Goal: Task Accomplishment & Management: Manage account settings

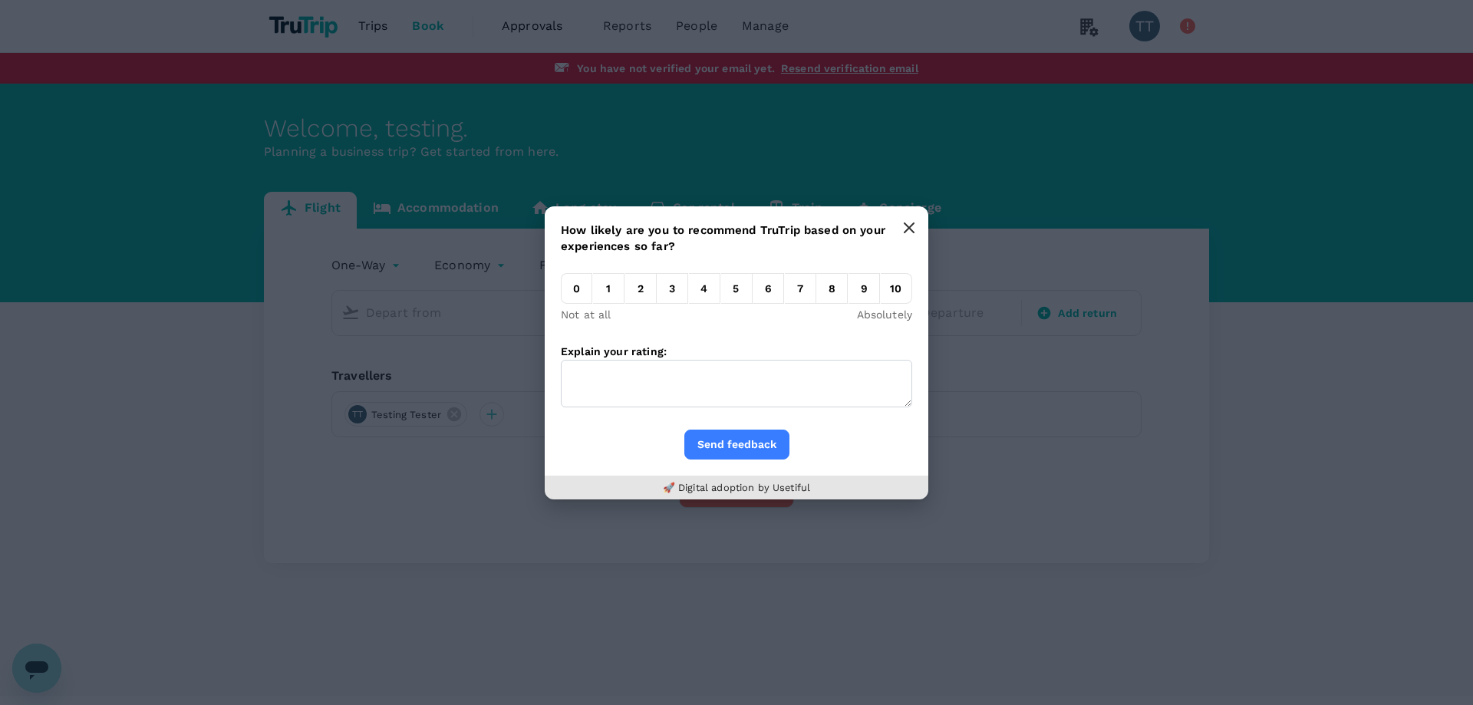
click at [901, 231] on button "button" at bounding box center [909, 227] width 31 height 31
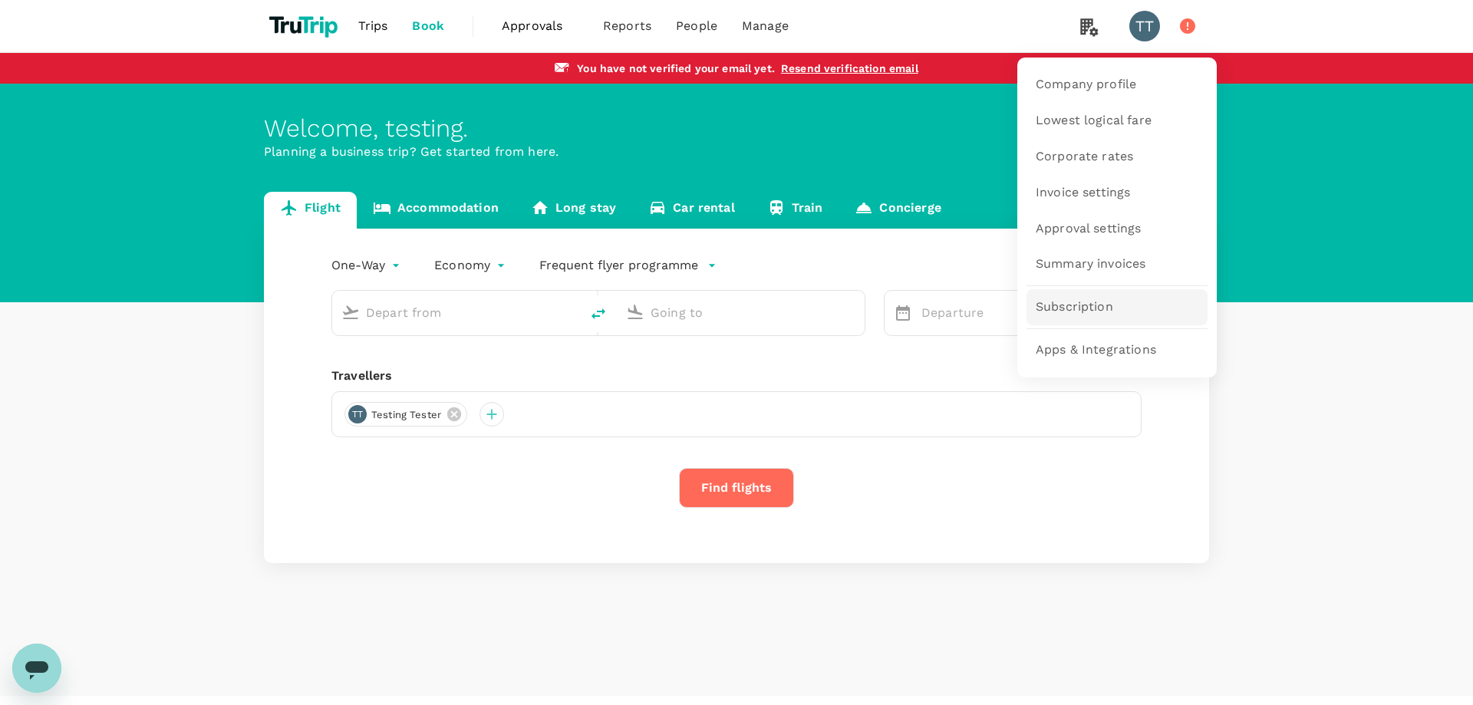
click at [1072, 298] on link "Subscription" at bounding box center [1116, 307] width 181 height 36
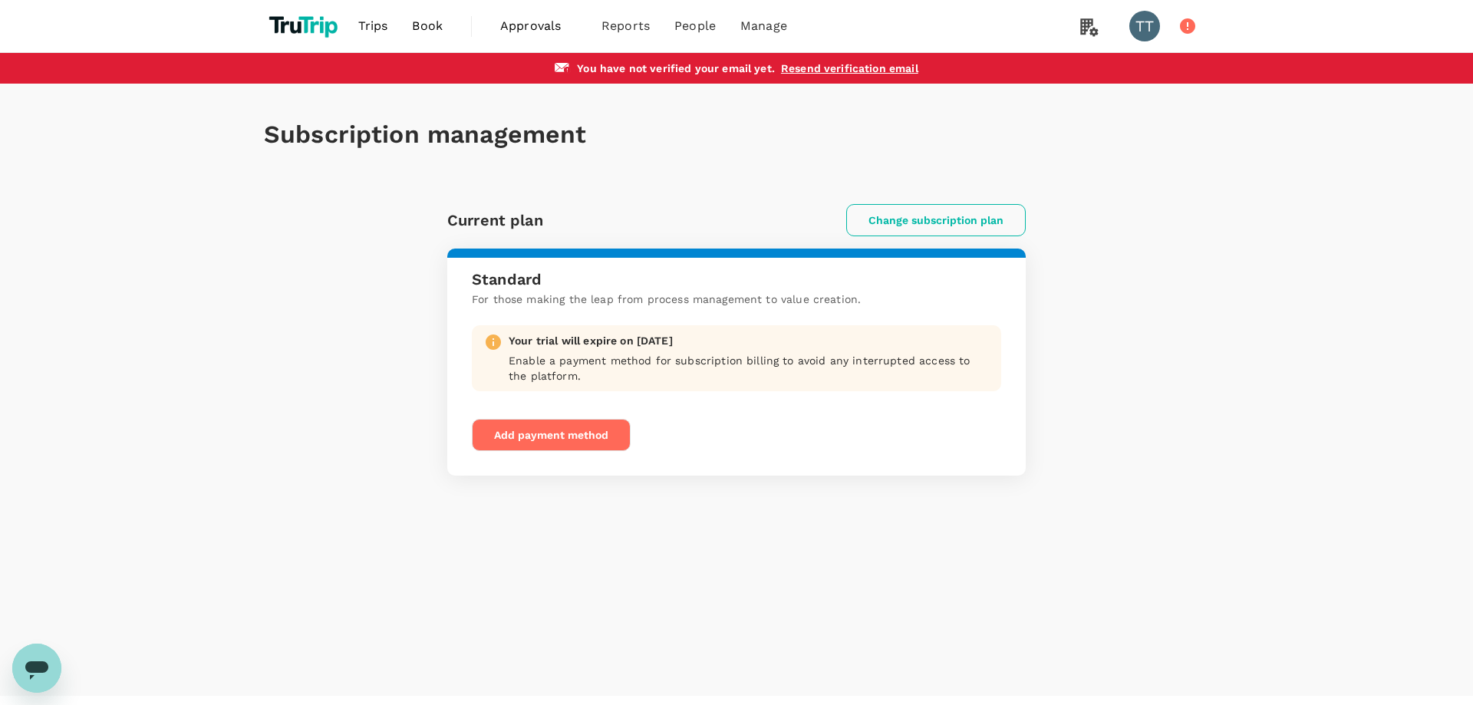
click at [936, 226] on button "Change subscription plan" at bounding box center [935, 220] width 179 height 32
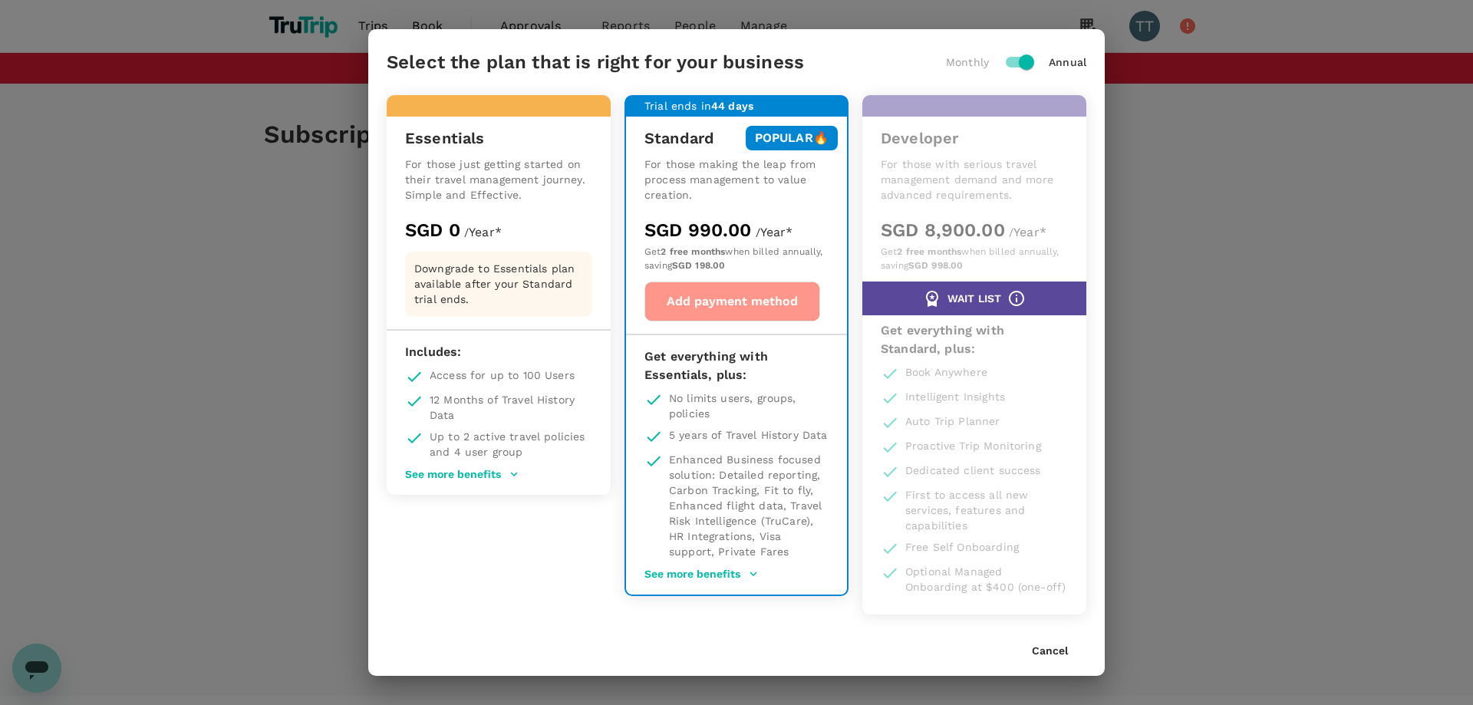
click at [758, 318] on button "Add payment method" at bounding box center [732, 302] width 176 height 40
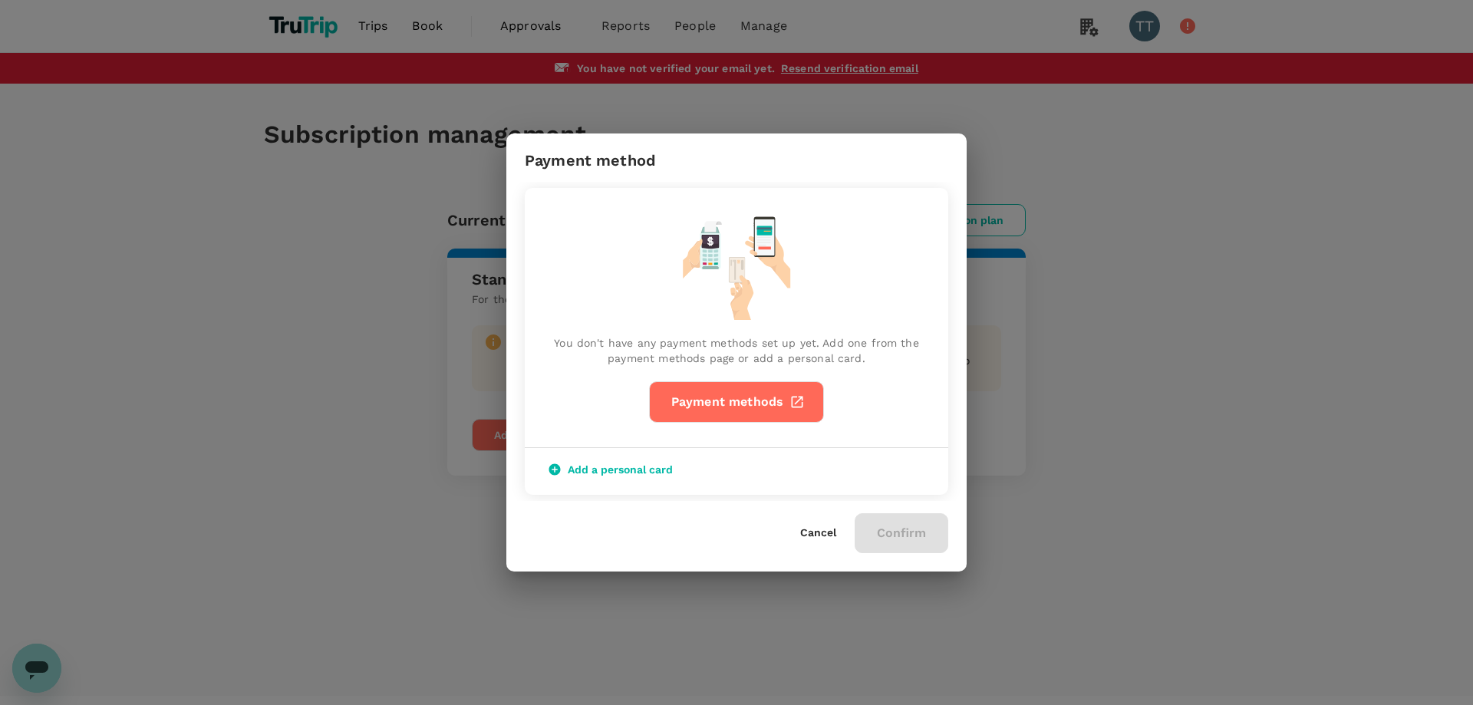
click at [532, 327] on div "You don't have any payment methods set up yet. Add one from the payment methods…" at bounding box center [736, 341] width 423 height 307
click at [817, 532] on button "Cancel" at bounding box center [818, 533] width 36 height 12
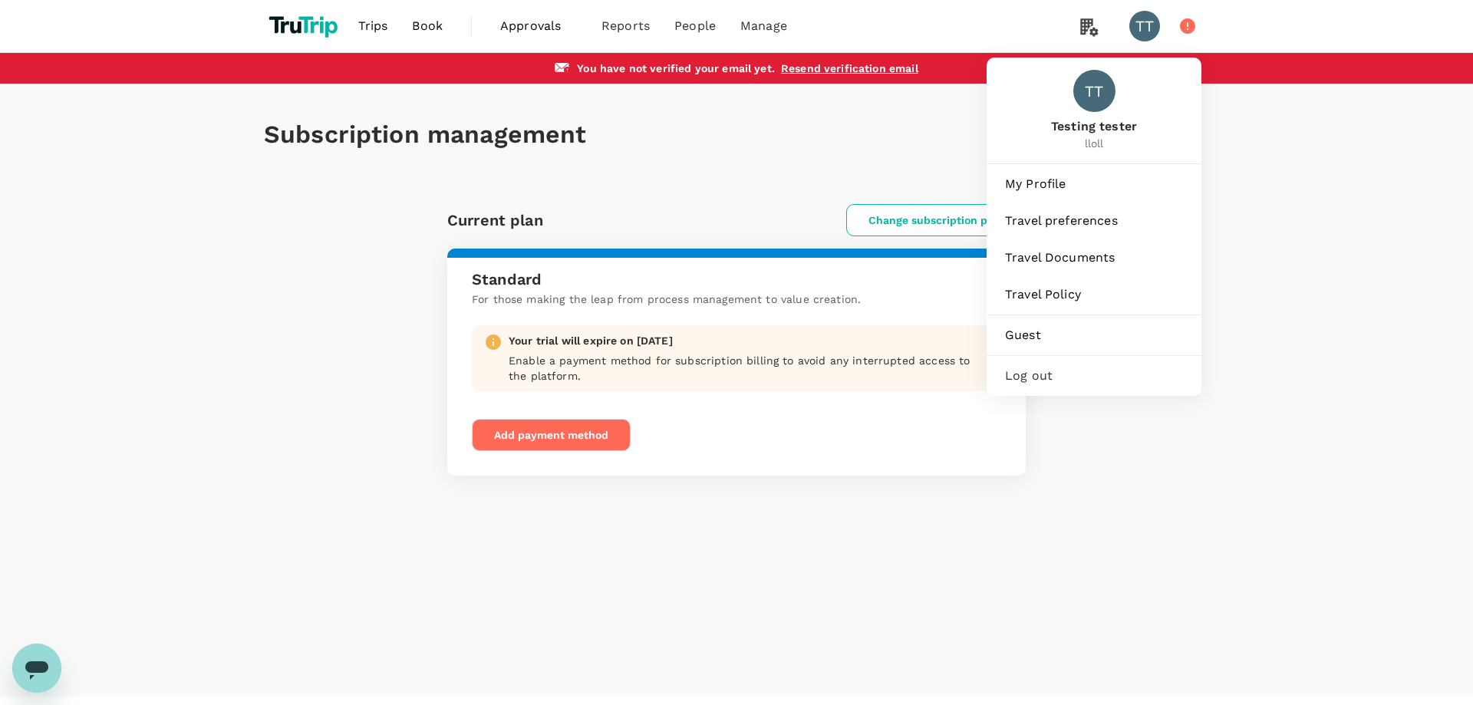
click at [1140, 24] on div "TT" at bounding box center [1144, 26] width 31 height 31
click at [1092, 186] on span "My Profile" at bounding box center [1094, 184] width 178 height 18
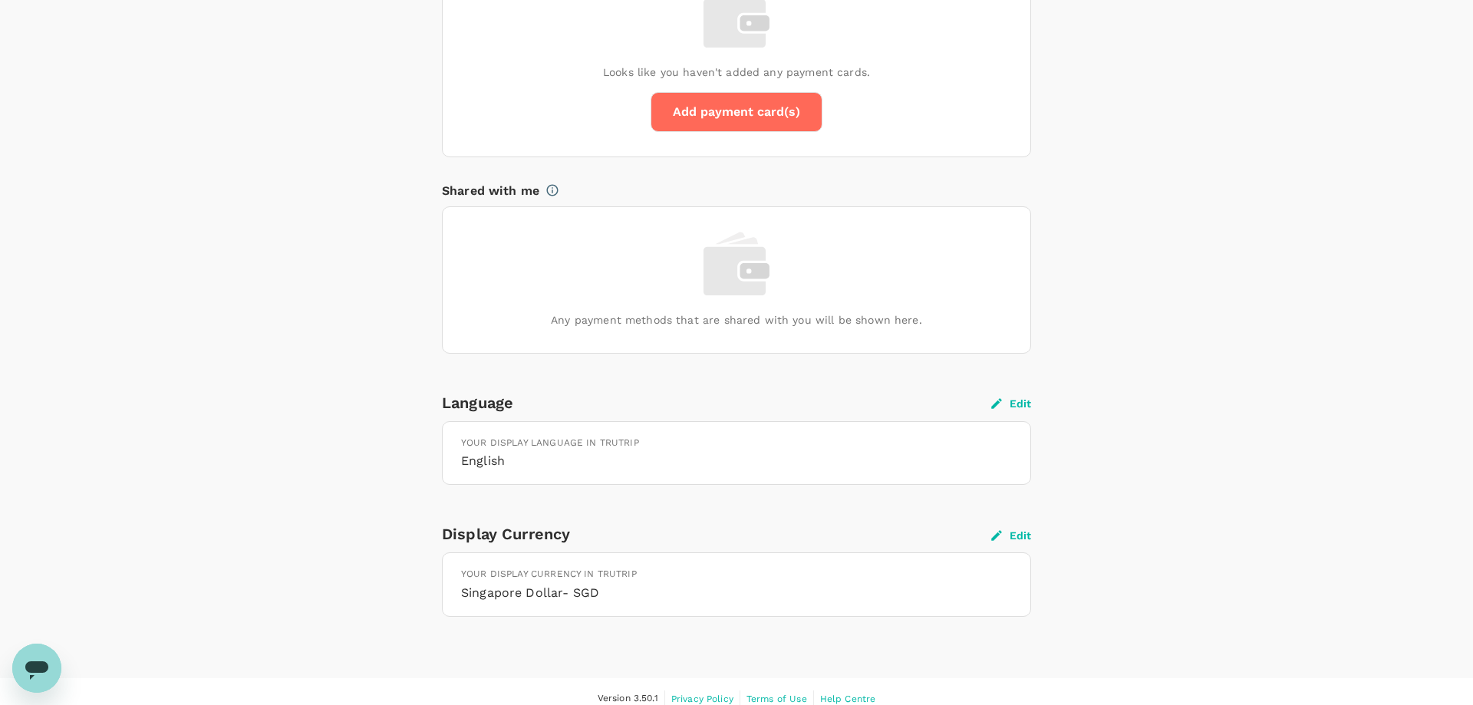
scroll to position [1217, 0]
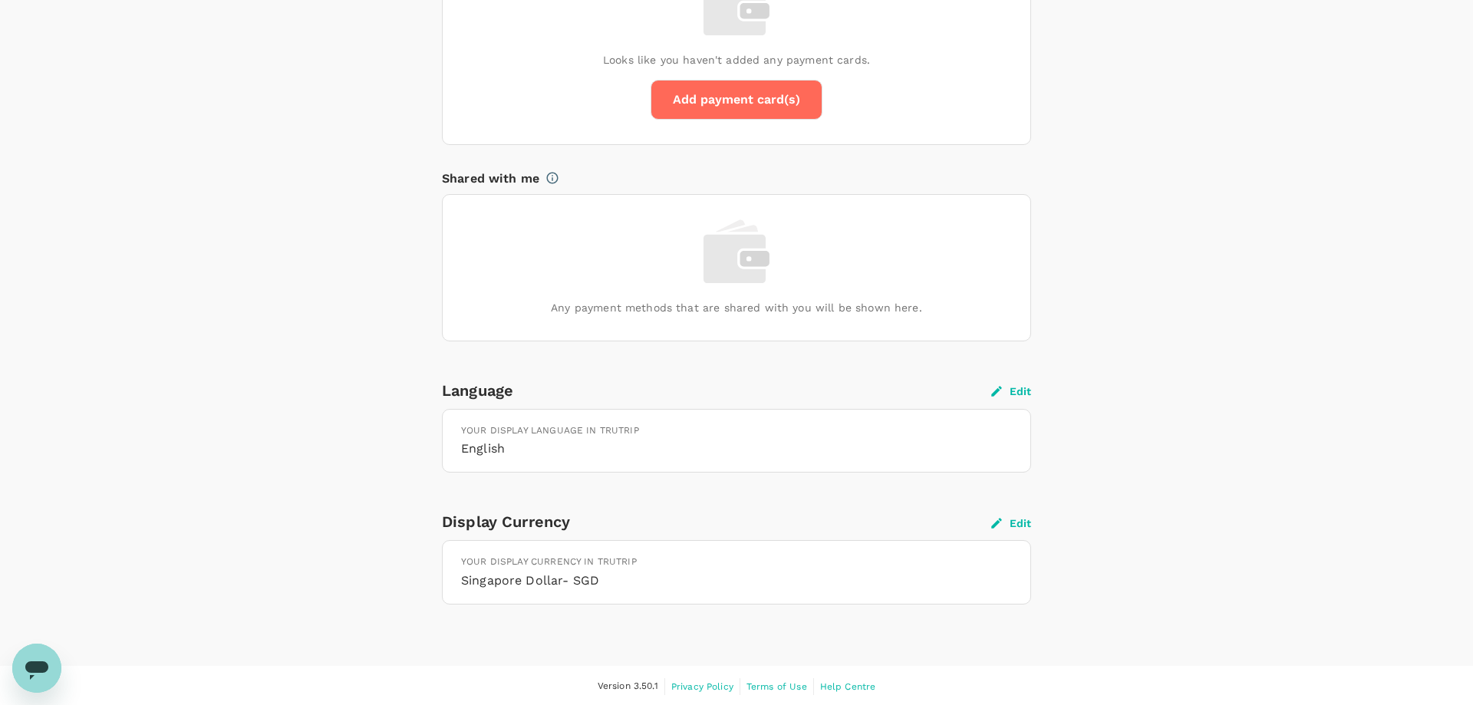
click at [1022, 517] on button "Edit" at bounding box center [1011, 523] width 40 height 14
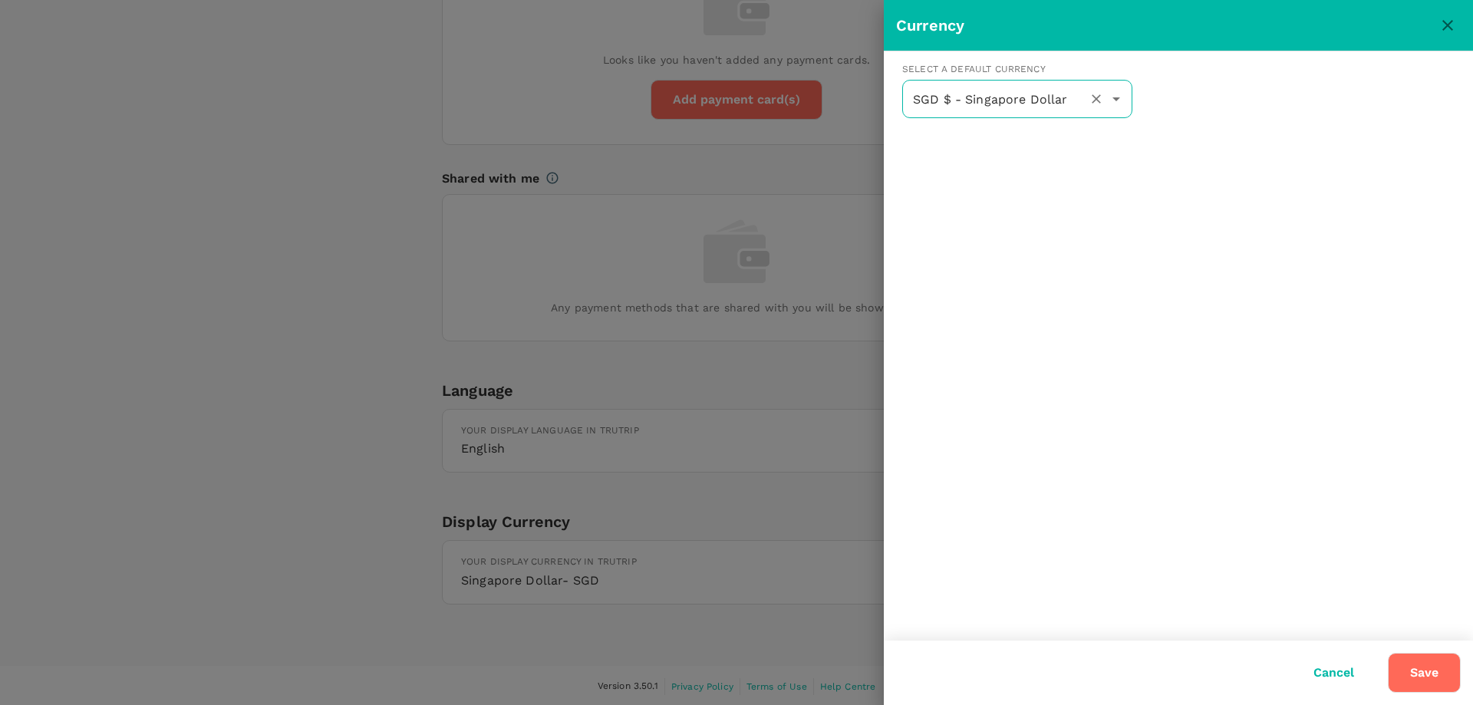
click at [997, 94] on input "SGD $ - Singapore Dollar" at bounding box center [995, 98] width 173 height 29
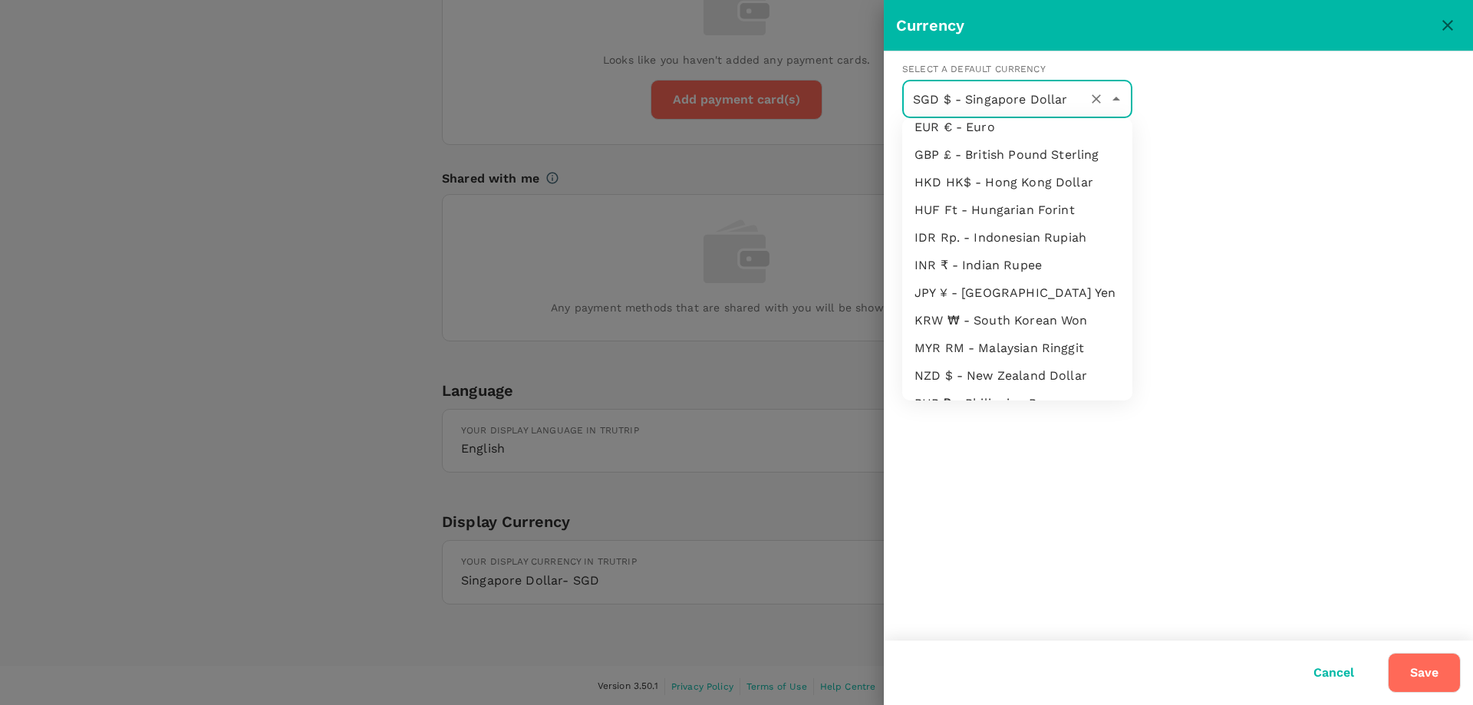
scroll to position [0, 0]
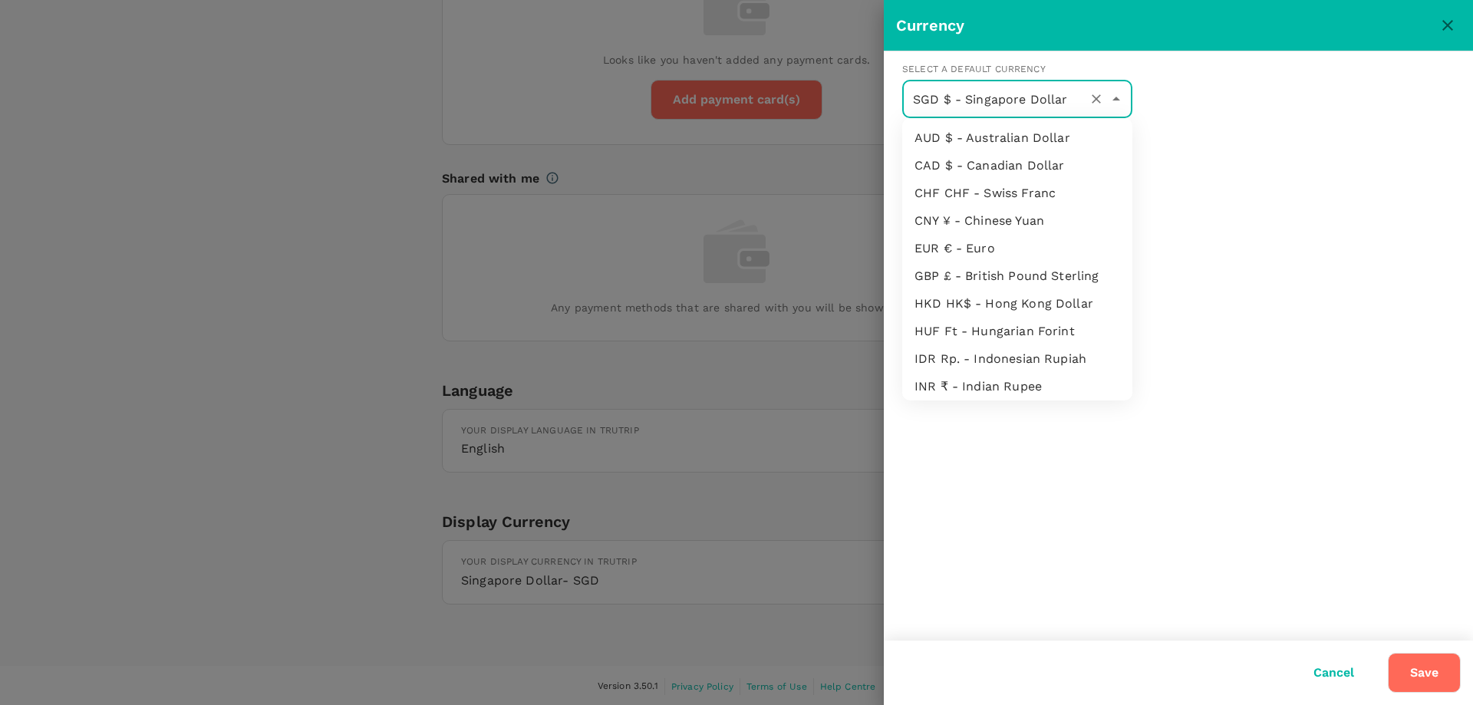
click at [1016, 249] on li "EUR € - Euro" at bounding box center [1017, 249] width 230 height 28
type input "EUR € - Euro"
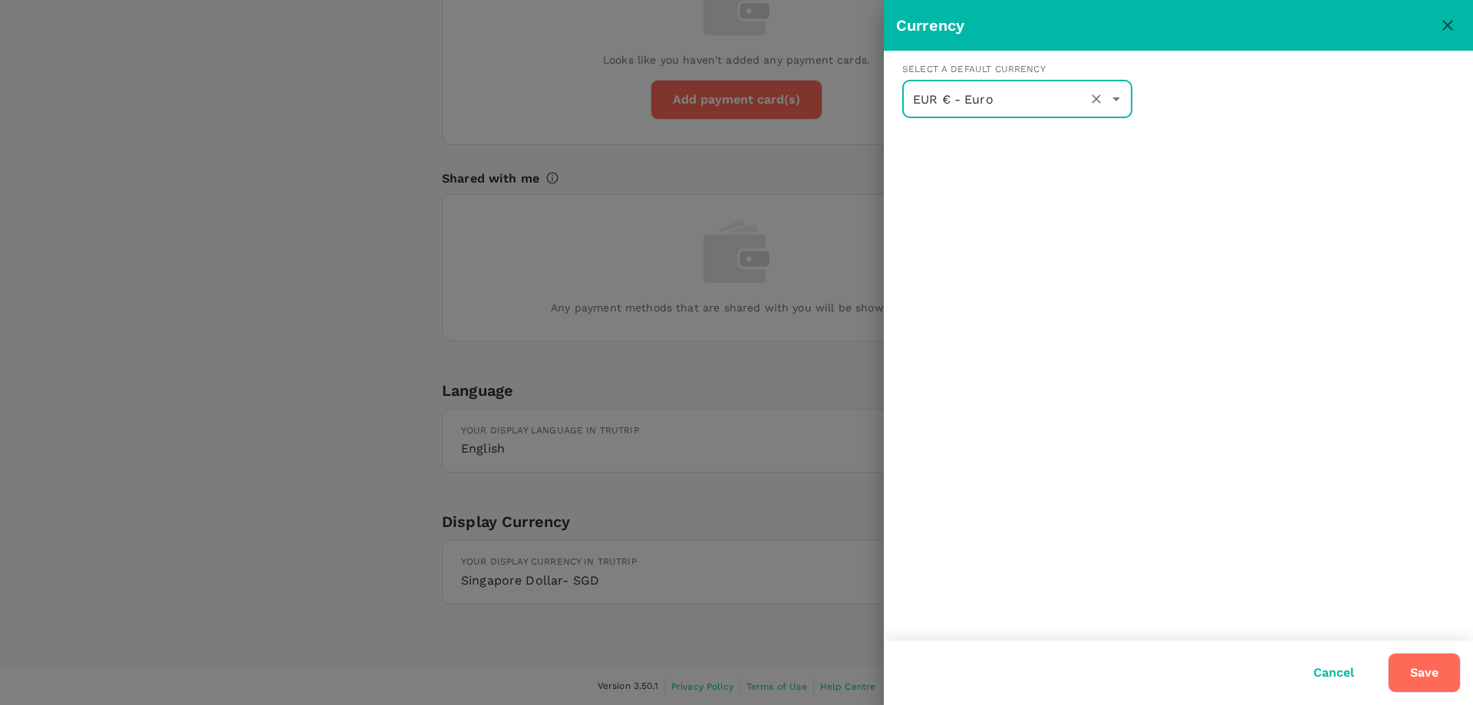
click at [1453, 657] on button "Save" at bounding box center [1424, 673] width 73 height 40
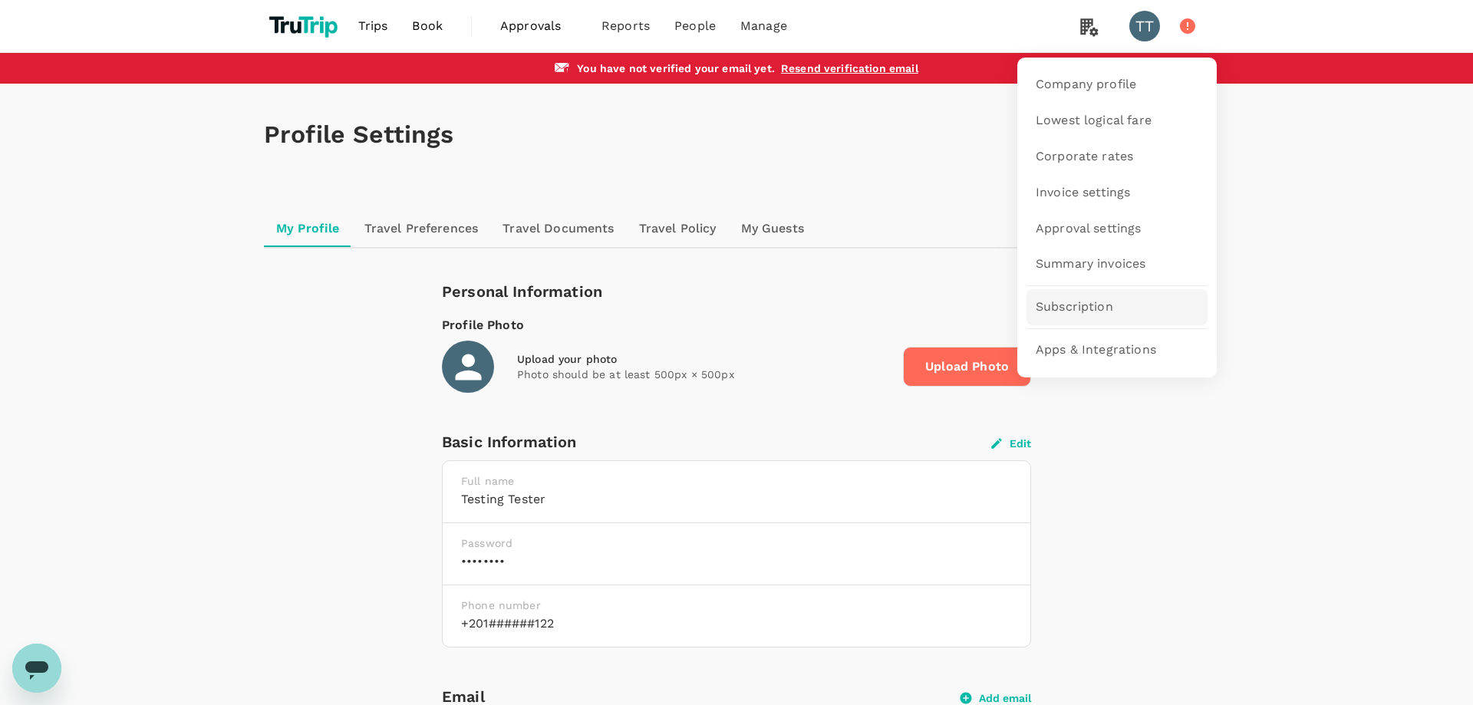
click at [1131, 311] on link "Subscription" at bounding box center [1116, 307] width 181 height 36
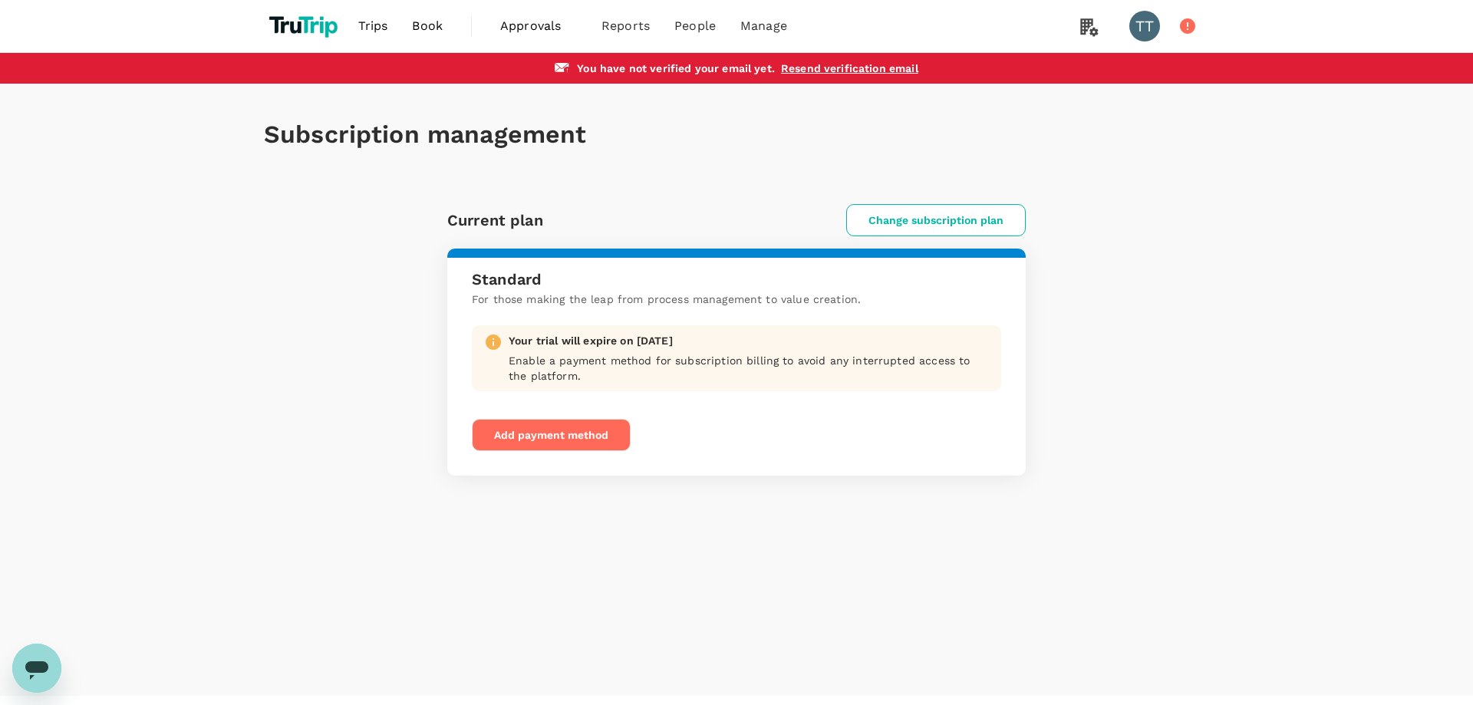
click at [604, 435] on button "Add payment method" at bounding box center [551, 435] width 159 height 32
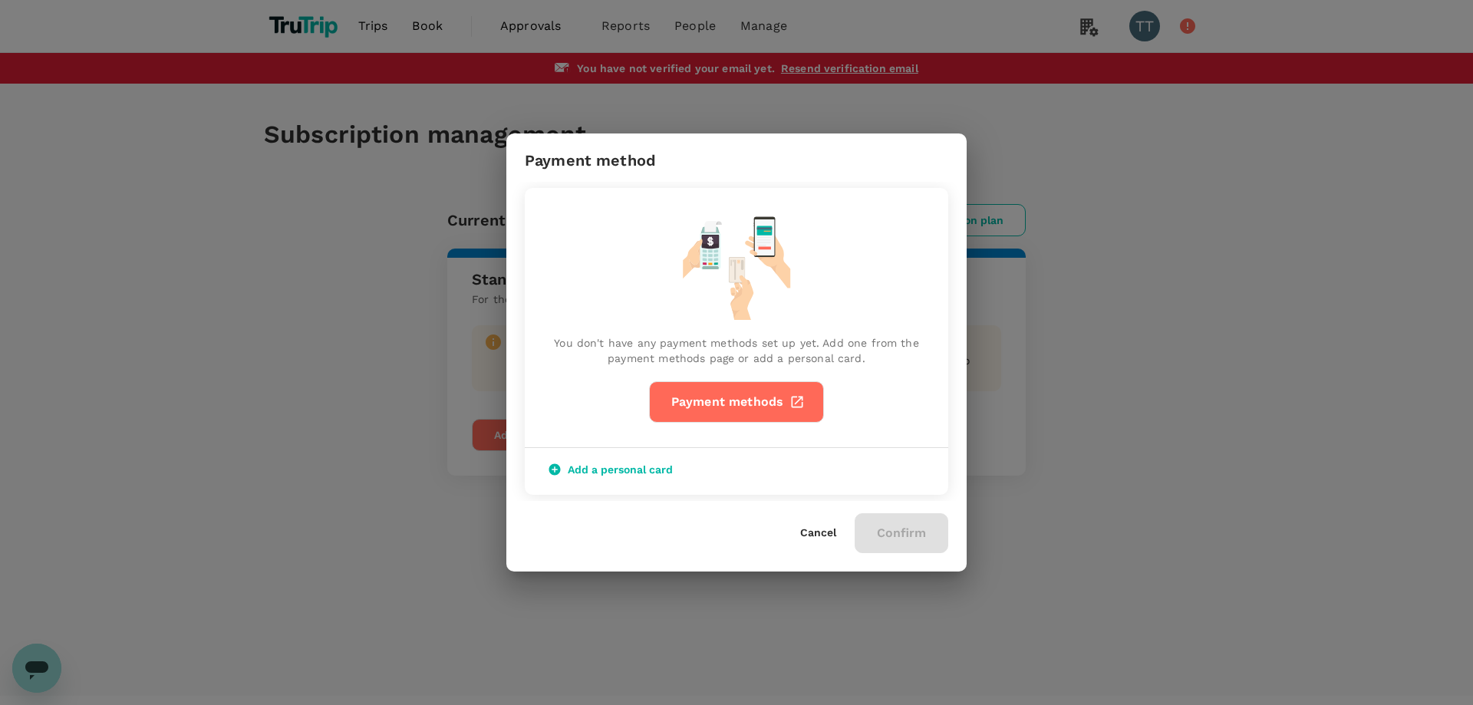
click at [824, 514] on div "Cancel Confirm" at bounding box center [874, 533] width 148 height 40
click at [829, 520] on div "Cancel Confirm" at bounding box center [874, 533] width 148 height 40
click at [835, 525] on div "Cancel Confirm" at bounding box center [874, 533] width 148 height 40
click at [831, 527] on button "Cancel" at bounding box center [818, 533] width 36 height 12
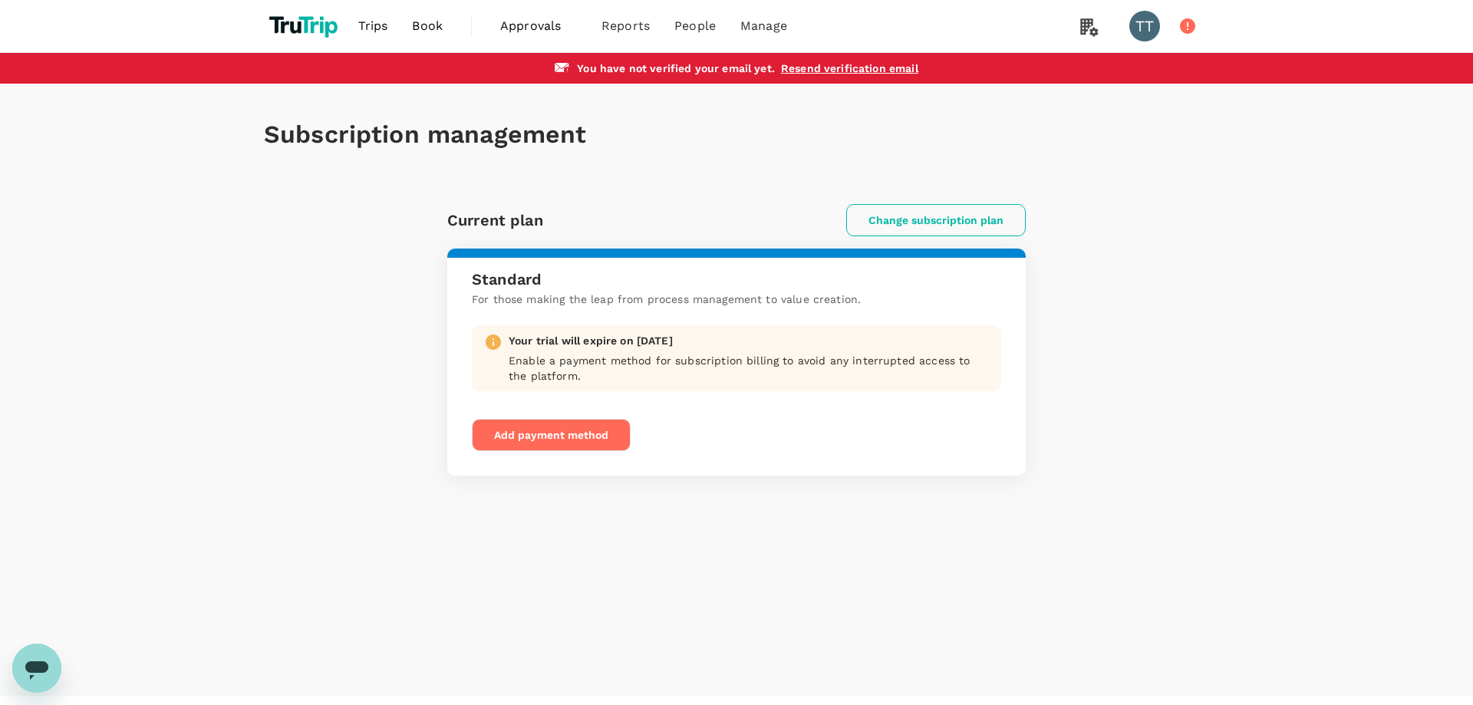
click at [970, 200] on div "Subscription management Current plan Change subscription plan Standard For thos…" at bounding box center [736, 280] width 982 height 392
click at [970, 220] on button "Change subscription plan" at bounding box center [935, 220] width 179 height 32
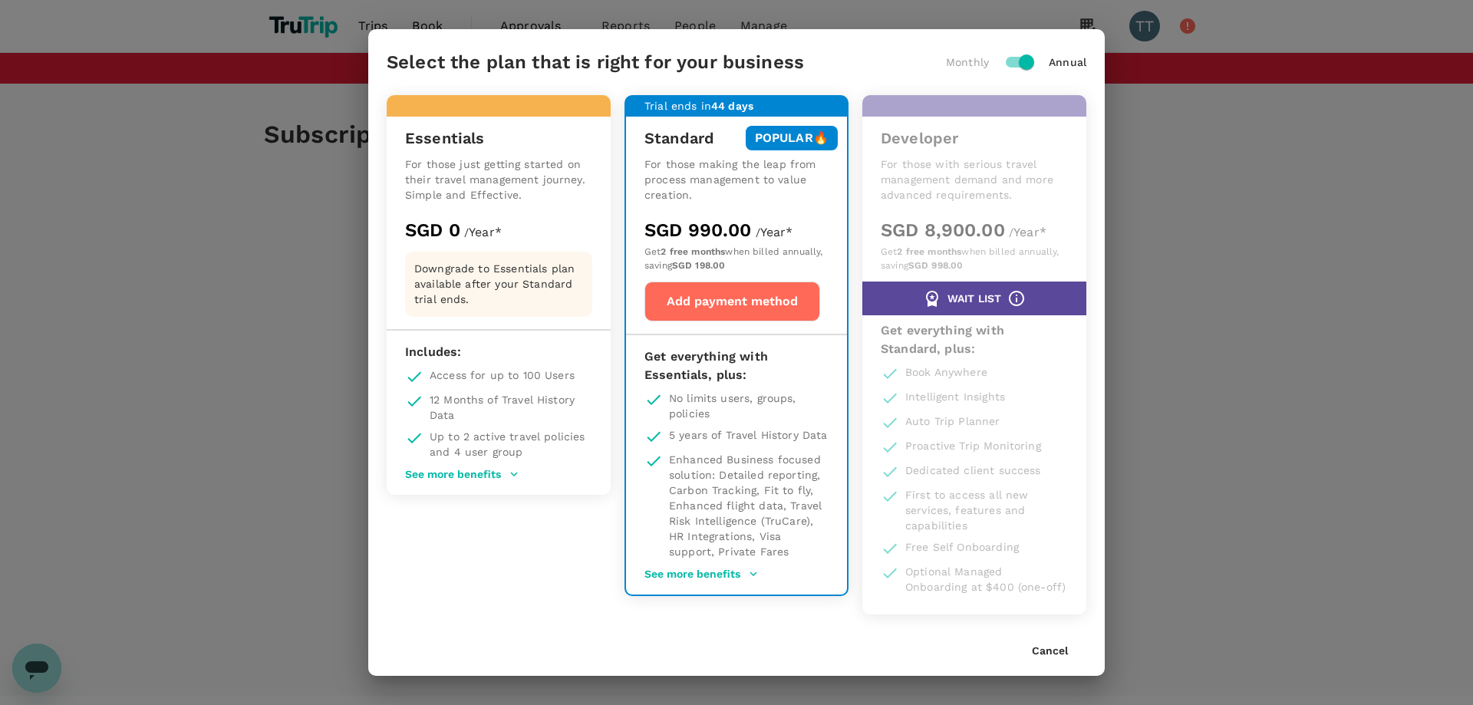
click at [1021, 60] on input "checkbox" at bounding box center [1026, 62] width 87 height 29
checkbox input "false"
click at [752, 258] on p "Get 2 free months when billed annually, saving SGD 198.00" at bounding box center [736, 258] width 184 height 26
click at [757, 297] on button "Add payment method" at bounding box center [732, 302] width 176 height 40
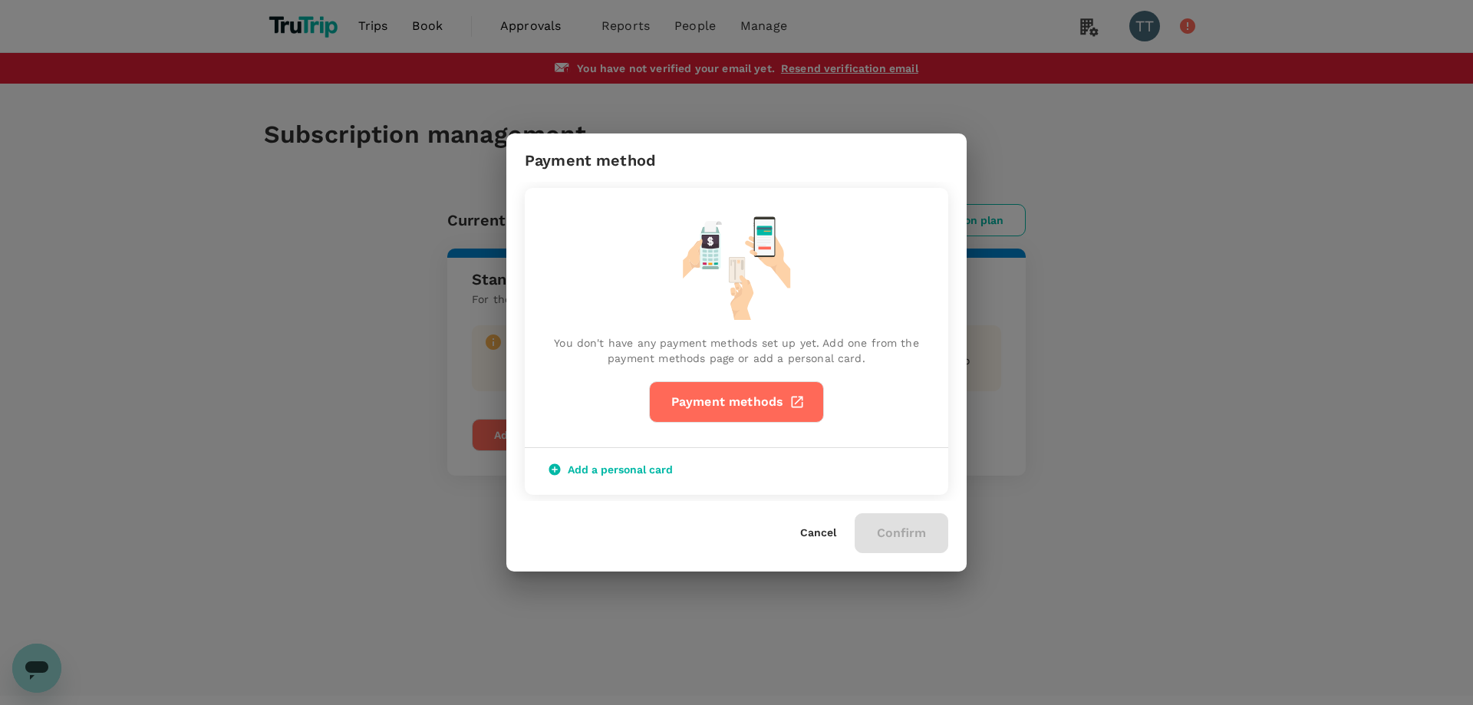
click at [832, 532] on button "Cancel" at bounding box center [818, 533] width 36 height 12
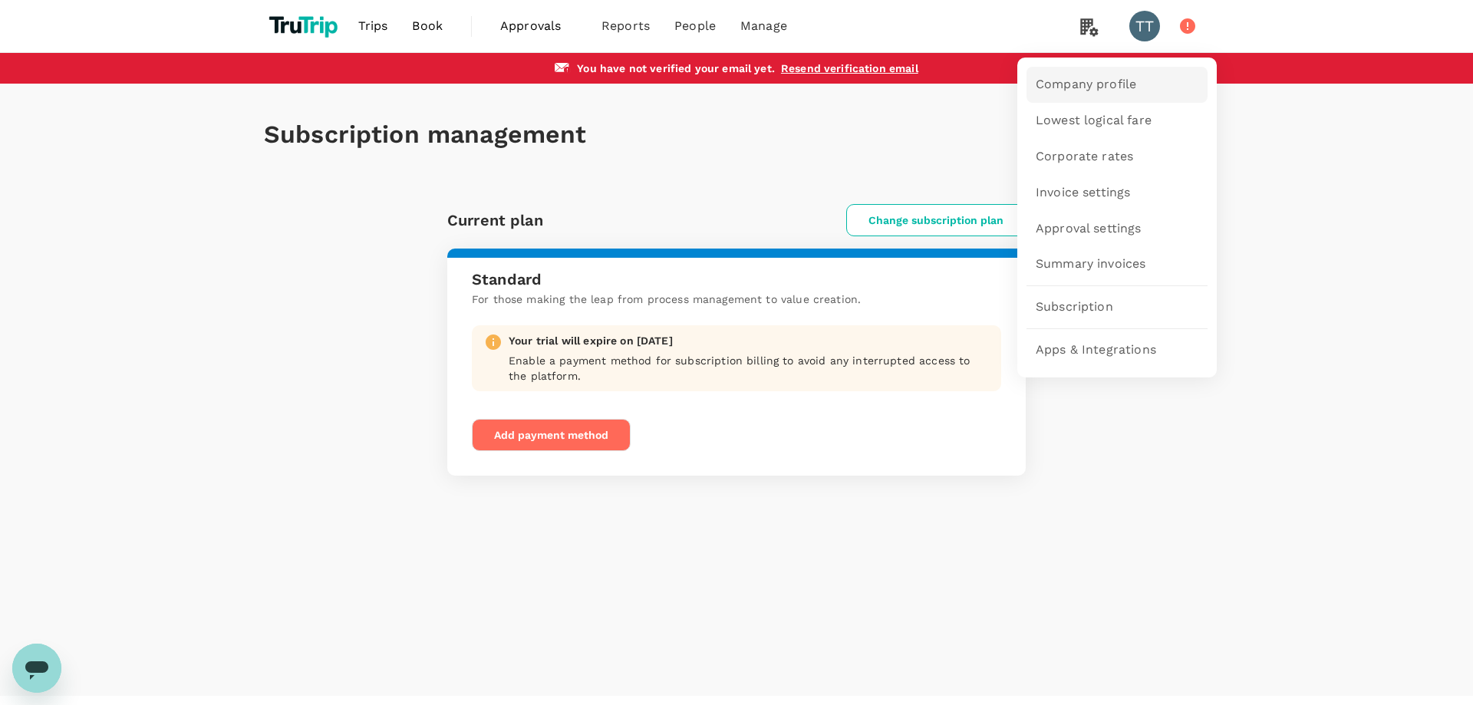
click at [1075, 81] on span "Company profile" at bounding box center [1086, 85] width 100 height 18
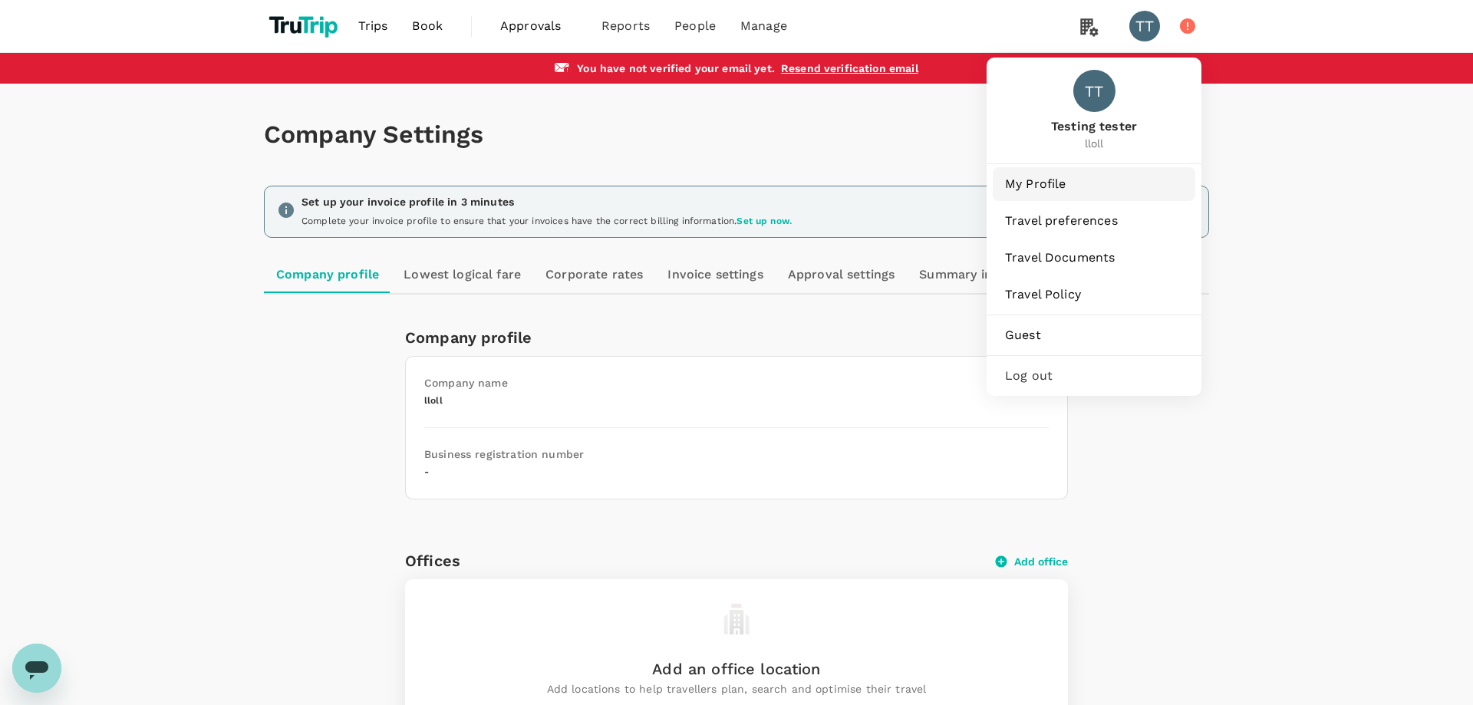
click at [1107, 196] on link "My Profile" at bounding box center [1094, 184] width 203 height 34
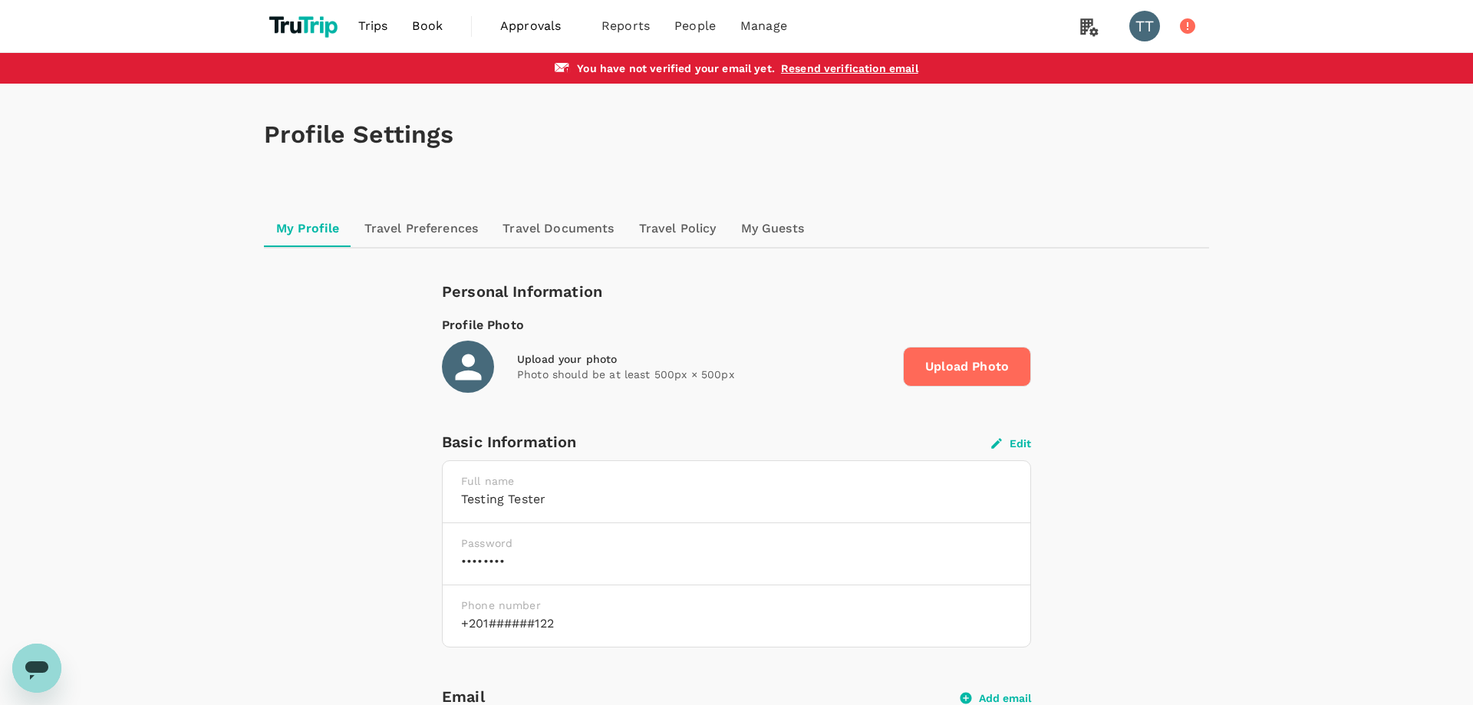
click at [453, 228] on link "Travel Preferences" at bounding box center [421, 228] width 139 height 37
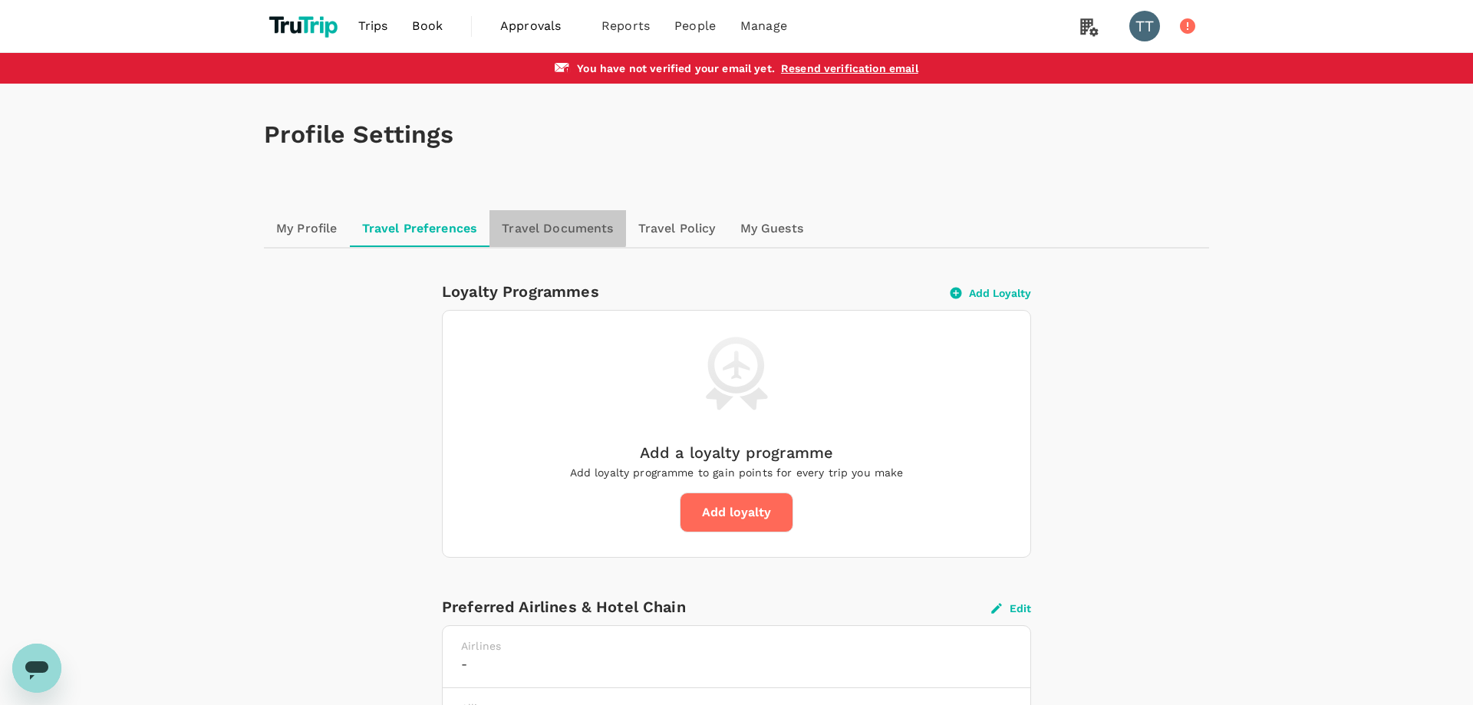
click at [555, 226] on link "Travel Documents" at bounding box center [557, 228] width 136 height 37
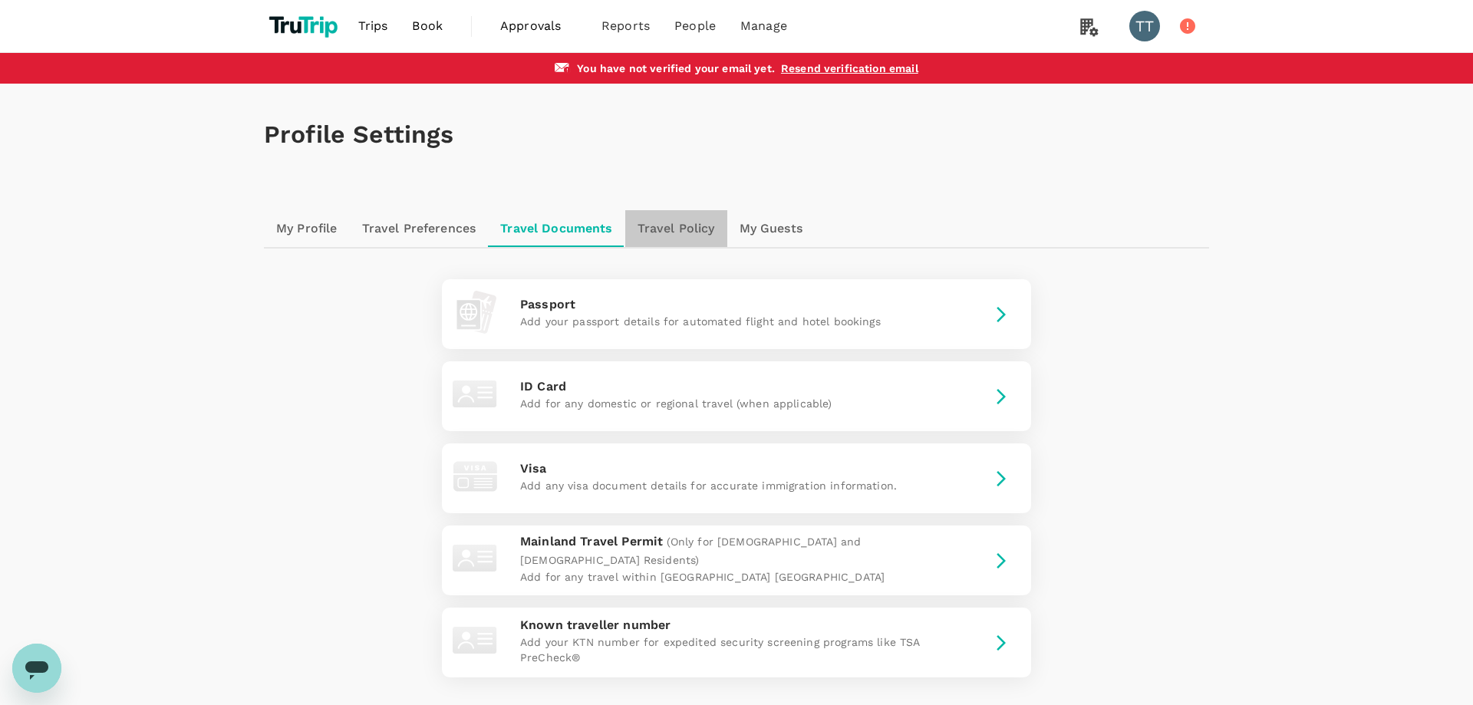
click at [670, 232] on link "Travel Policy" at bounding box center [676, 228] width 102 height 37
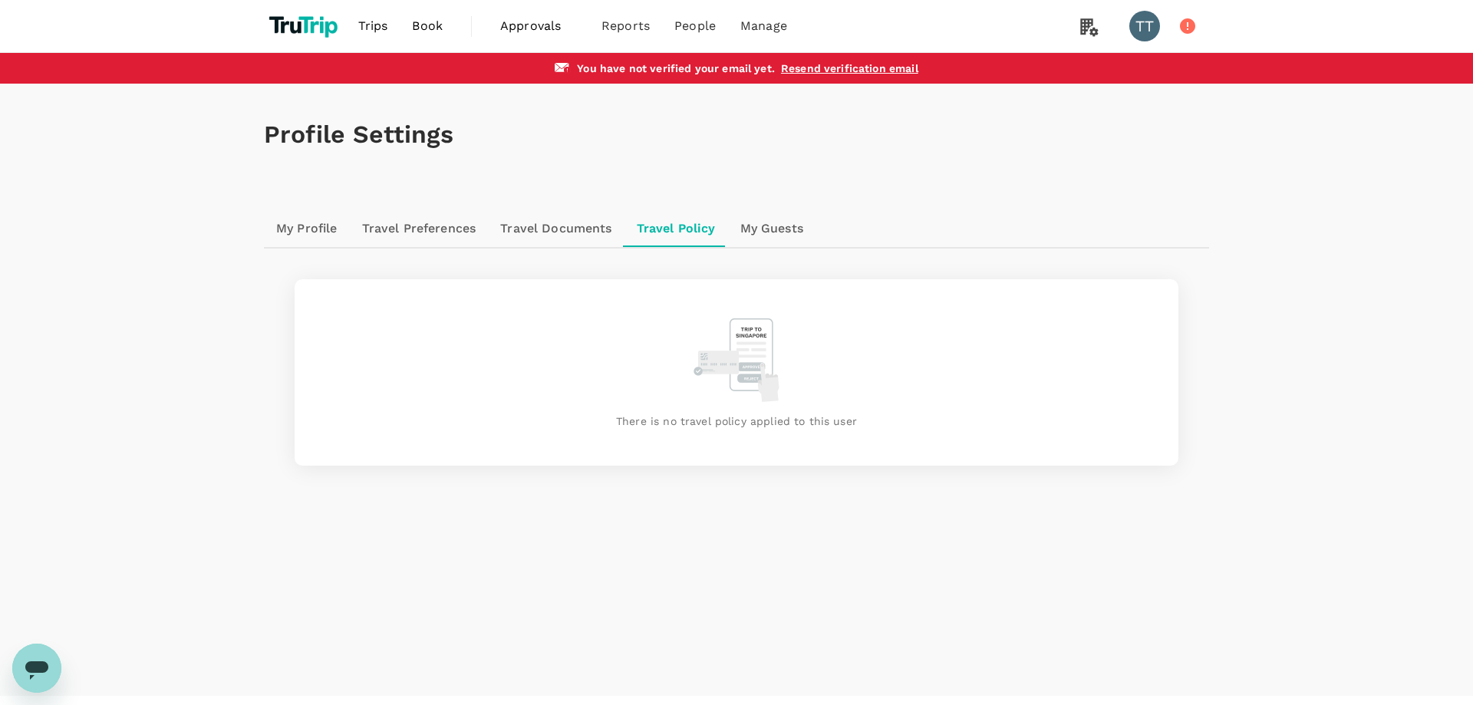
click at [792, 235] on link "My Guests" at bounding box center [771, 228] width 87 height 37
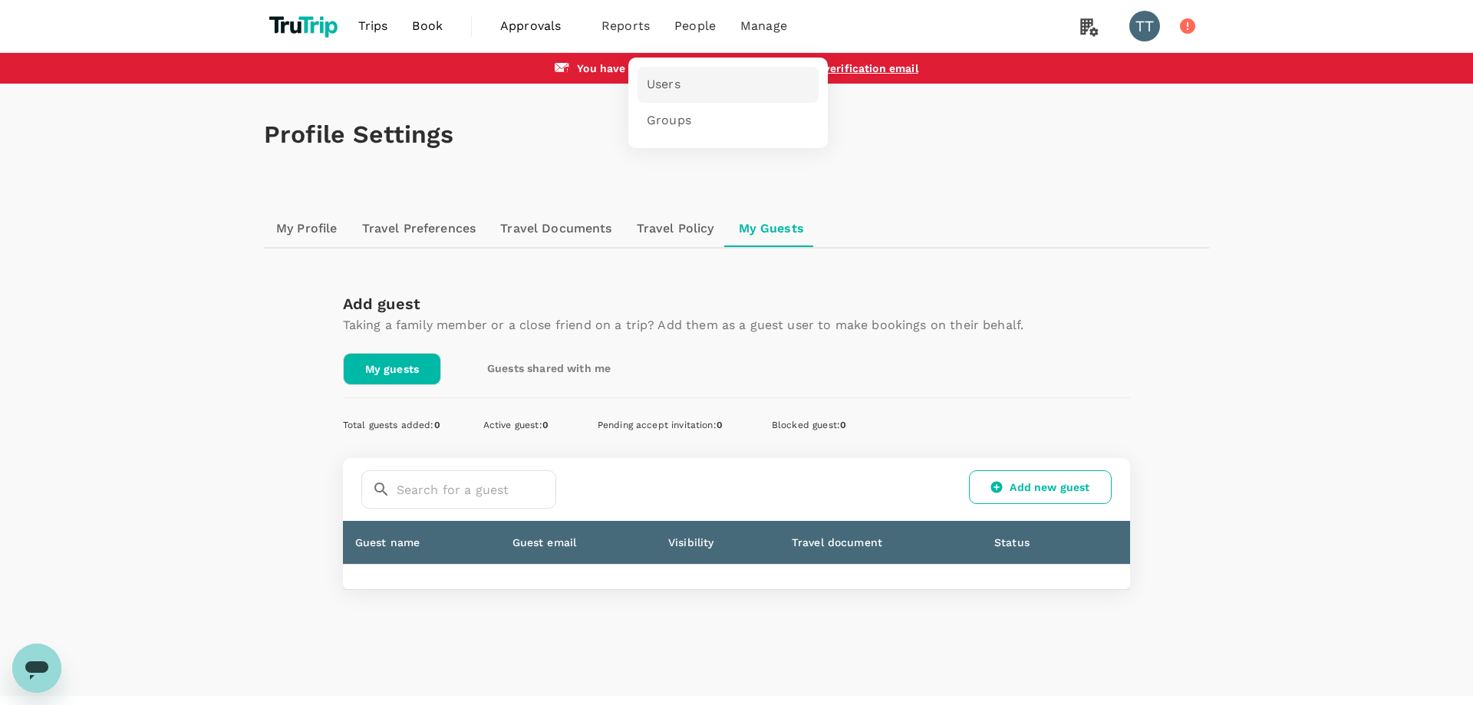
click at [678, 84] on span "Users" at bounding box center [664, 85] width 34 height 18
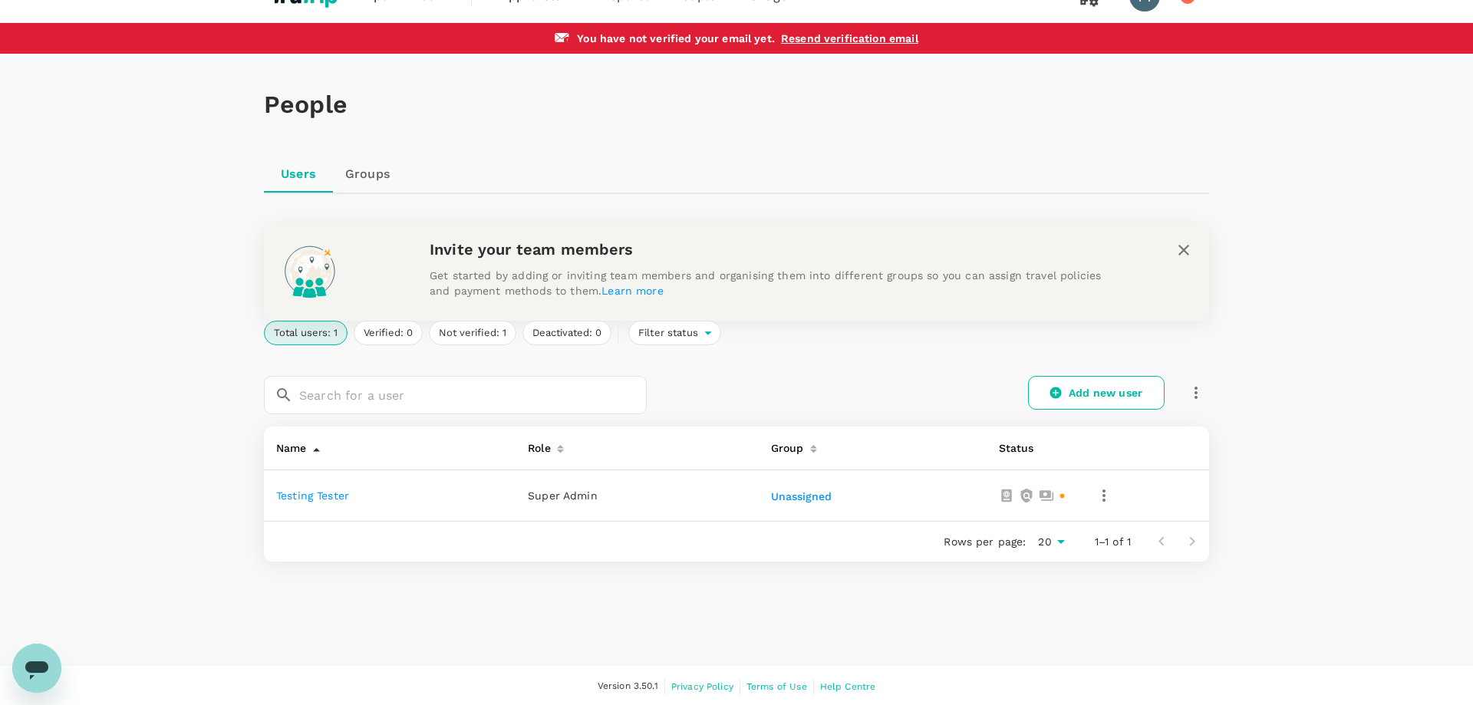
scroll to position [31, 0]
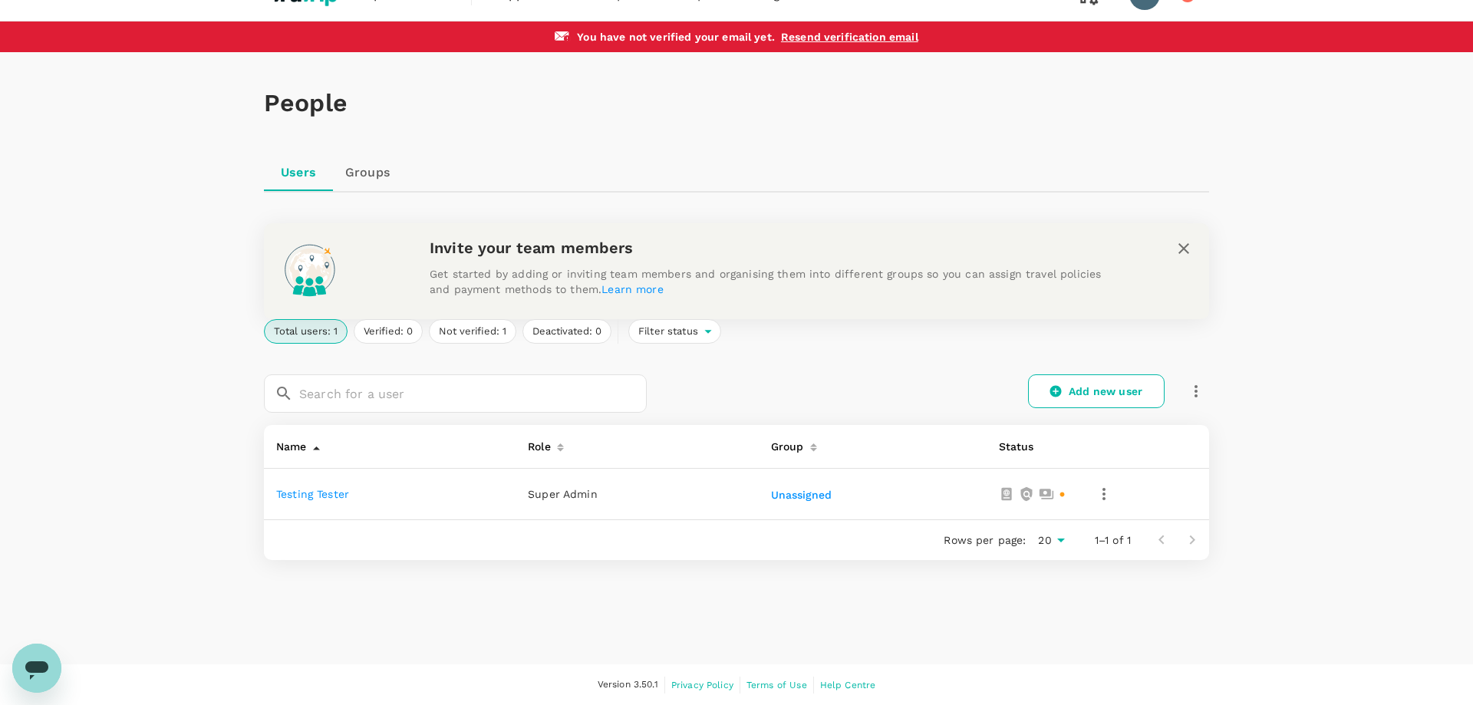
click at [1055, 411] on div "Add new user" at bounding box center [928, 384] width 562 height 57
click at [1056, 398] on icon at bounding box center [1056, 391] width 14 height 14
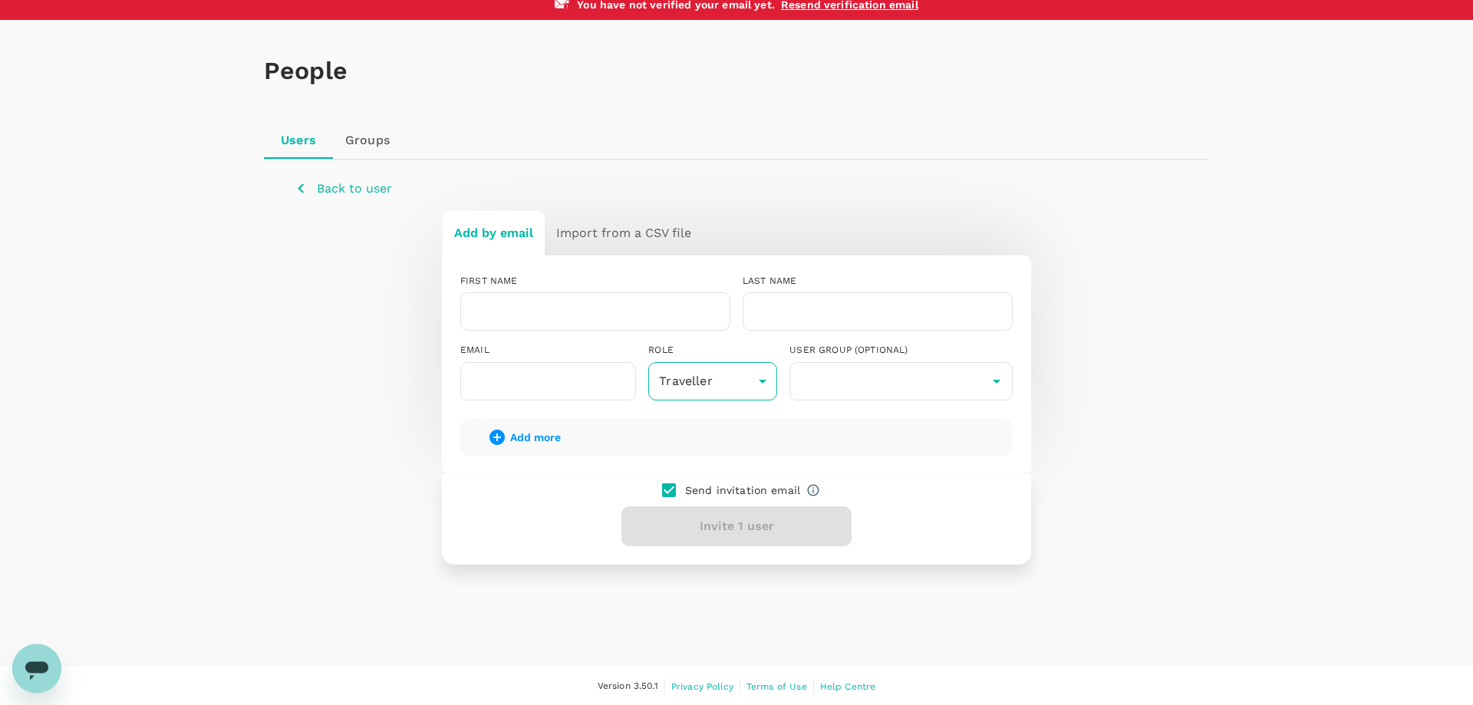
scroll to position [65, 0]
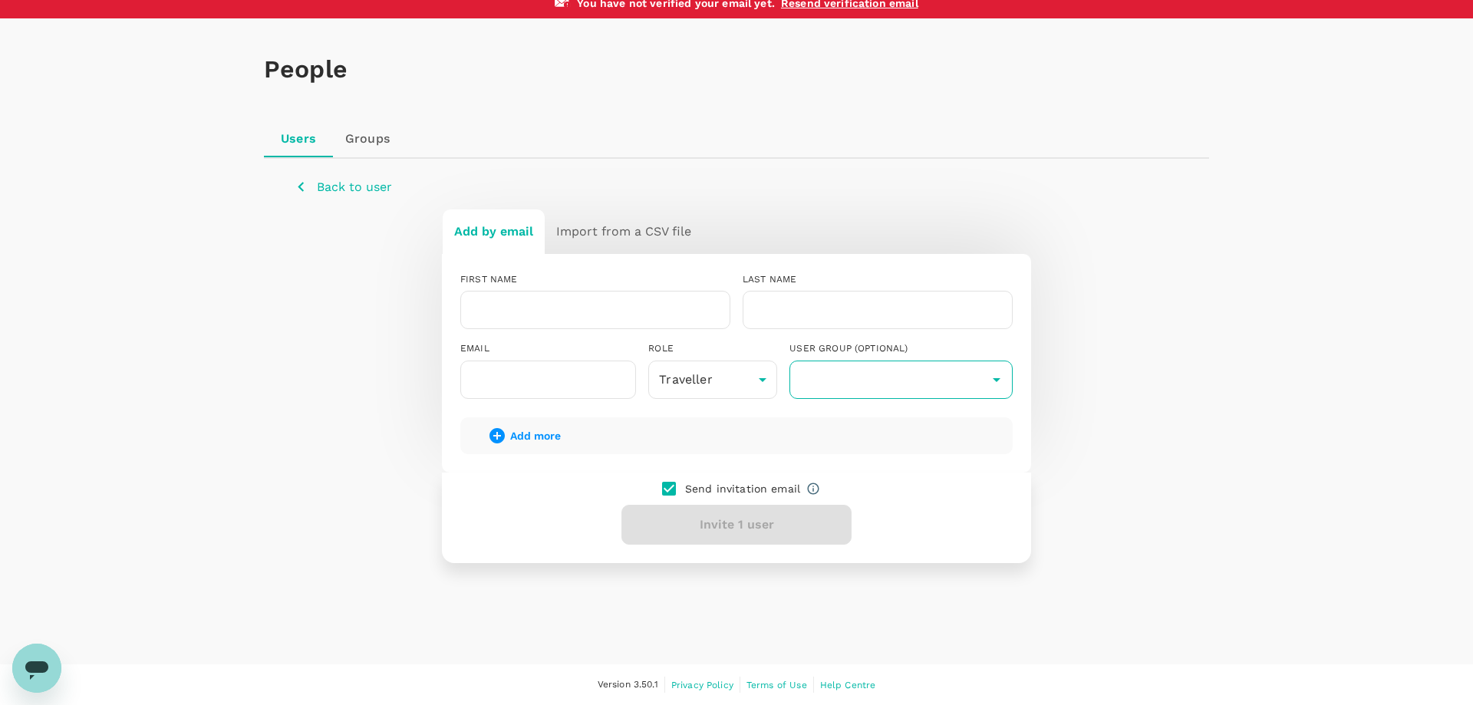
click at [848, 385] on input "text" at bounding box center [901, 379] width 216 height 29
click at [750, 385] on body "Trips Book Approvals 0 Reports People Manage TT You have not verified your emai…" at bounding box center [736, 320] width 1473 height 770
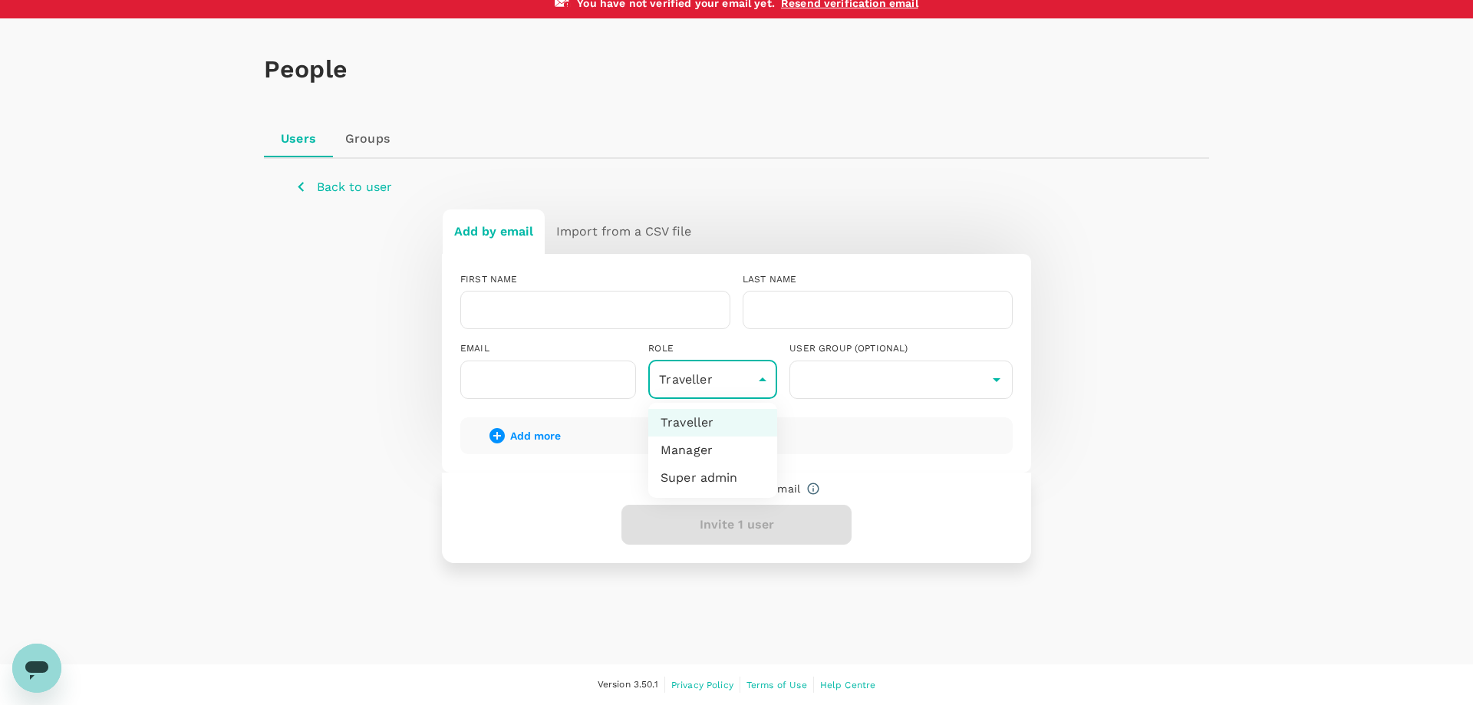
click at [554, 493] on div at bounding box center [736, 352] width 1473 height 705
click at [571, 326] on input "text" at bounding box center [595, 310] width 270 height 38
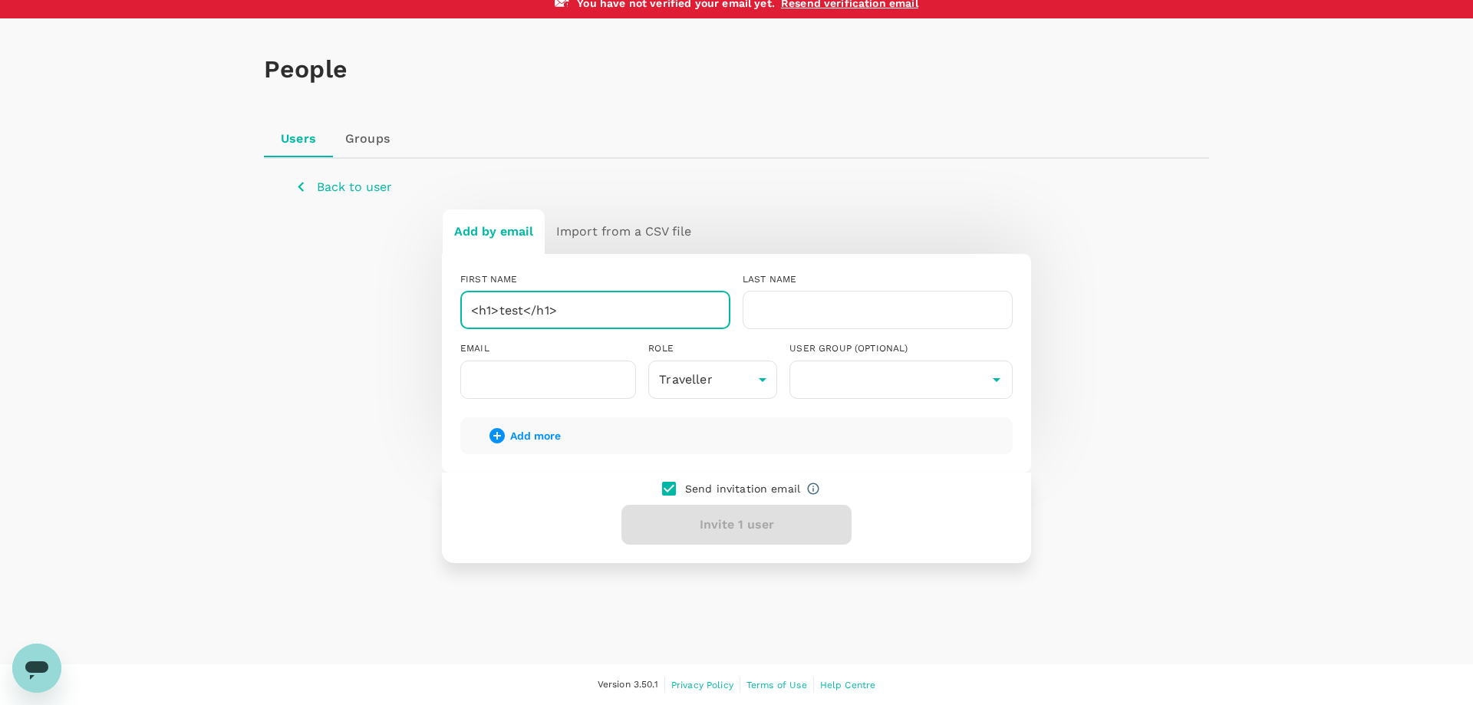
type input "<h1>test</h1>"
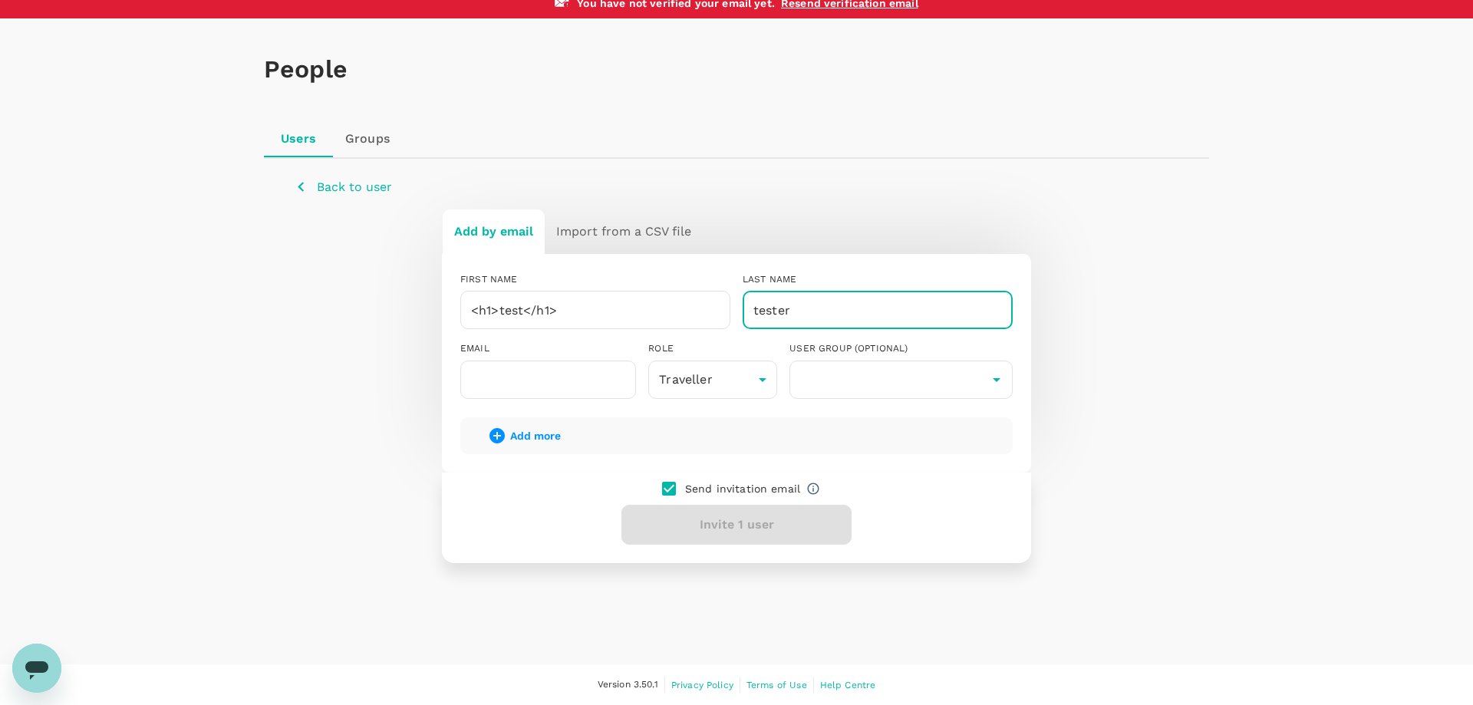
type input "tester"
click at [587, 386] on input "text" at bounding box center [548, 380] width 176 height 38
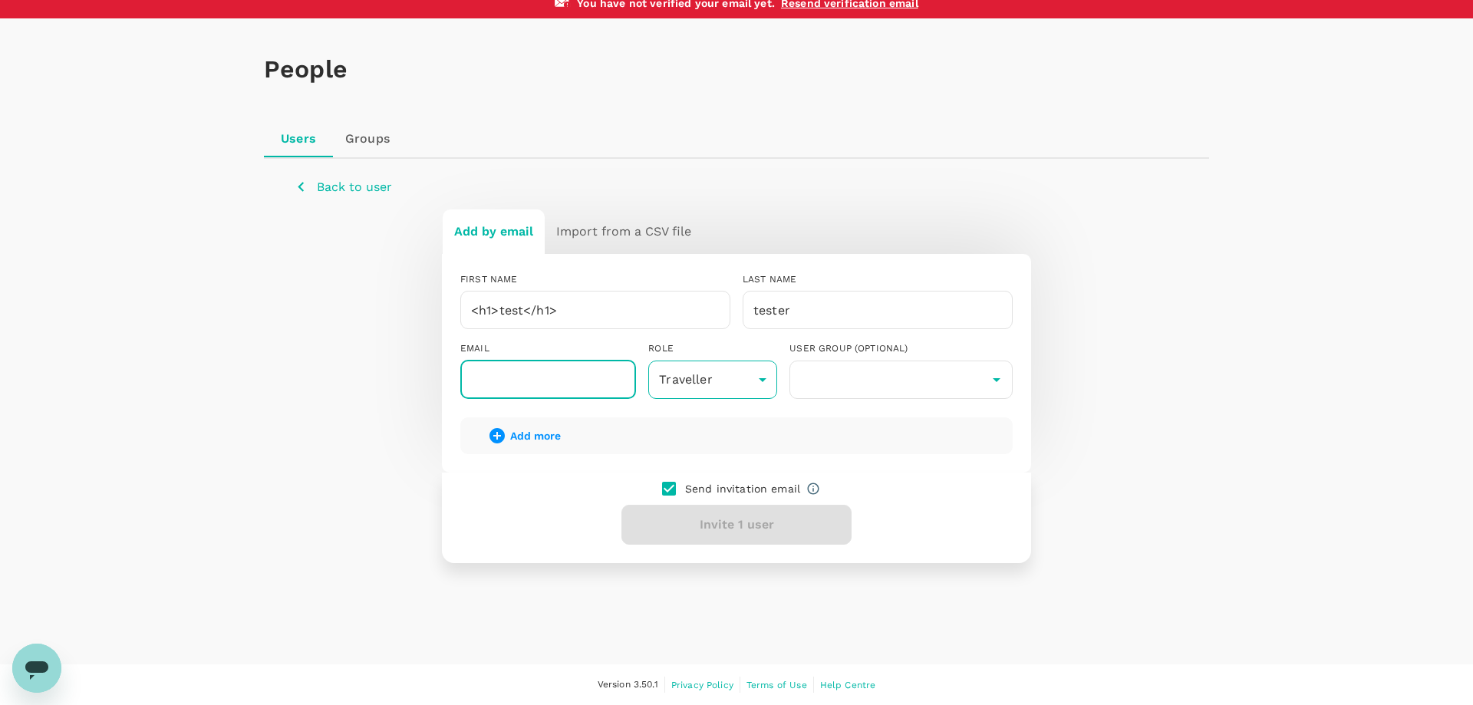
paste input "yellowassociated@somoj.com"
type input "yellowassociated@somoj.com"
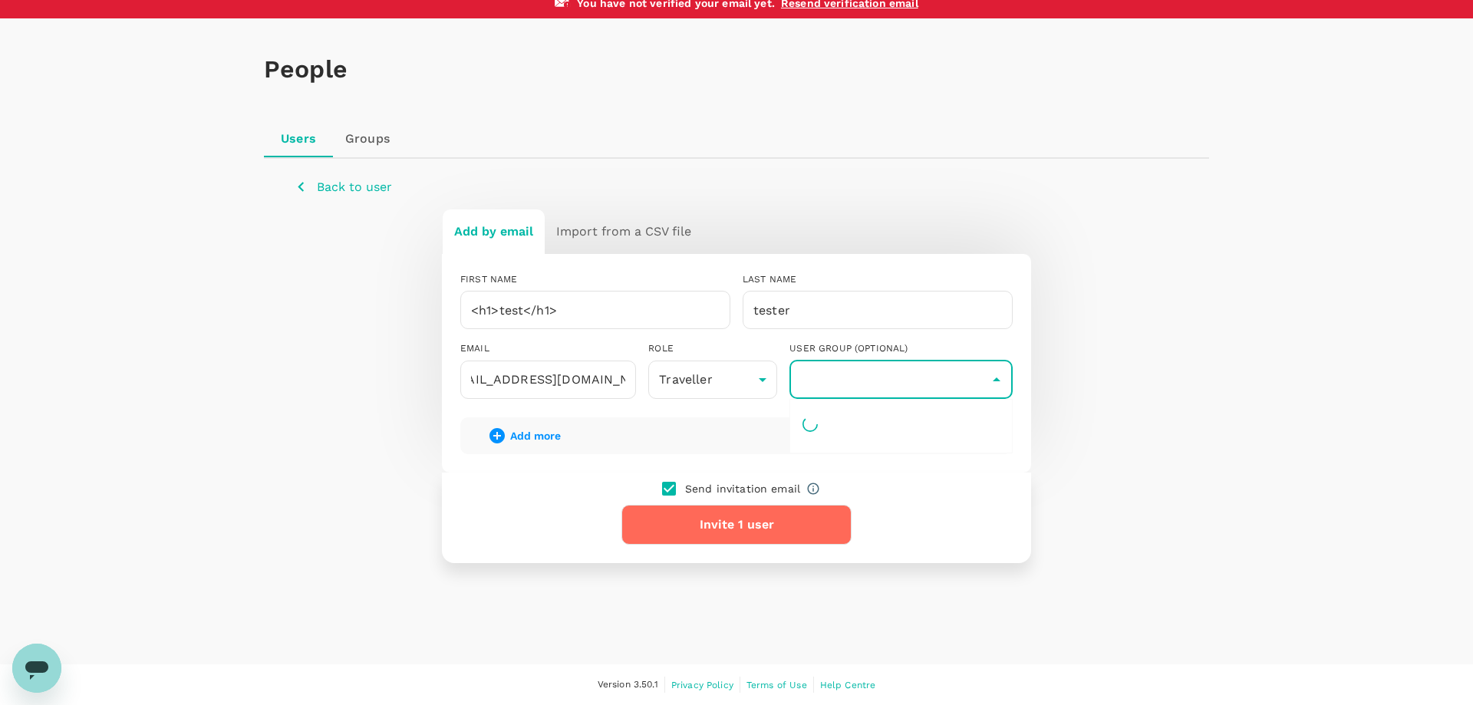
click at [831, 388] on input "text" at bounding box center [901, 379] width 216 height 29
click at [754, 371] on body "Trips Book Approvals 0 Reports People Manage TT You have not verified your emai…" at bounding box center [736, 320] width 1473 height 770
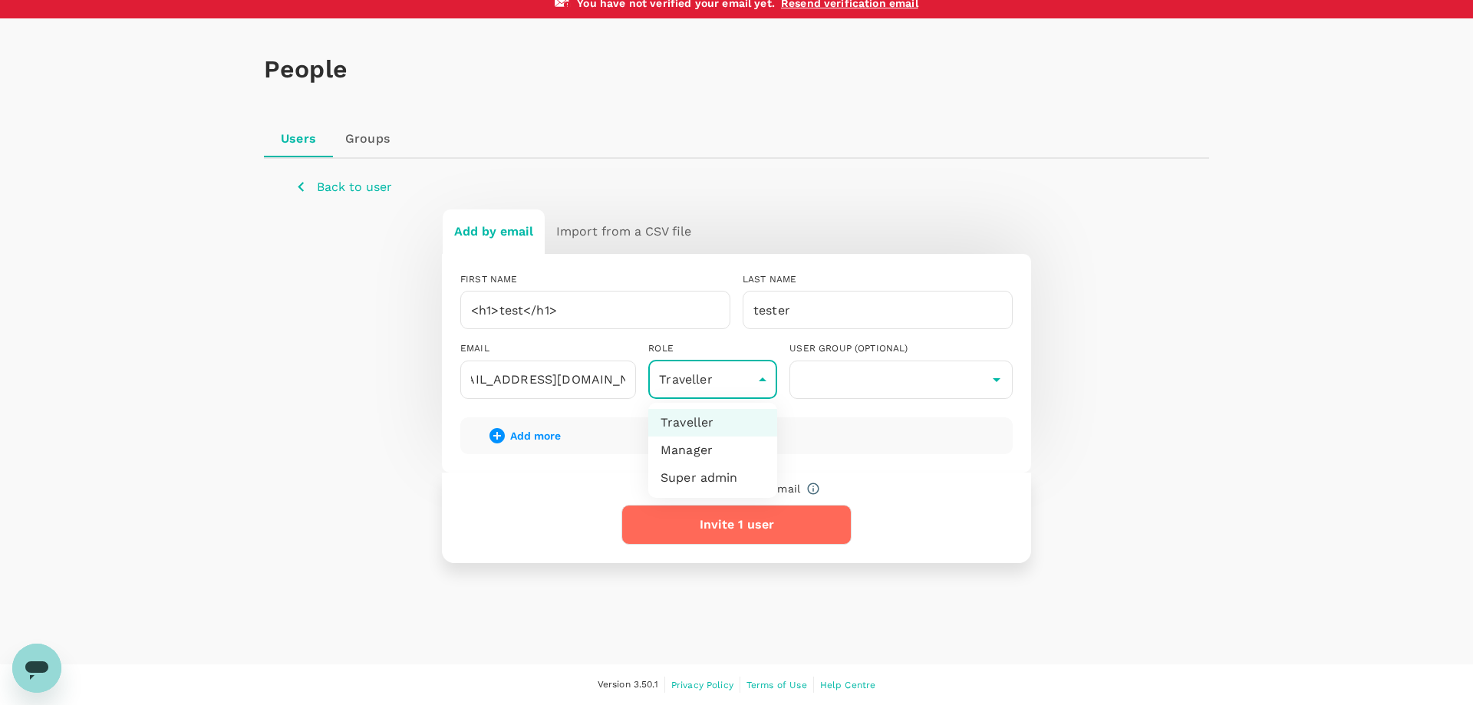
click at [881, 470] on div at bounding box center [736, 352] width 1473 height 705
click at [814, 523] on button "Invite 1 user" at bounding box center [736, 525] width 230 height 40
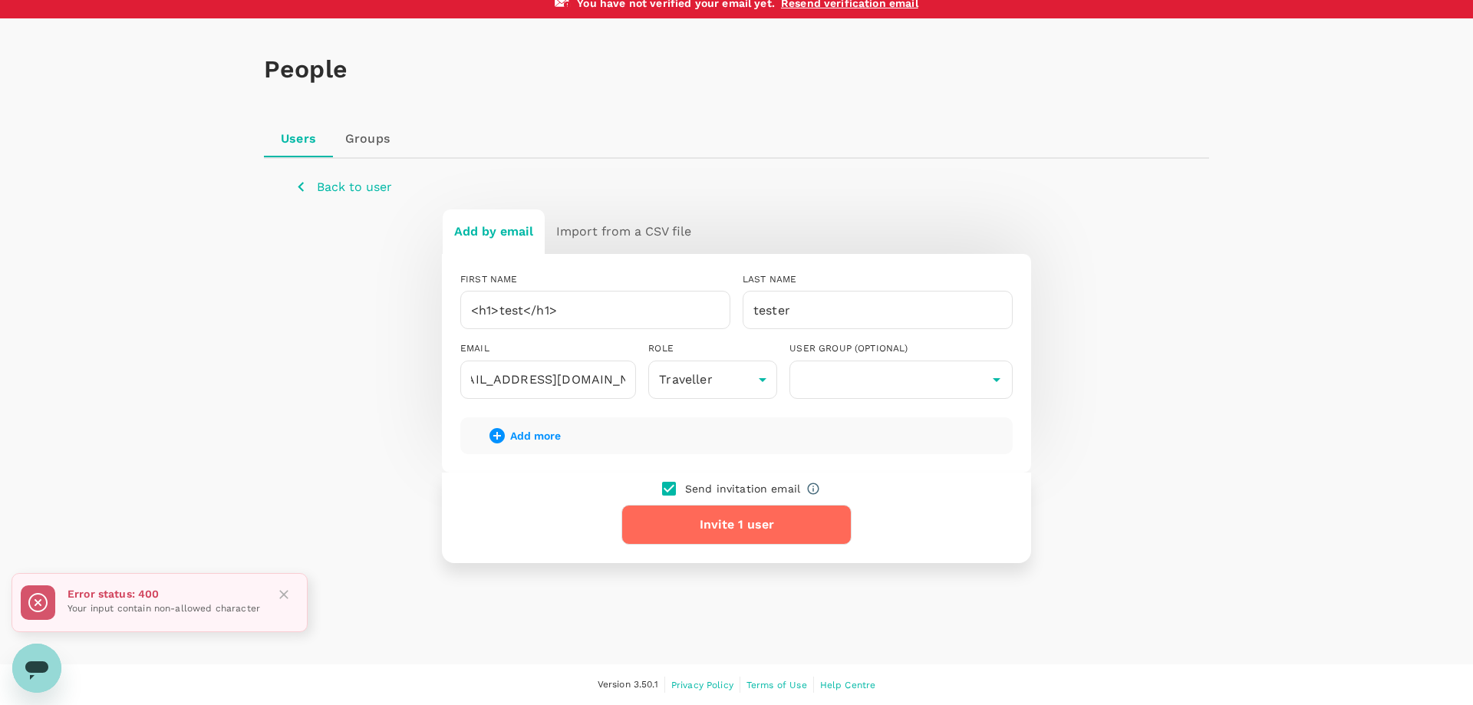
drag, startPoint x: 576, startPoint y: 314, endPoint x: 412, endPoint y: 312, distance: 164.2
click at [460, 312] on input "<h1>test</h1>" at bounding box center [595, 310] width 270 height 38
type input "tester"
click at [683, 534] on button "Invite 1 user" at bounding box center [736, 525] width 230 height 40
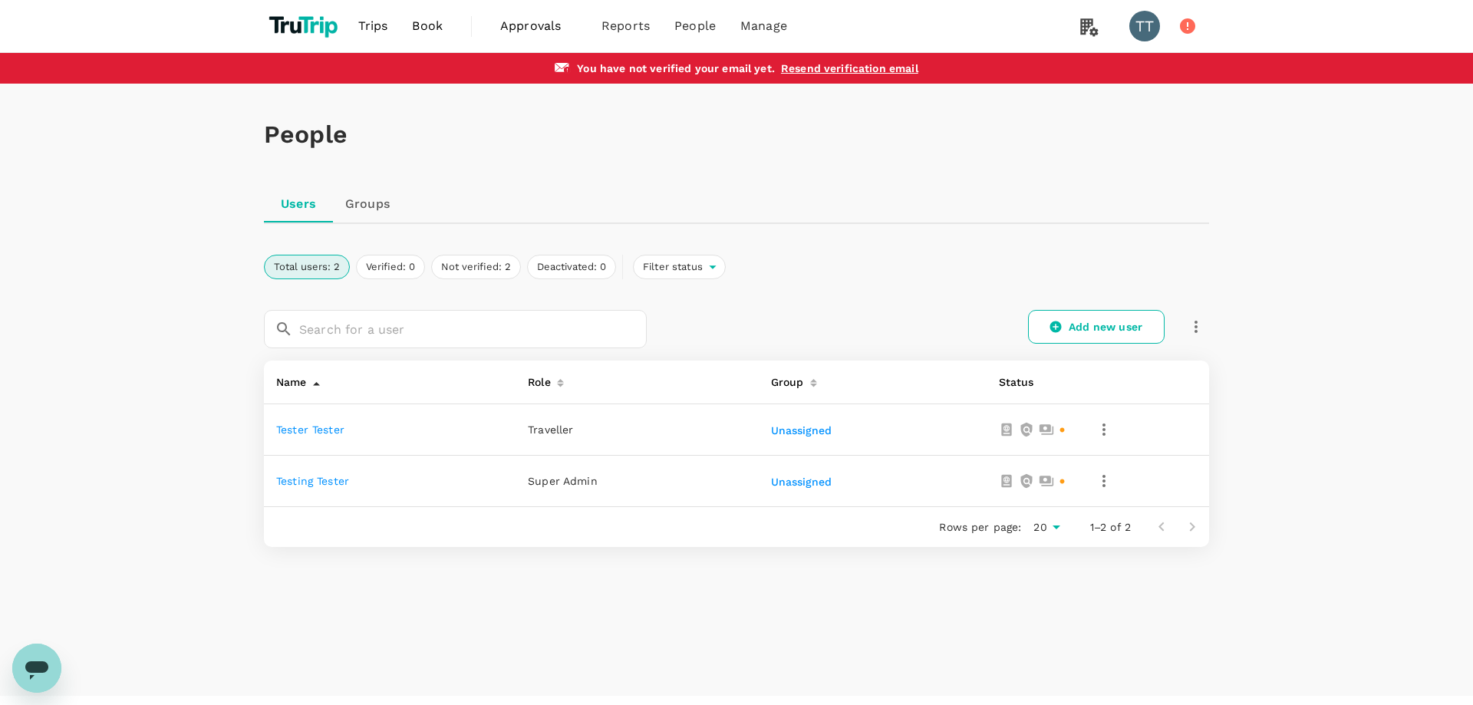
click at [529, 531] on div "Rows per page: 20 20 1–2 of 2" at bounding box center [736, 527] width 945 height 40
click at [1092, 427] on button "button" at bounding box center [1104, 430] width 26 height 26
click at [934, 419] on div at bounding box center [736, 352] width 1473 height 705
click at [388, 266] on button "Verified: 1" at bounding box center [389, 267] width 67 height 25
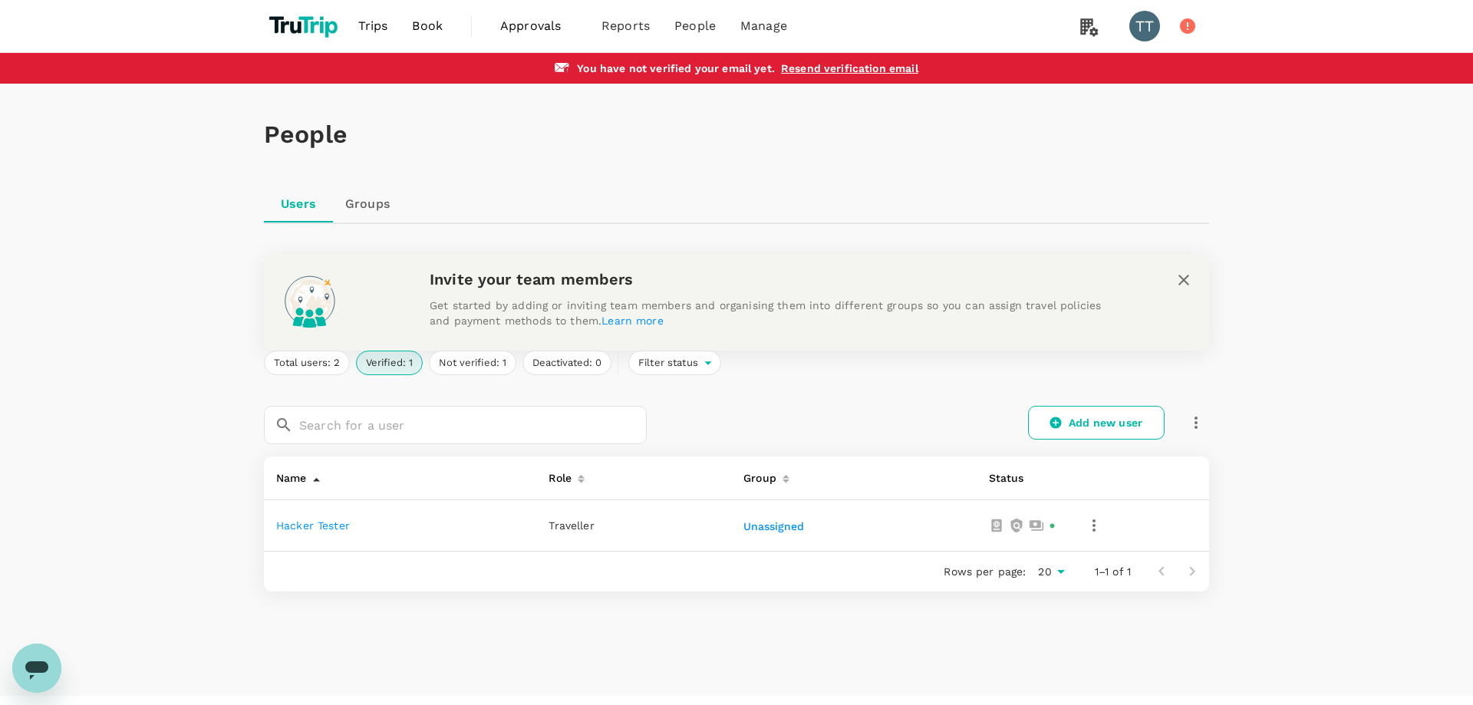
click at [1090, 525] on icon "button" at bounding box center [1094, 525] width 18 height 18
click at [316, 529] on div at bounding box center [736, 352] width 1473 height 705
click at [318, 525] on link "hacker tester" at bounding box center [313, 525] width 74 height 12
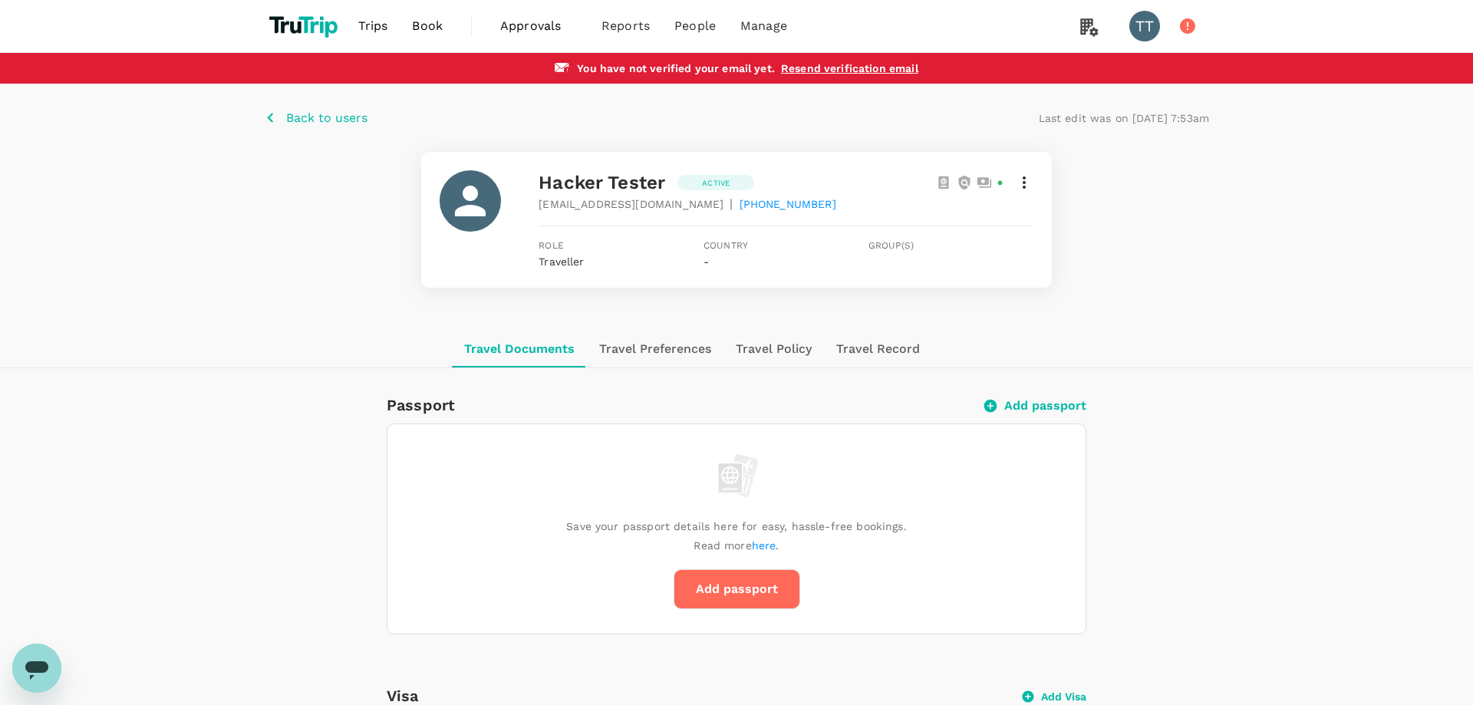
click at [1019, 189] on icon at bounding box center [1024, 182] width 18 height 18
click at [970, 249] on span "Deactivate this user" at bounding box center [946, 258] width 150 height 18
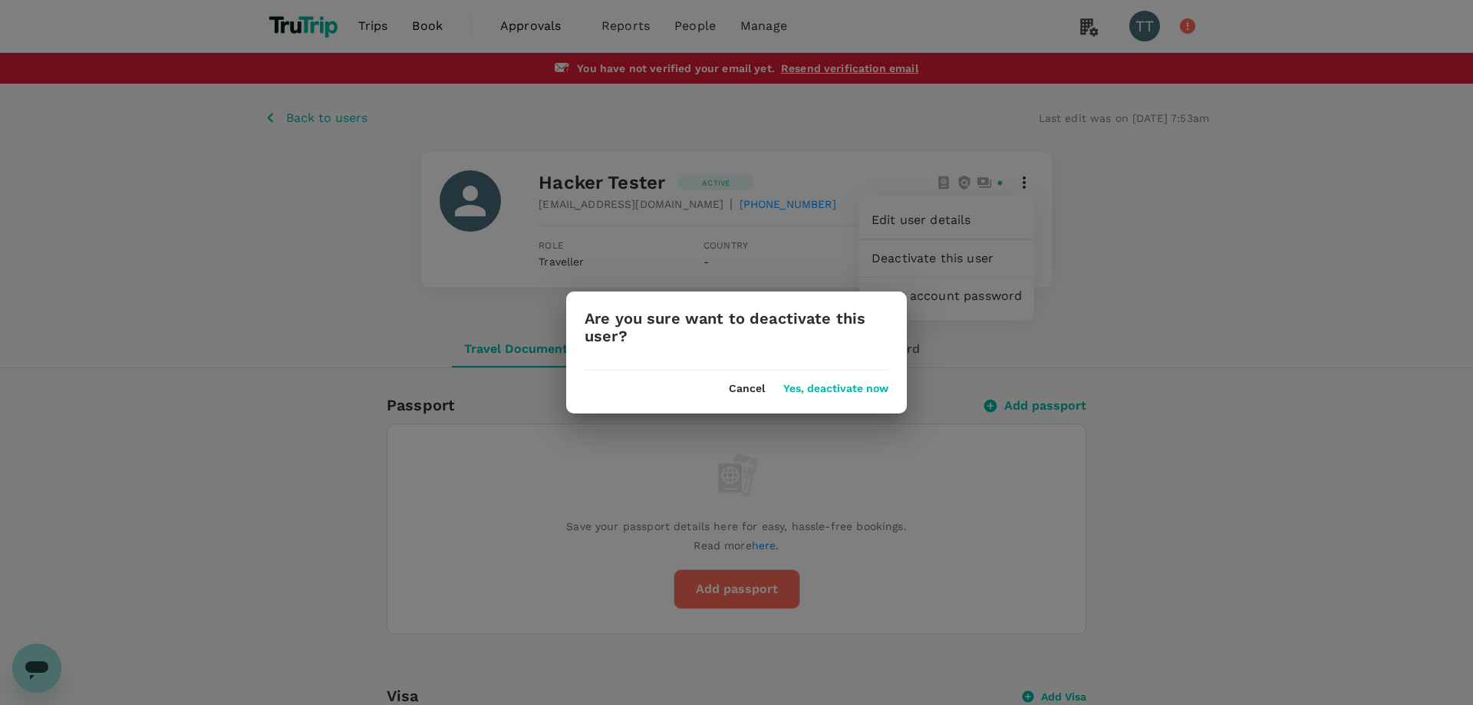
click at [811, 387] on button "Yes, deactivate now" at bounding box center [835, 389] width 105 height 12
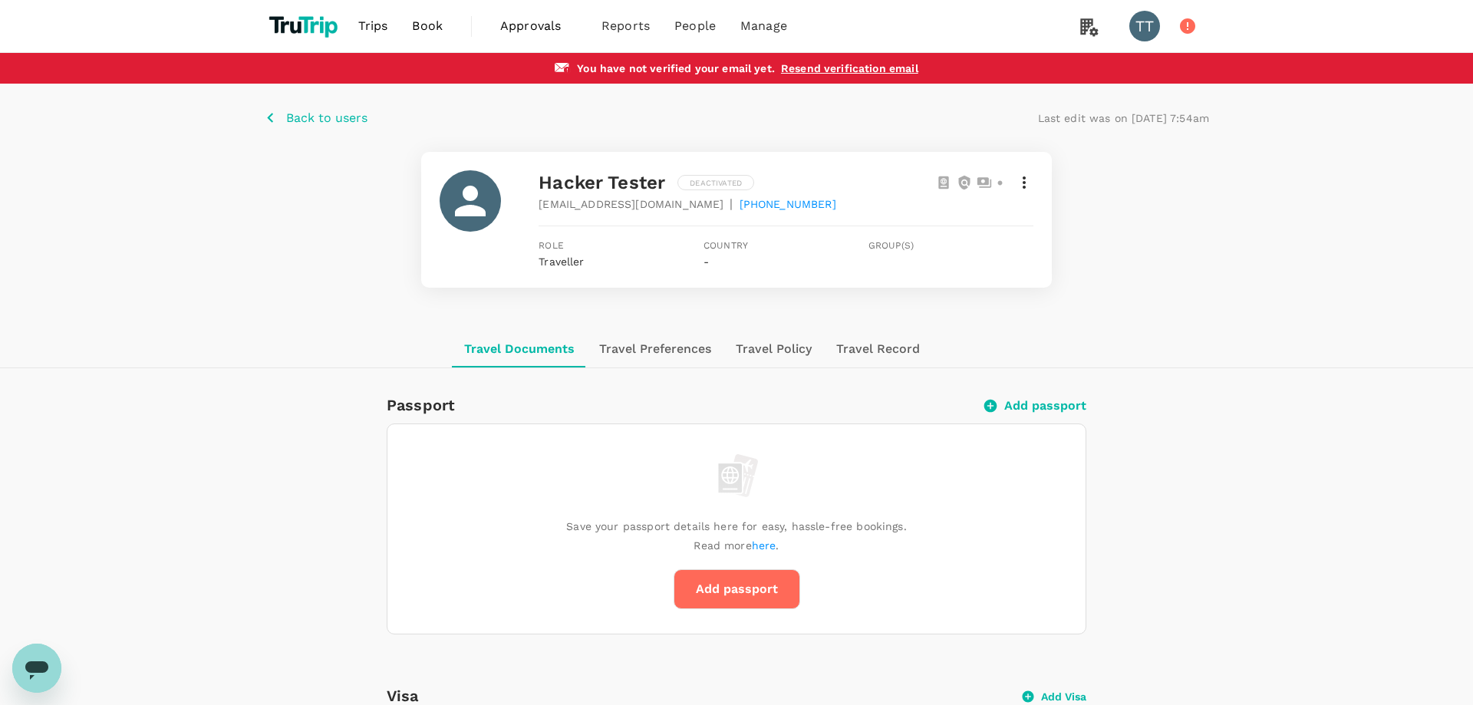
click at [253, 292] on div "Back to users Last edit was on 25 Aug 2025, 7:54am hacker tester Deactivated ye…" at bounding box center [736, 207] width 1473 height 247
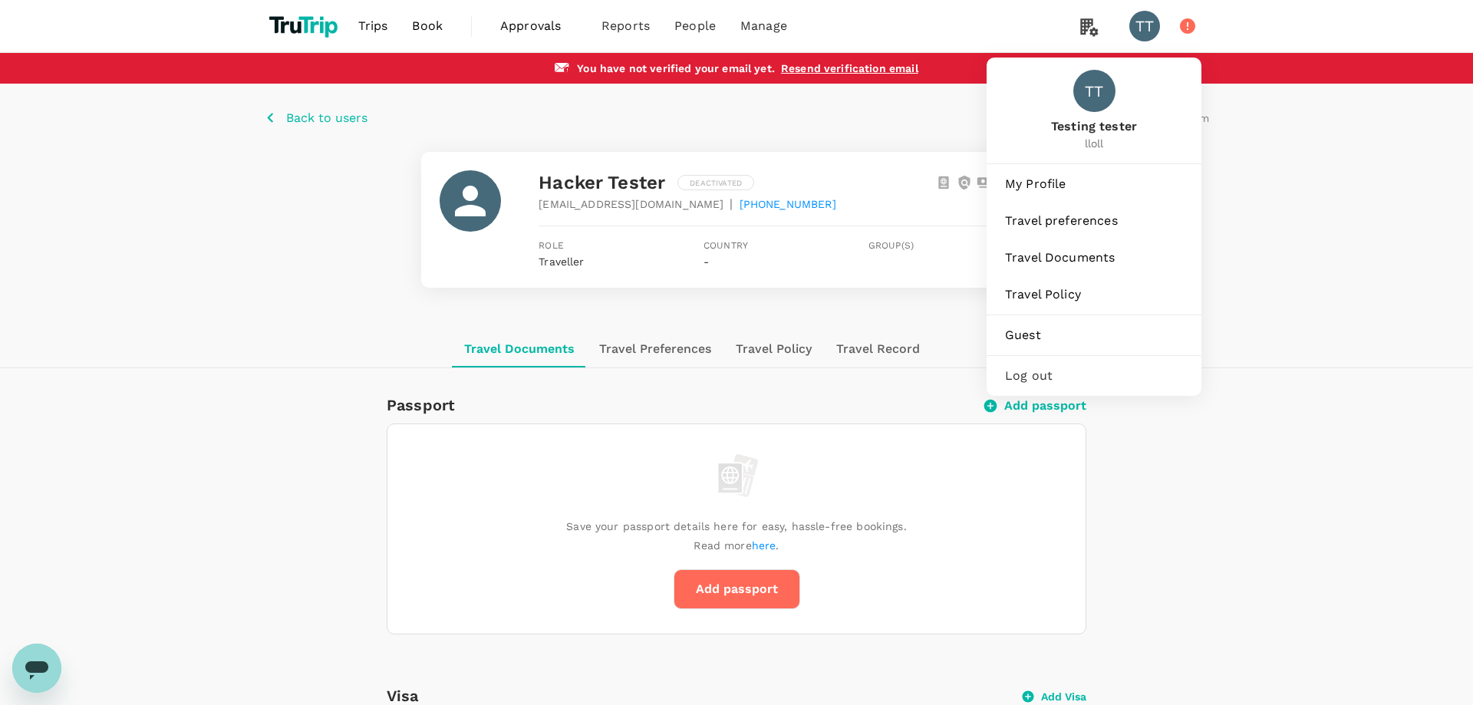
click at [1150, 35] on div "TT" at bounding box center [1144, 26] width 31 height 31
click at [1076, 176] on span "My Profile" at bounding box center [1094, 184] width 178 height 18
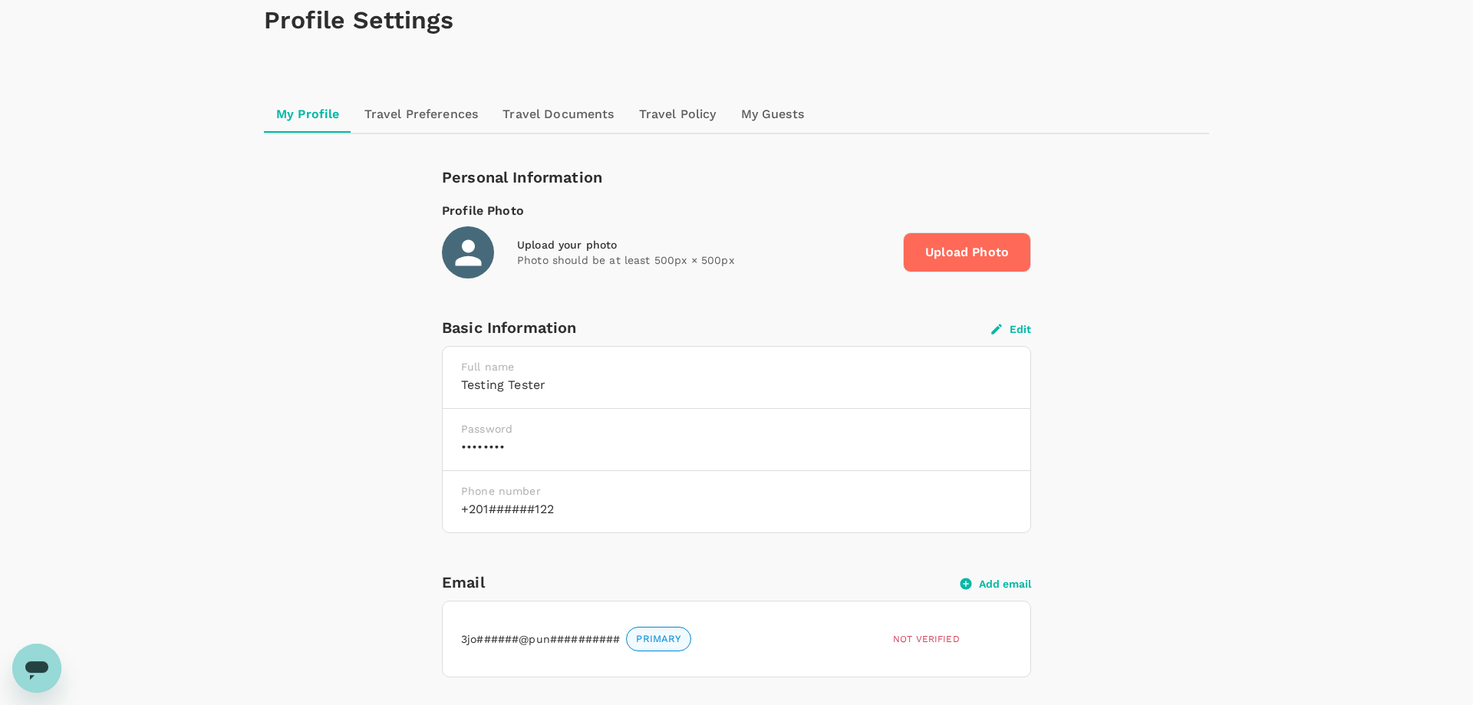
scroll to position [156, 0]
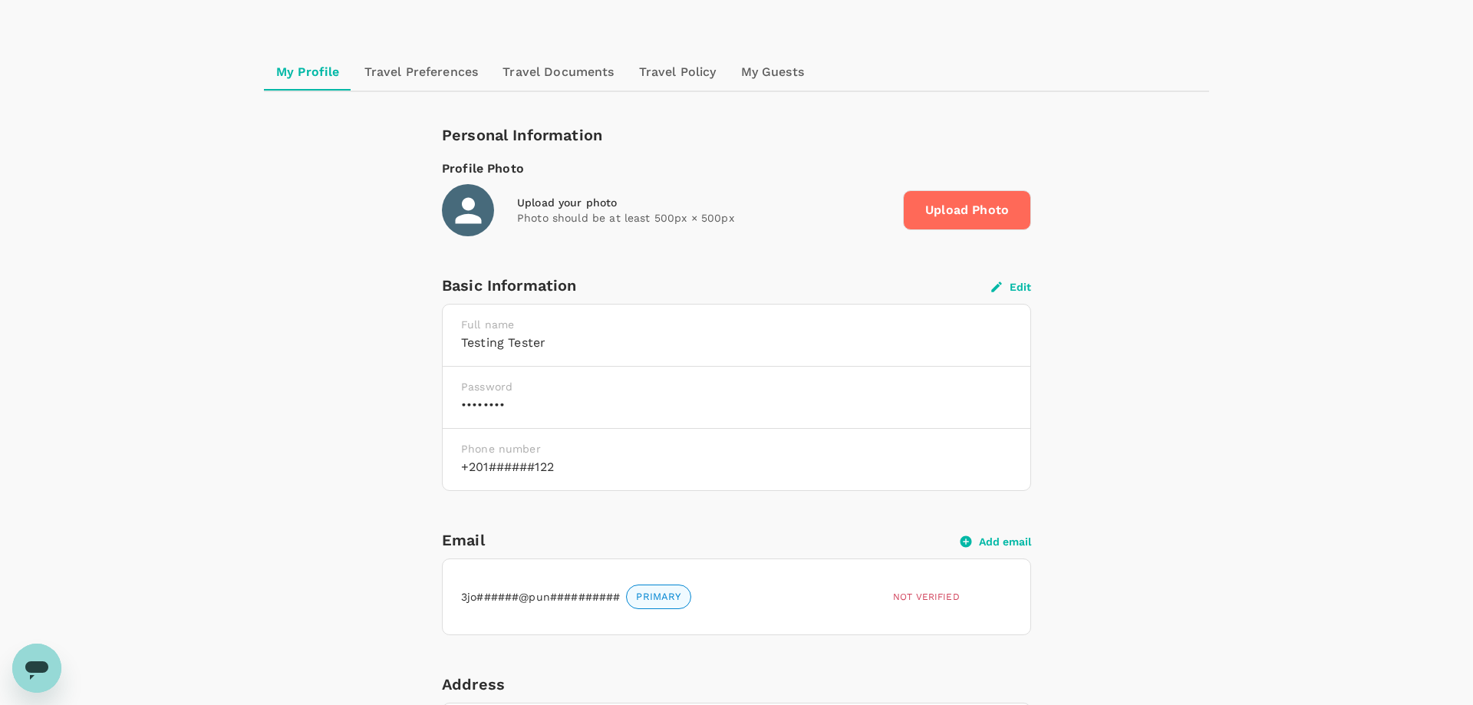
click at [1027, 291] on button "Edit" at bounding box center [1011, 287] width 40 height 14
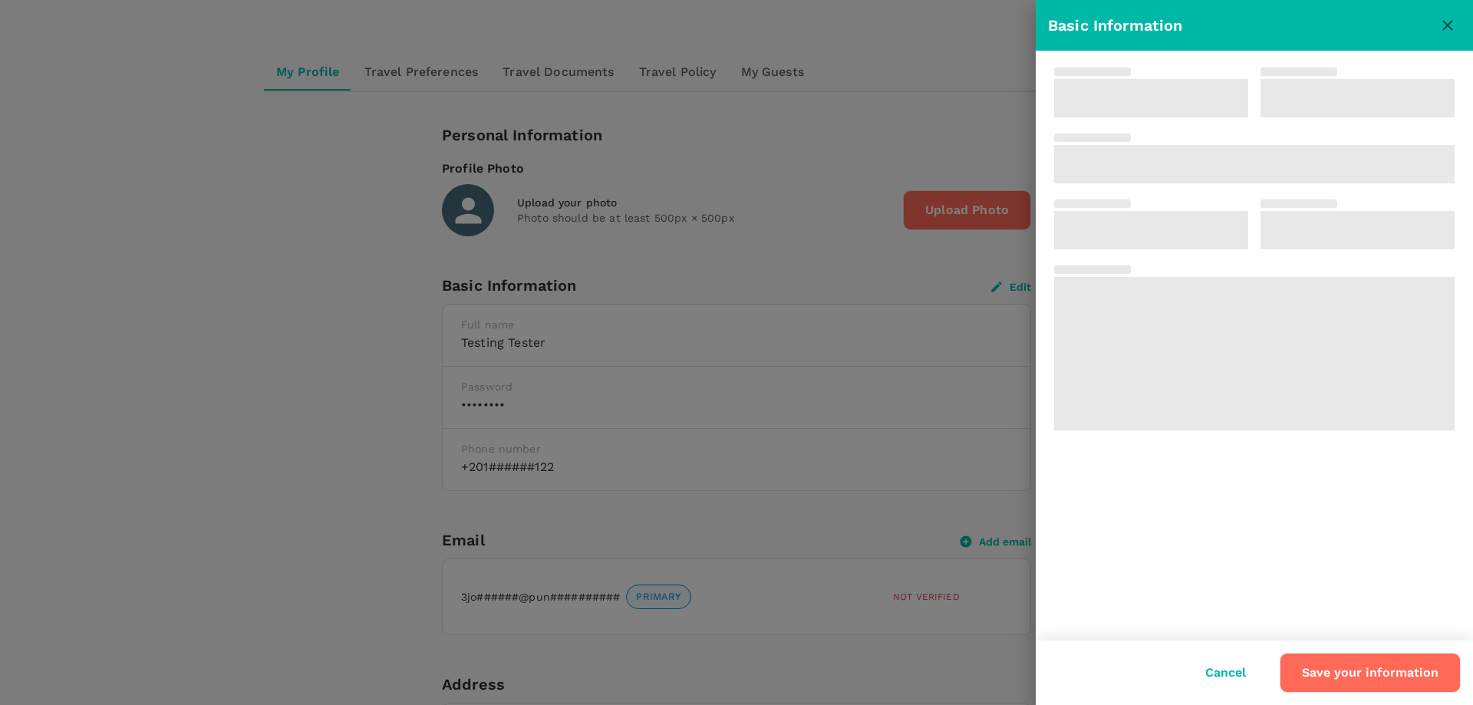
type input "Testing"
type input "tester"
type input "20"
type input "1112213122"
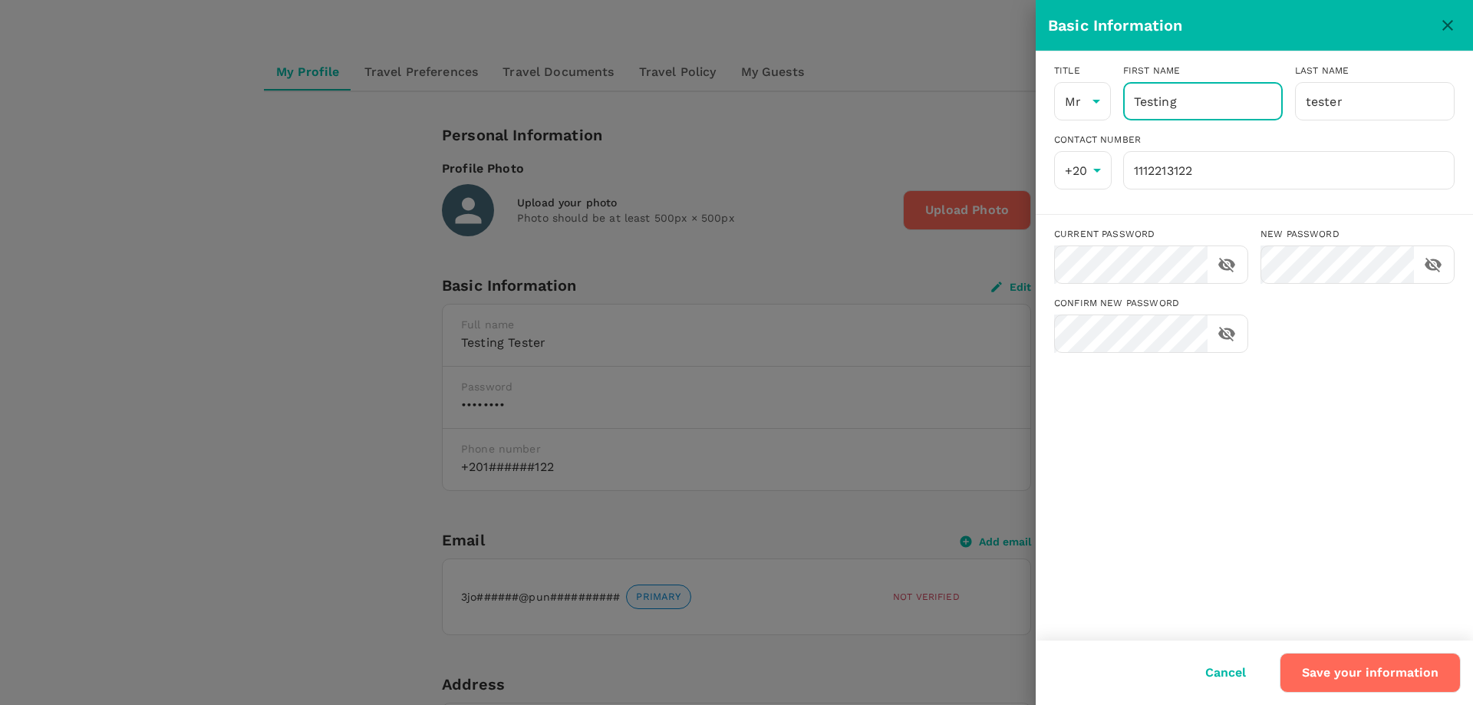
drag, startPoint x: 1208, startPoint y: 111, endPoint x: 1269, endPoint y: 235, distance: 137.6
click at [1207, 111] on input "Testing" at bounding box center [1203, 101] width 160 height 38
type input "Testings"
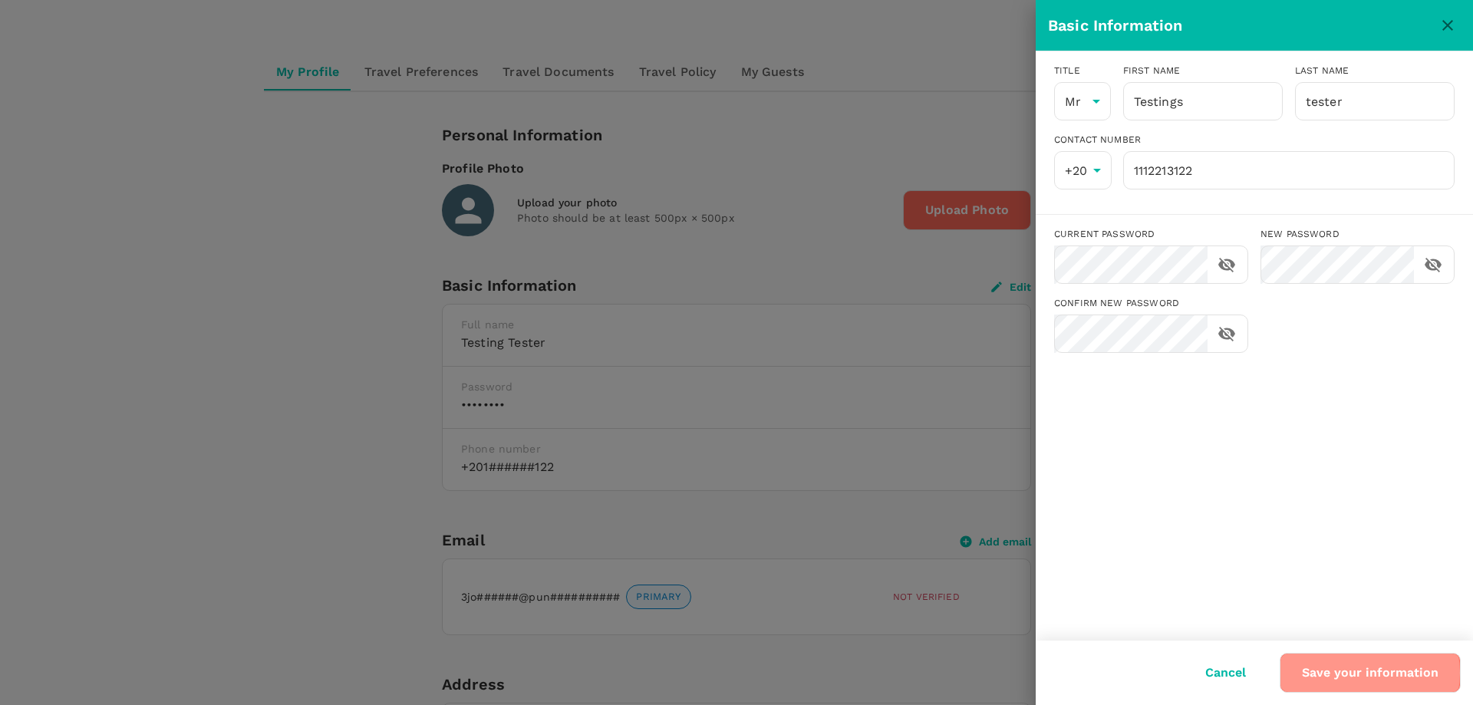
click at [1365, 673] on button "Save your information" at bounding box center [1369, 673] width 181 height 40
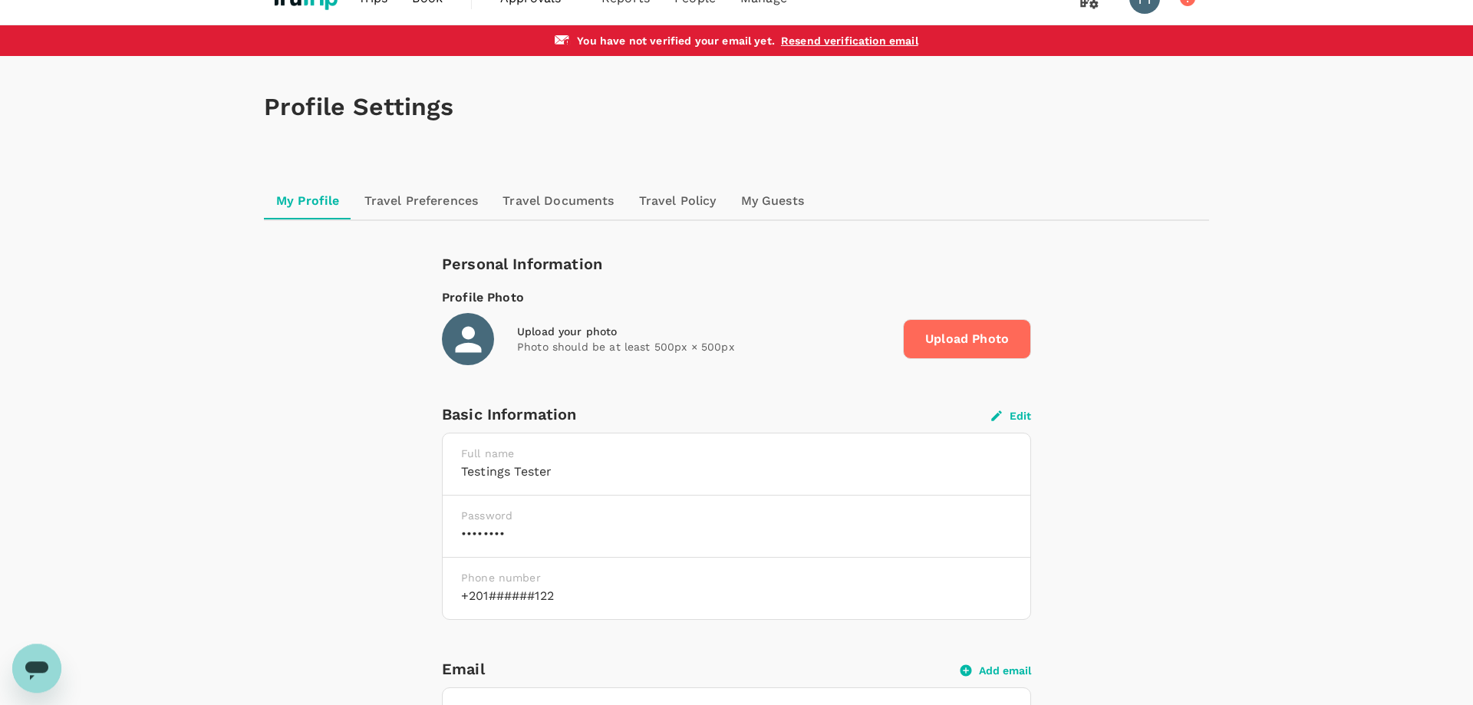
scroll to position [0, 0]
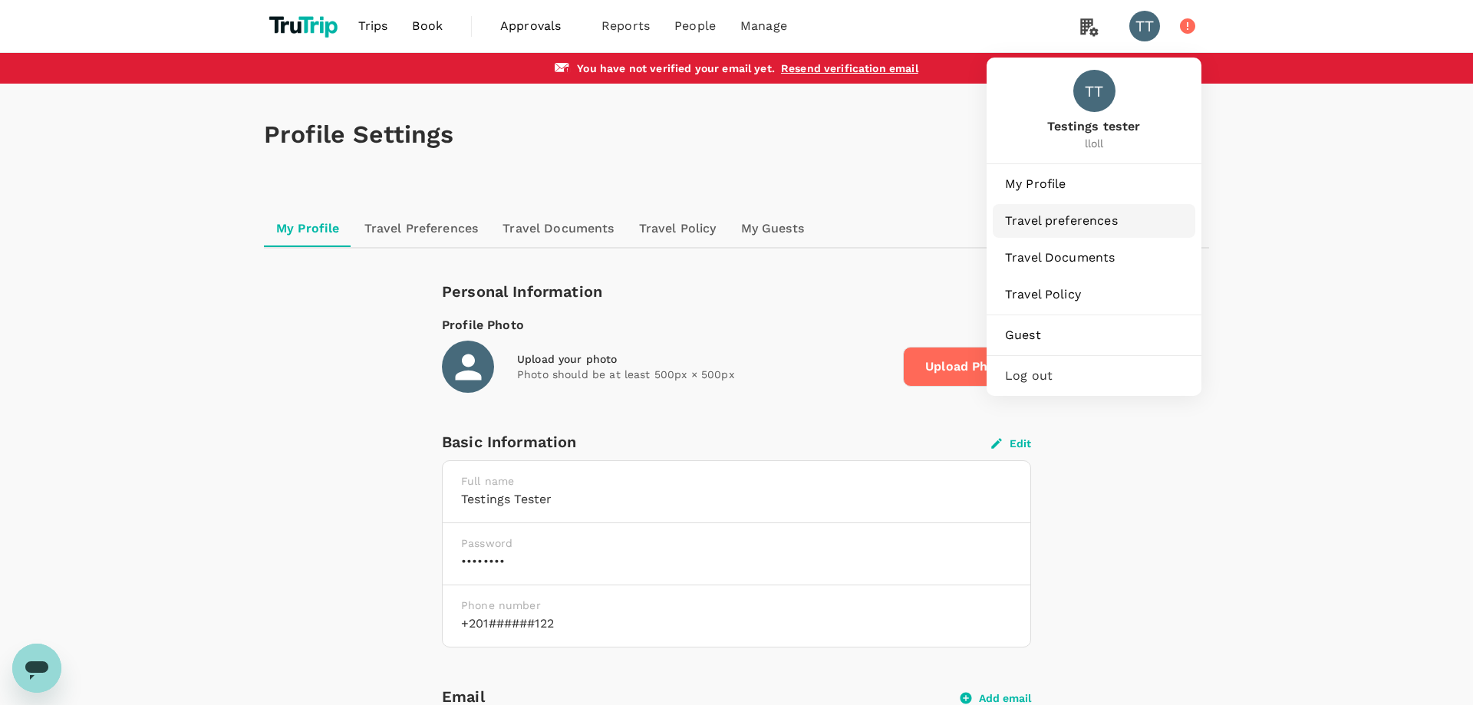
click at [1066, 212] on span "Travel preferences" at bounding box center [1094, 221] width 178 height 18
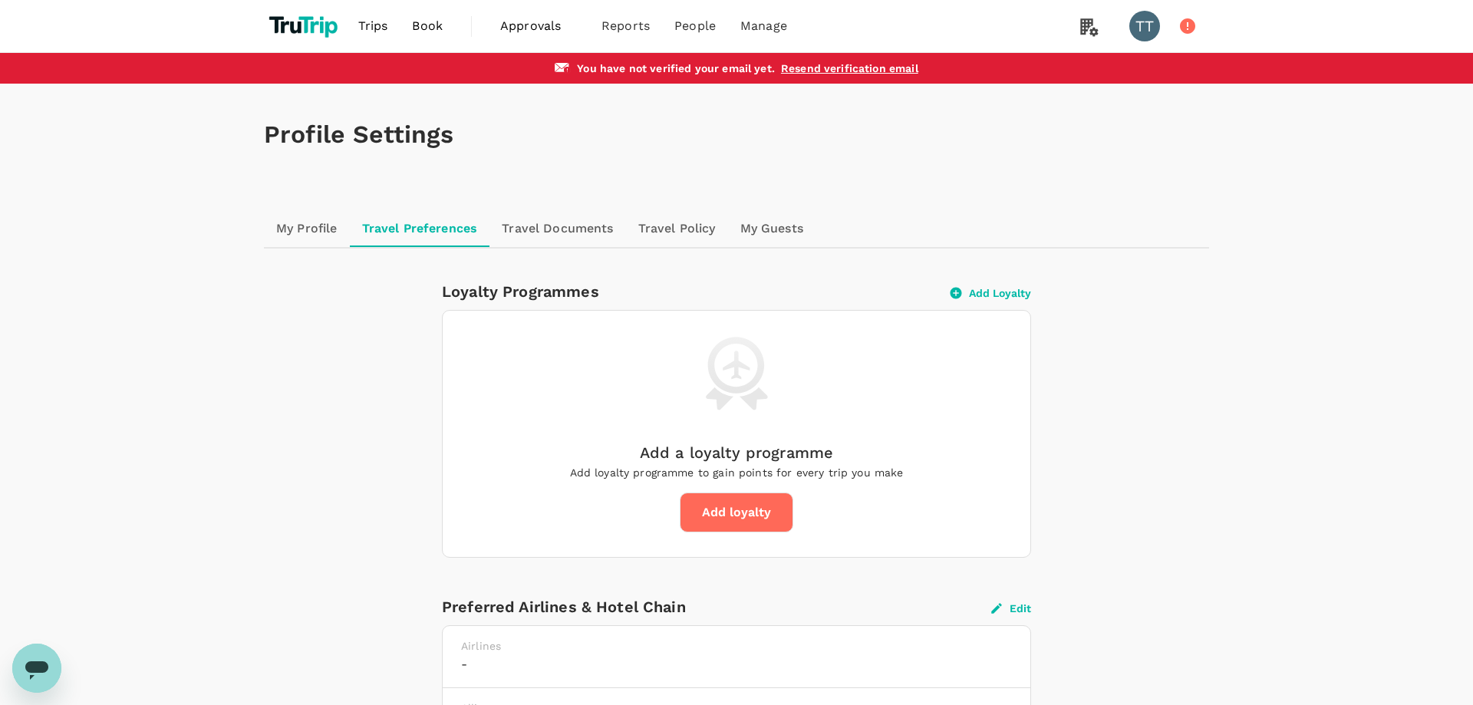
click at [1231, 238] on div "Profile Settings My Profile Travel Preferences Travel Documents Travel Policy M…" at bounding box center [736, 517] width 1473 height 867
click at [792, 551] on div "Add a loyalty programme Add loyalty programme to gain points for every trip you…" at bounding box center [737, 434] width 588 height 246
click at [753, 519] on button "Add loyalty" at bounding box center [737, 512] width 114 height 40
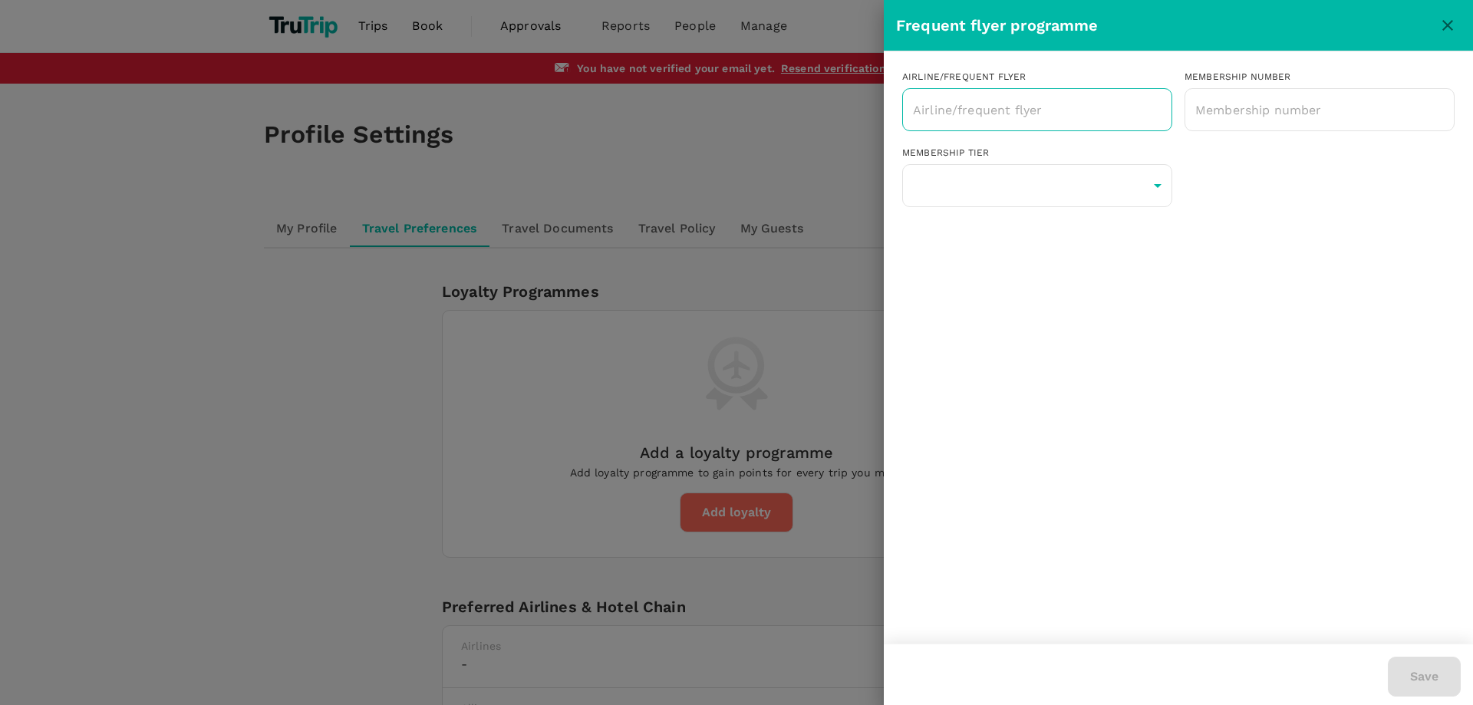
click at [982, 121] on input "text" at bounding box center [1025, 109] width 233 height 29
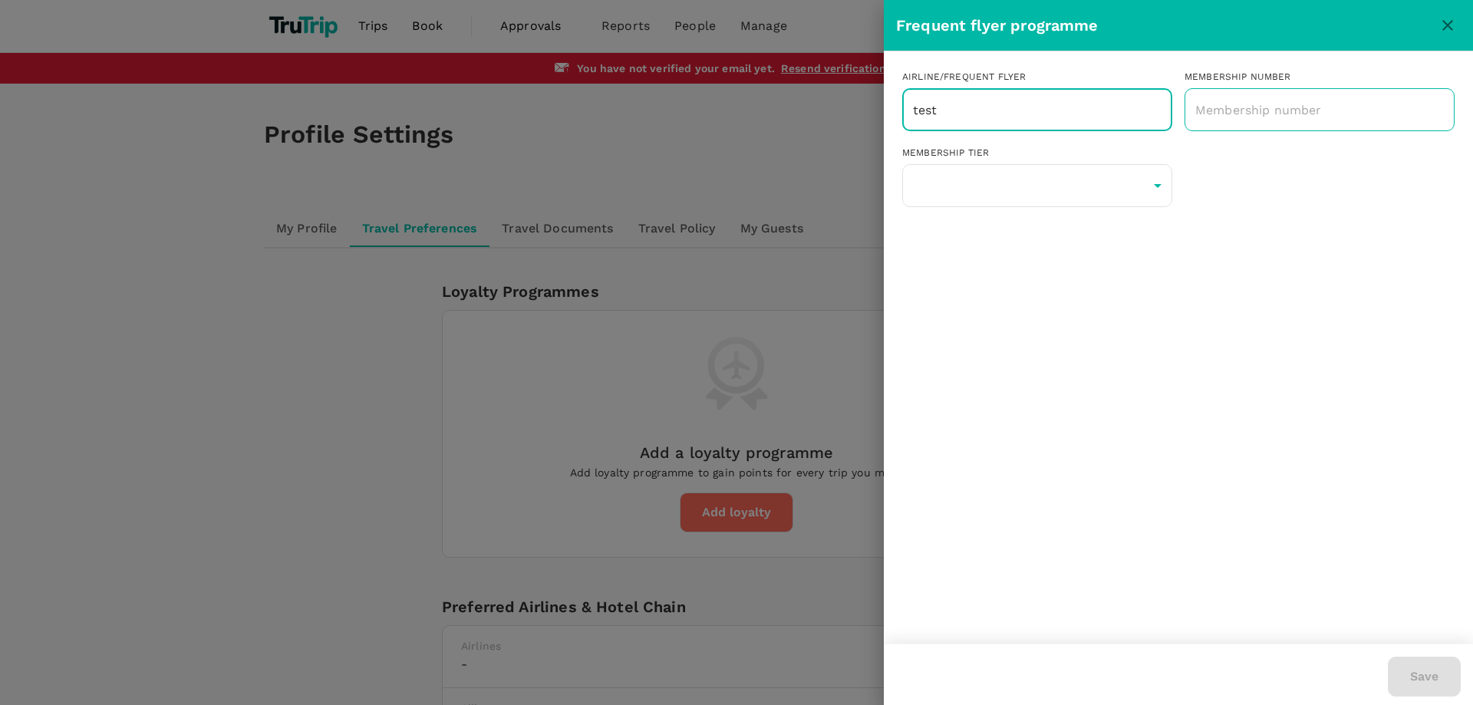
type input "test"
click at [1238, 113] on input "text" at bounding box center [1319, 110] width 270 height 38
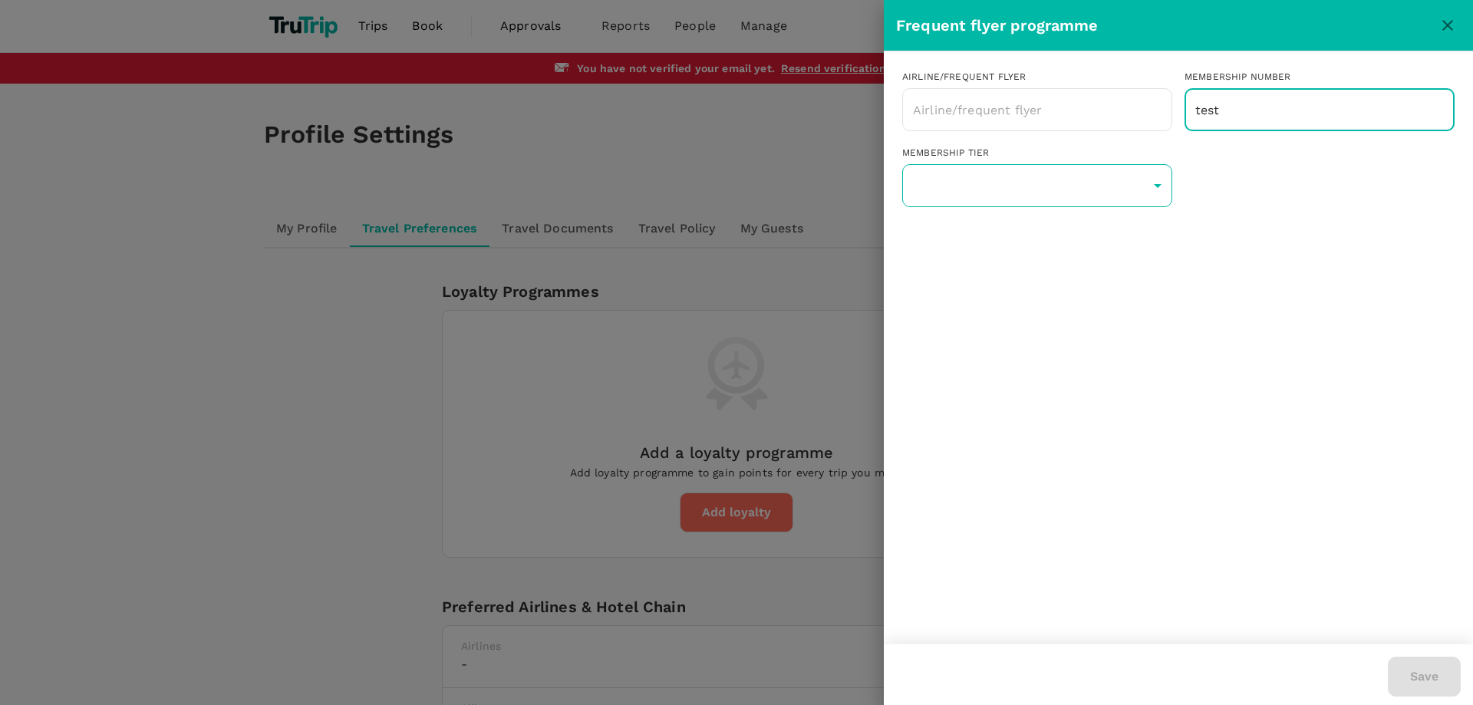
type input "test"
click at [1092, 191] on body "Trips Book Approvals 0 Reports People Manage TT You have not verified your emai…" at bounding box center [736, 496] width 1473 height 992
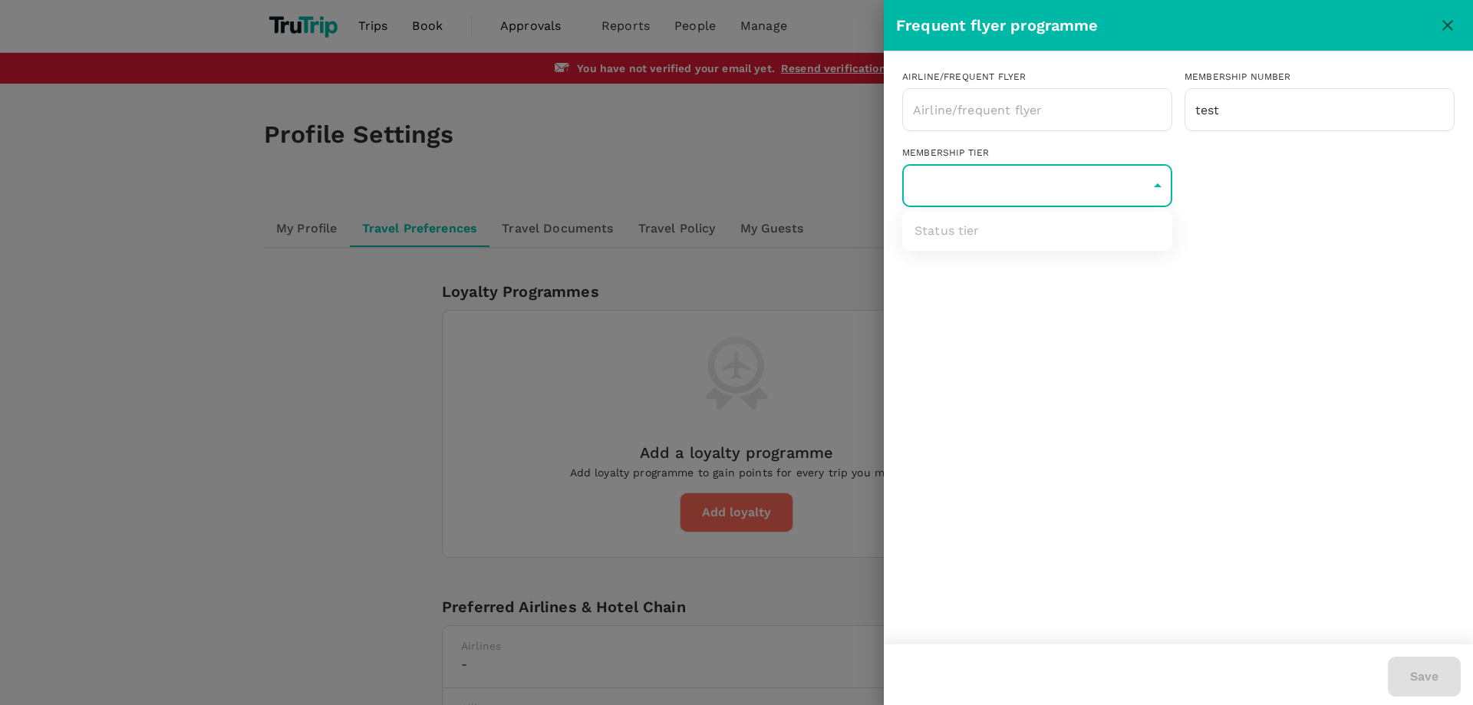
click at [1055, 240] on ul "Status tier" at bounding box center [1037, 231] width 270 height 40
drag, startPoint x: 1312, startPoint y: 491, endPoint x: 1368, endPoint y: 547, distance: 78.6
click at [1320, 499] on div at bounding box center [736, 352] width 1473 height 705
click at [1038, 186] on body "Trips Book Approvals 0 Reports People Manage TT You have not verified your emai…" at bounding box center [736, 496] width 1473 height 992
click at [1016, 239] on ul "Status tier" at bounding box center [1037, 231] width 270 height 40
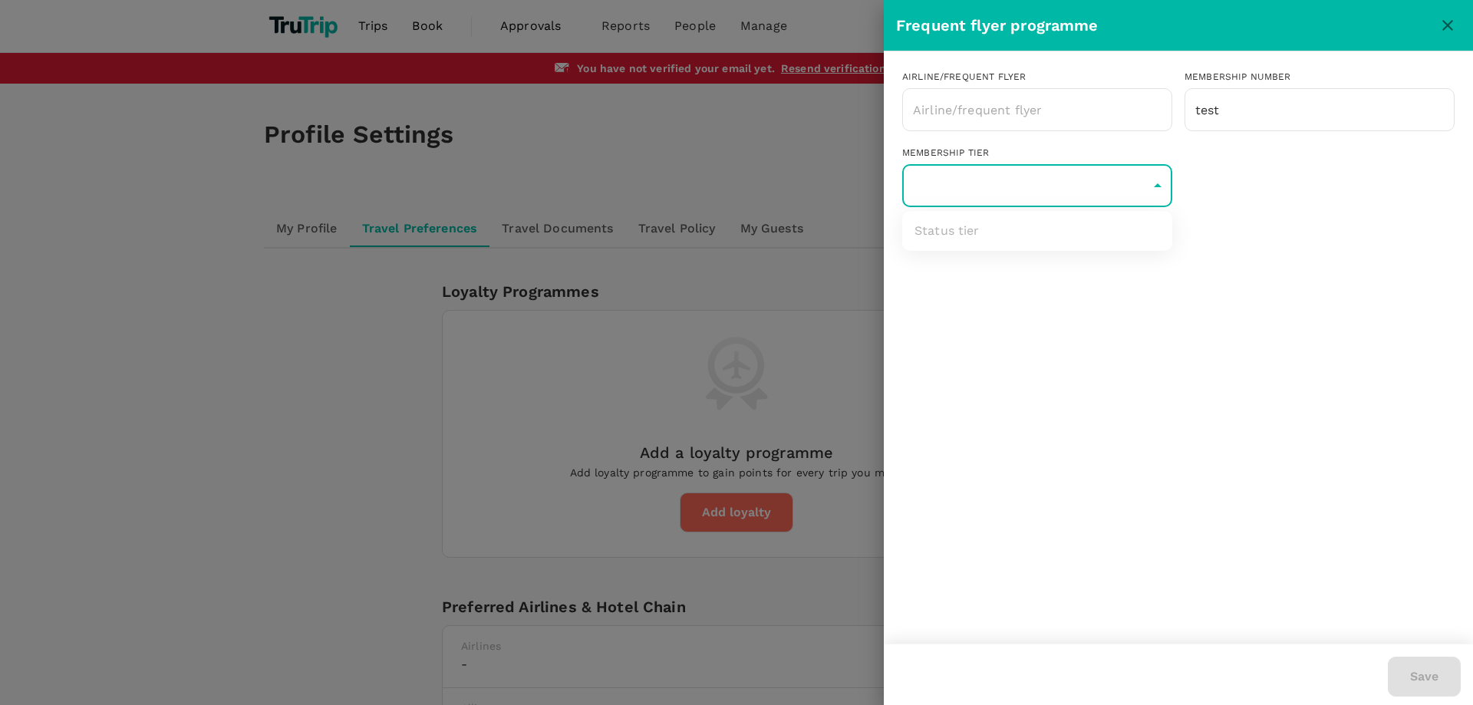
drag, startPoint x: 1016, startPoint y: 239, endPoint x: 1015, endPoint y: 221, distance: 17.7
click at [1016, 235] on ul "Status tier" at bounding box center [1037, 231] width 270 height 40
click at [1022, 102] on div at bounding box center [736, 352] width 1473 height 705
click at [1027, 112] on input "text" at bounding box center [1025, 109] width 233 height 29
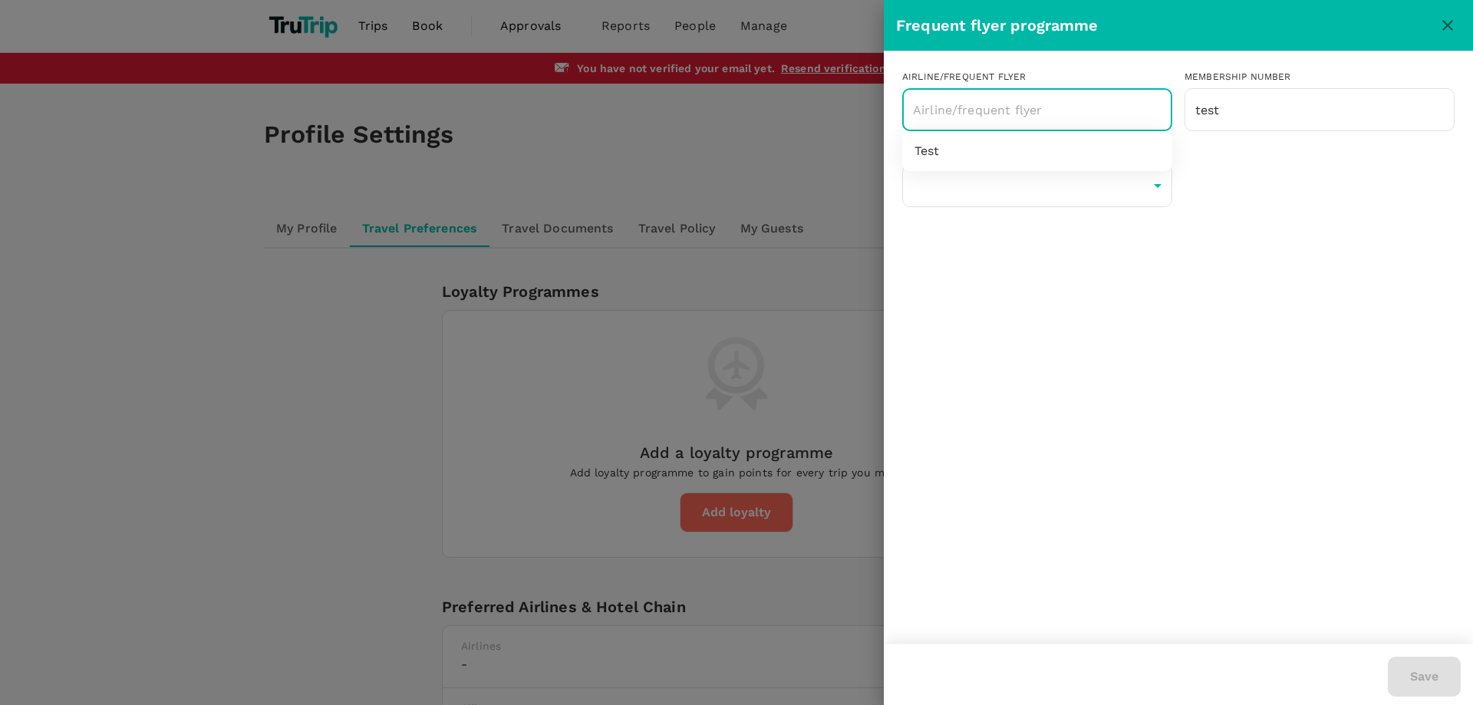
click at [1019, 147] on li "Test" at bounding box center [1037, 151] width 270 height 28
type input "Test"
click at [1409, 660] on button "Save" at bounding box center [1424, 677] width 73 height 40
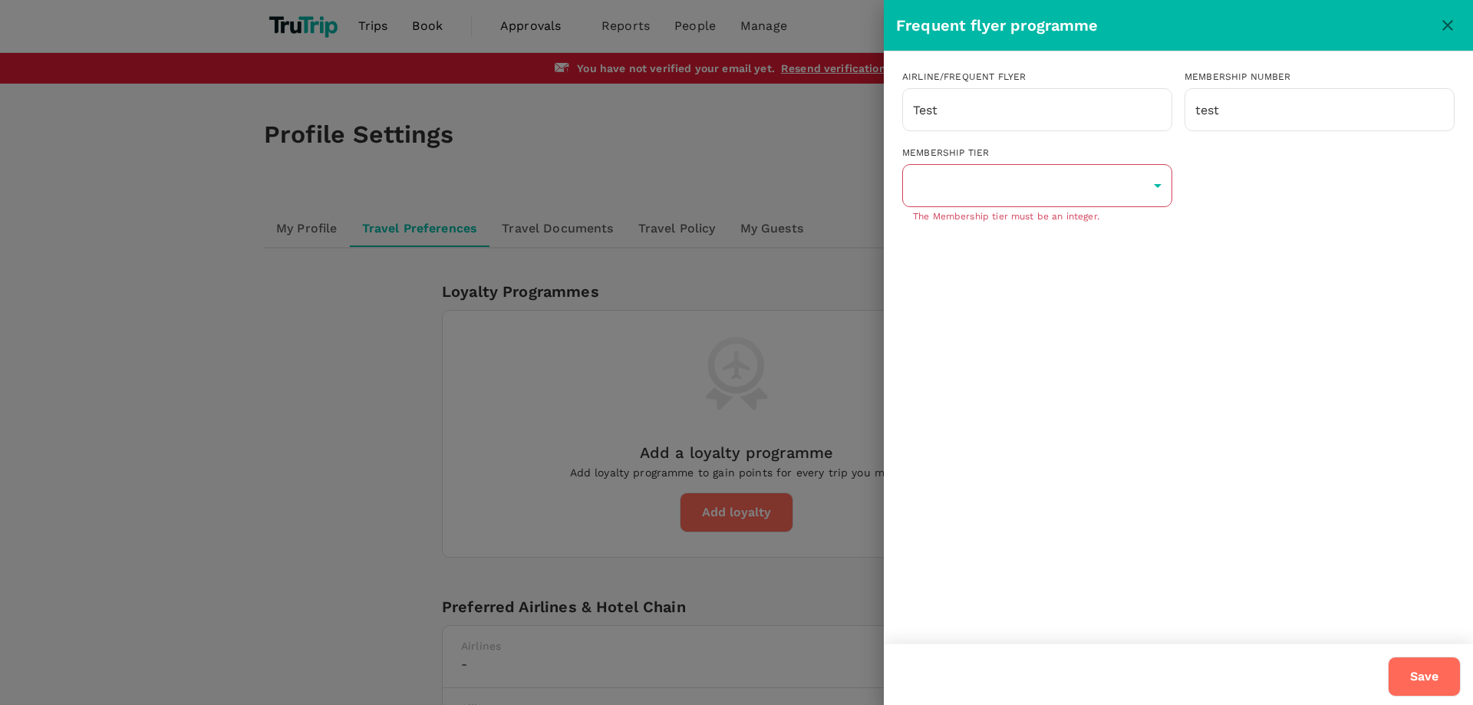
click at [1192, 548] on div "Airline/Frequent Flyer Test ​ Membership number test ​ Membership tier ​ Status…" at bounding box center [1178, 347] width 589 height 592
click at [964, 201] on body "Trips Book Approvals 0 Reports People Manage TT You have not verified your emai…" at bounding box center [736, 496] width 1473 height 992
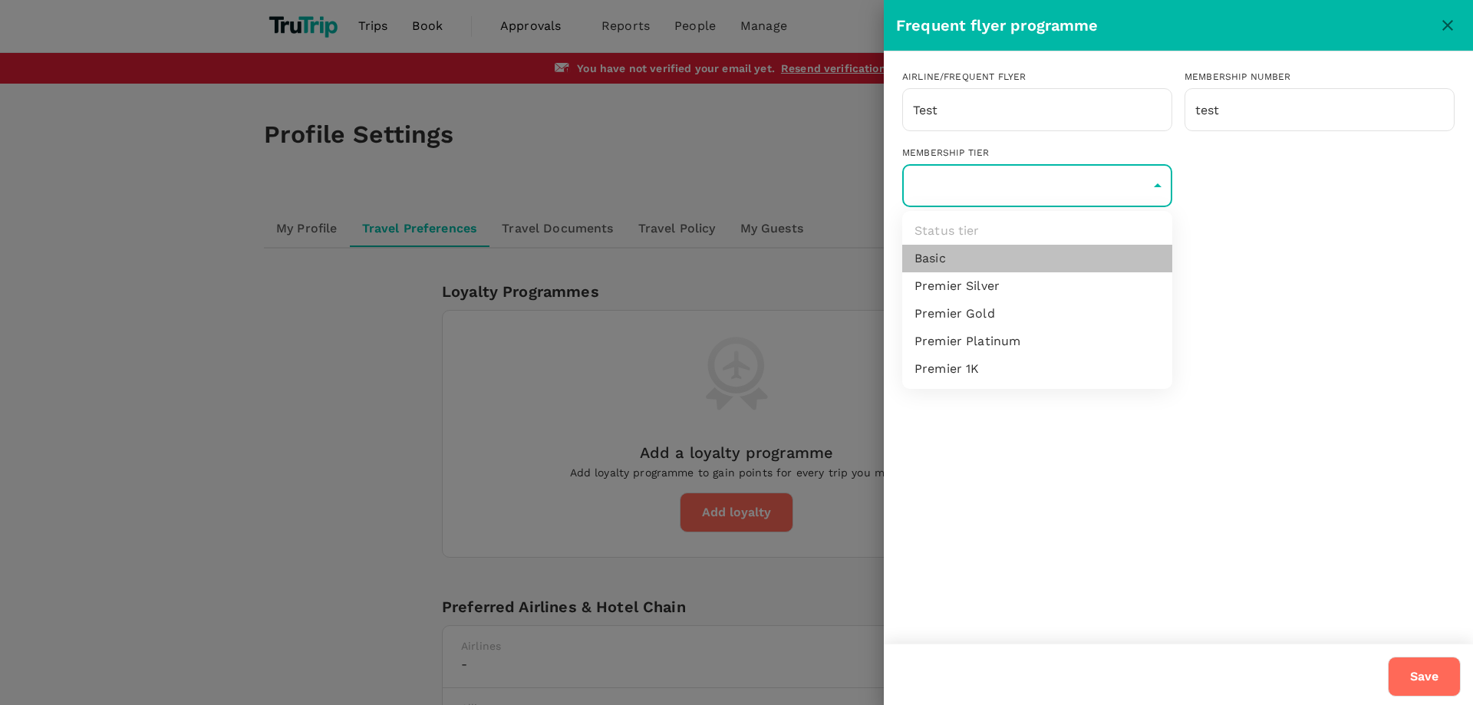
click at [1004, 265] on li "Basic" at bounding box center [1037, 259] width 270 height 28
type input "1"
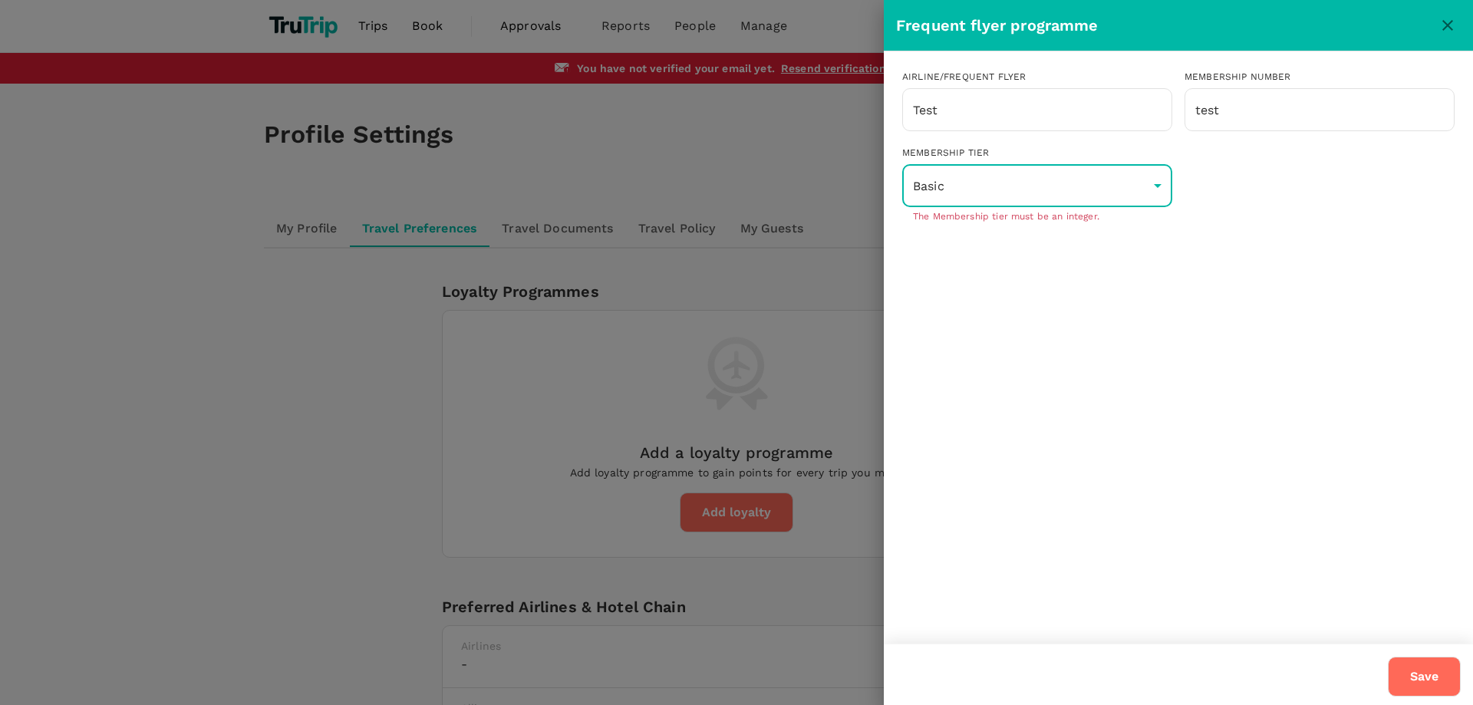
click at [1428, 675] on button "Save" at bounding box center [1424, 677] width 73 height 40
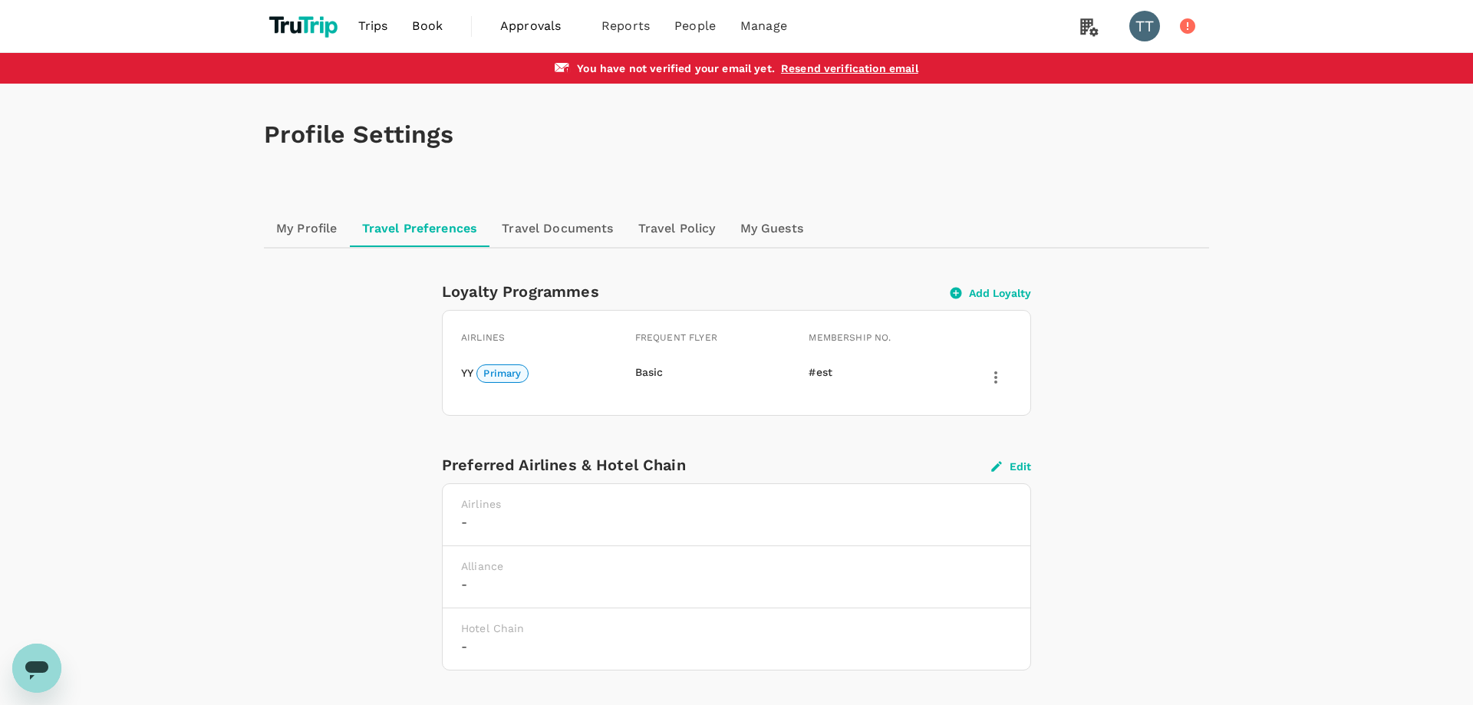
click at [1035, 388] on div "Loyalty Programmes Add Loyalty Airlines Frequent flyer Membership No. YY Primar…" at bounding box center [737, 493] width 884 height 428
click at [996, 380] on icon "button" at bounding box center [995, 377] width 3 height 12
click at [995, 456] on span "Delete" at bounding box center [995, 455] width 83 height 18
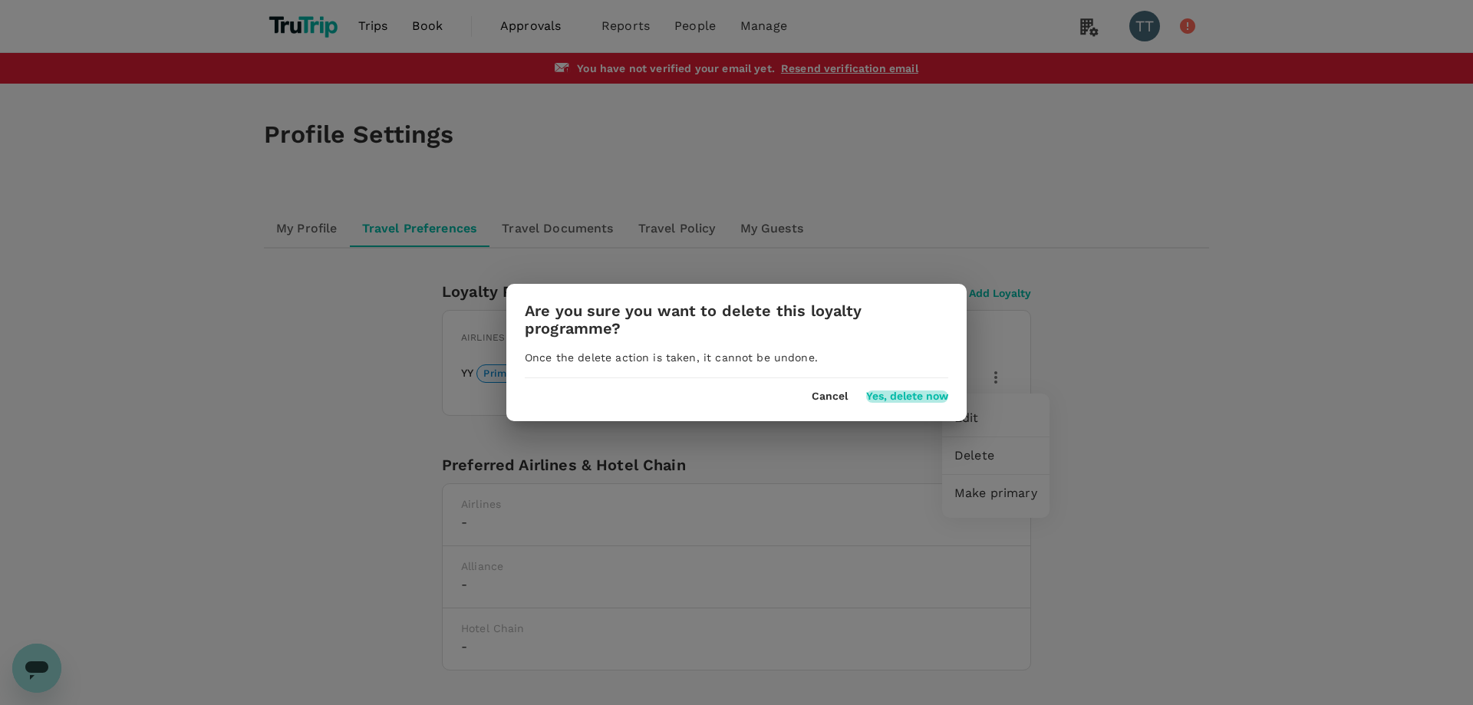
click at [897, 396] on button "Yes, delete now" at bounding box center [907, 396] width 82 height 12
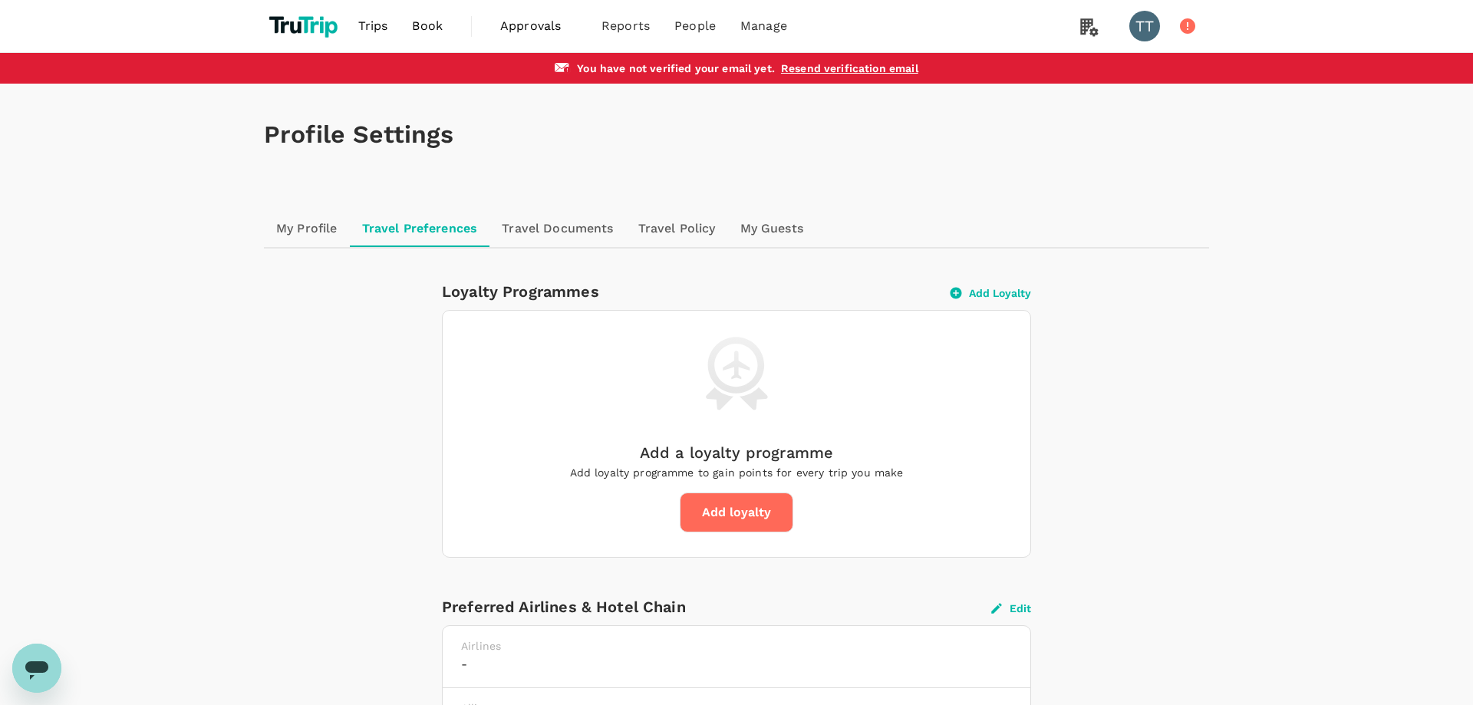
click at [545, 239] on link "Travel Documents" at bounding box center [557, 228] width 136 height 37
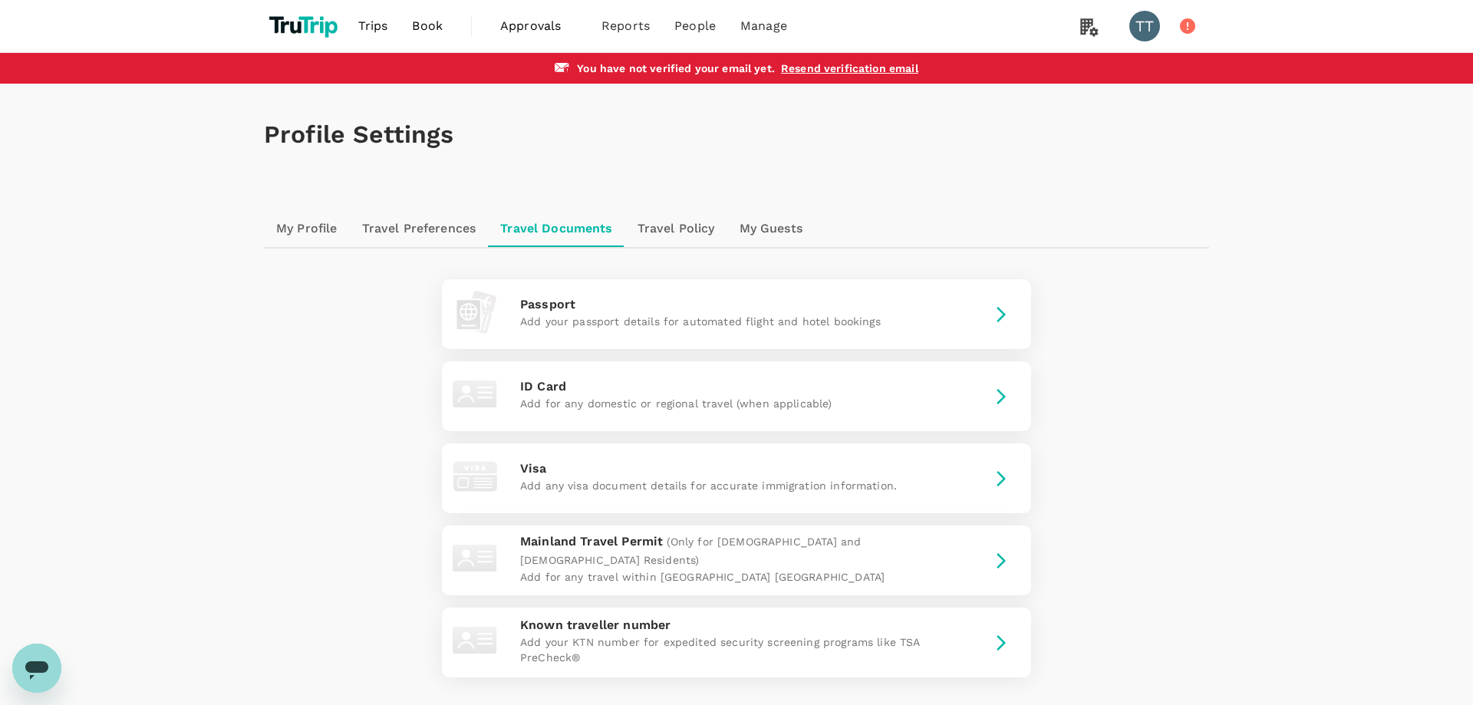
click at [1225, 432] on div "Profile Settings My Profile Travel Preferences Travel Documents Travel Policy M…" at bounding box center [736, 425] width 982 height 683
click at [776, 318] on p "Add your passport details for automated flight and hotel bookings" at bounding box center [736, 321] width 433 height 15
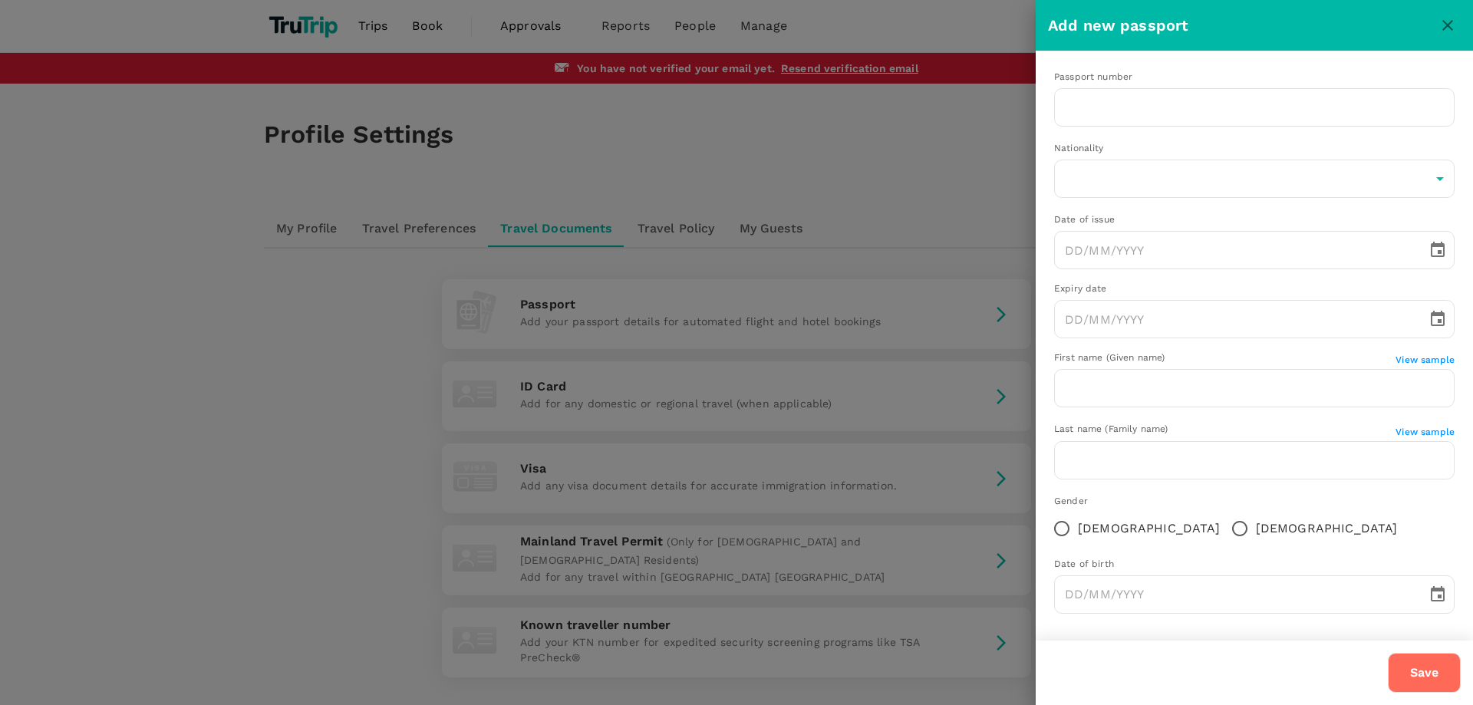
click at [1420, 677] on button "Save" at bounding box center [1424, 673] width 73 height 40
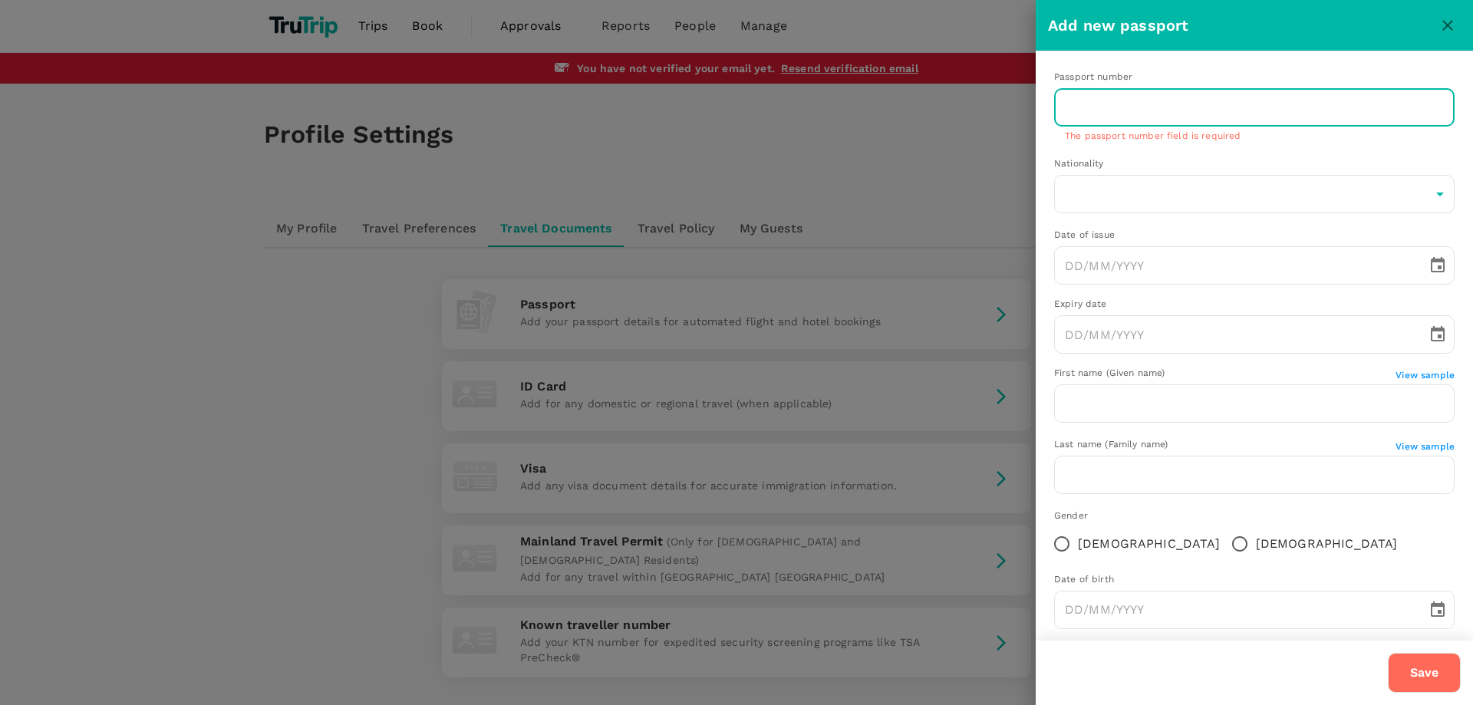
click at [1209, 99] on input "text" at bounding box center [1254, 107] width 400 height 38
drag, startPoint x: 1112, startPoint y: 109, endPoint x: 1018, endPoint y: 109, distance: 94.3
click at [1065, 109] on input "tw" at bounding box center [1254, 107] width 400 height 38
type input "13456789"
click at [1421, 680] on button "Save" at bounding box center [1424, 673] width 73 height 40
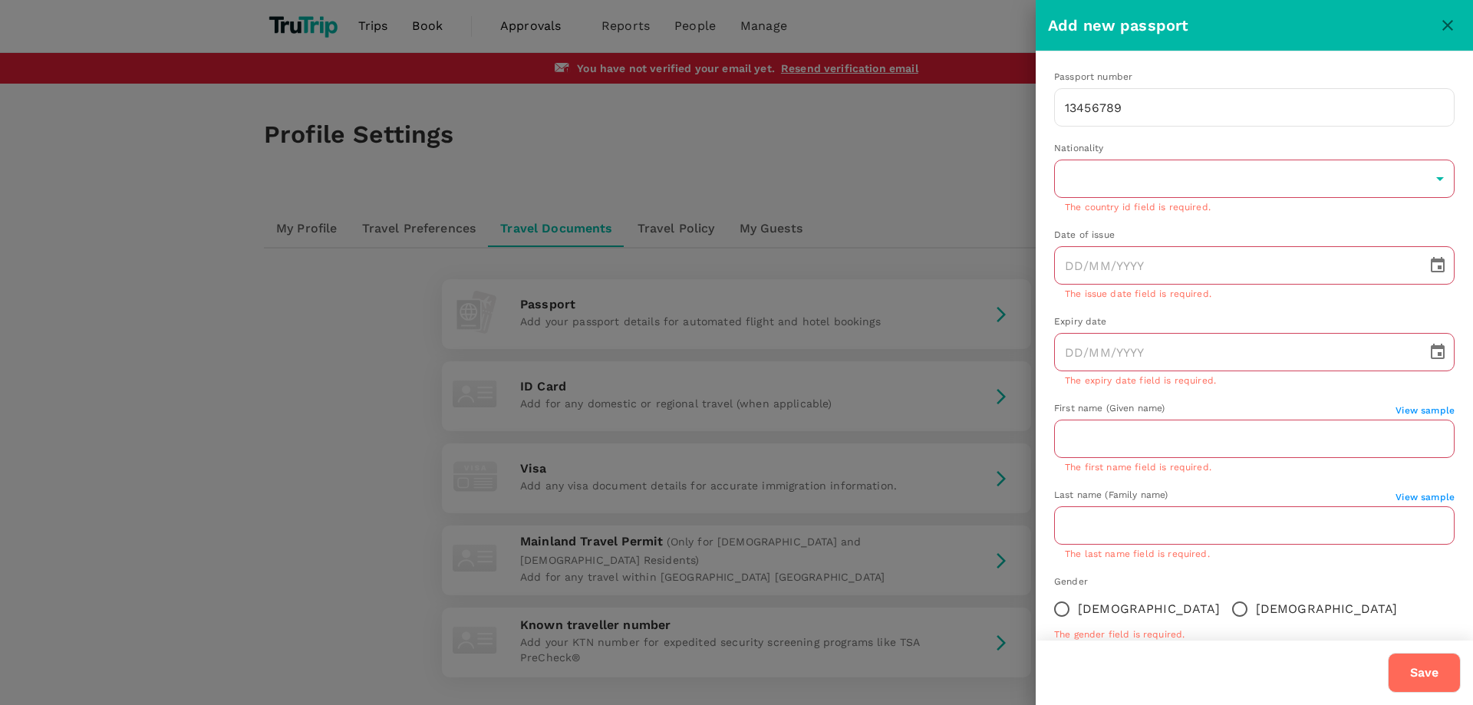
click at [871, 579] on div at bounding box center [736, 352] width 1473 height 705
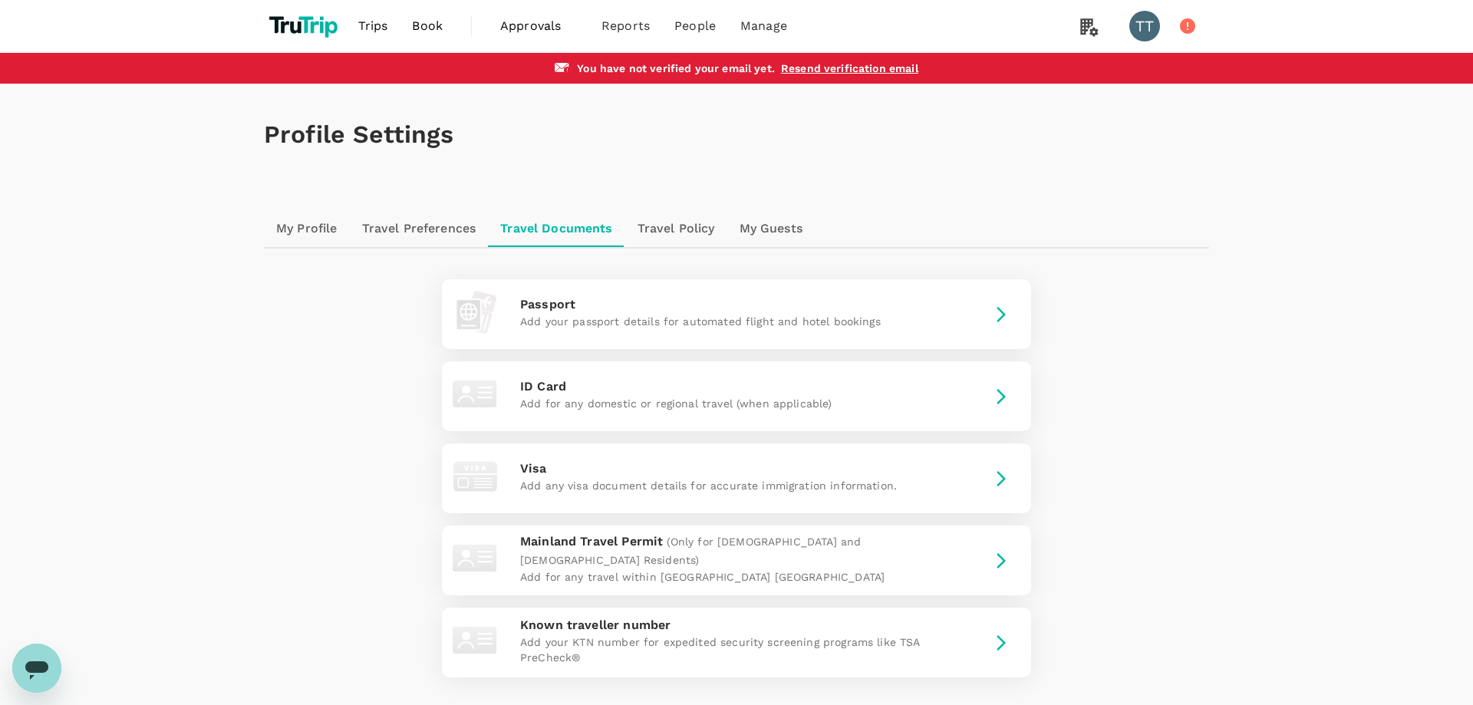
click at [701, 213] on link "Travel Policy" at bounding box center [676, 228] width 102 height 37
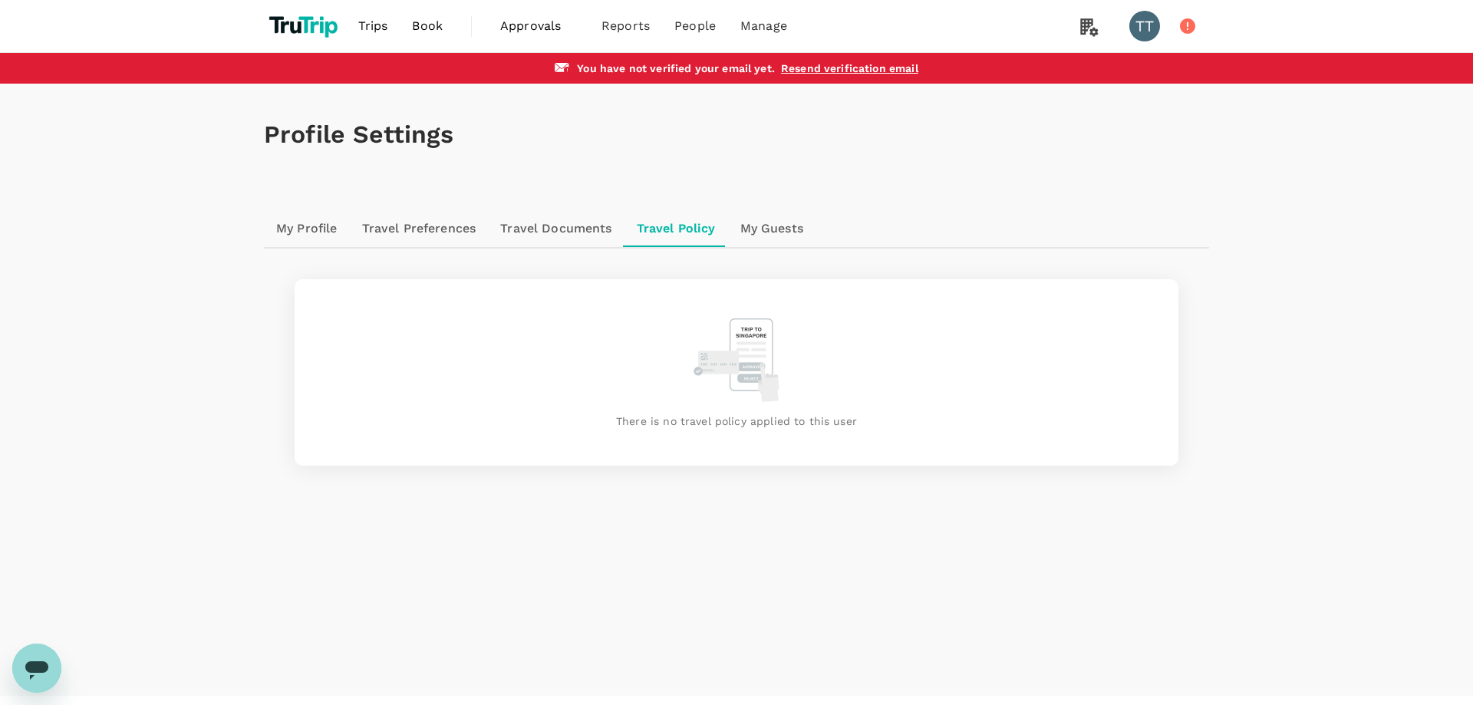
click at [734, 224] on link "My Guests" at bounding box center [771, 228] width 87 height 37
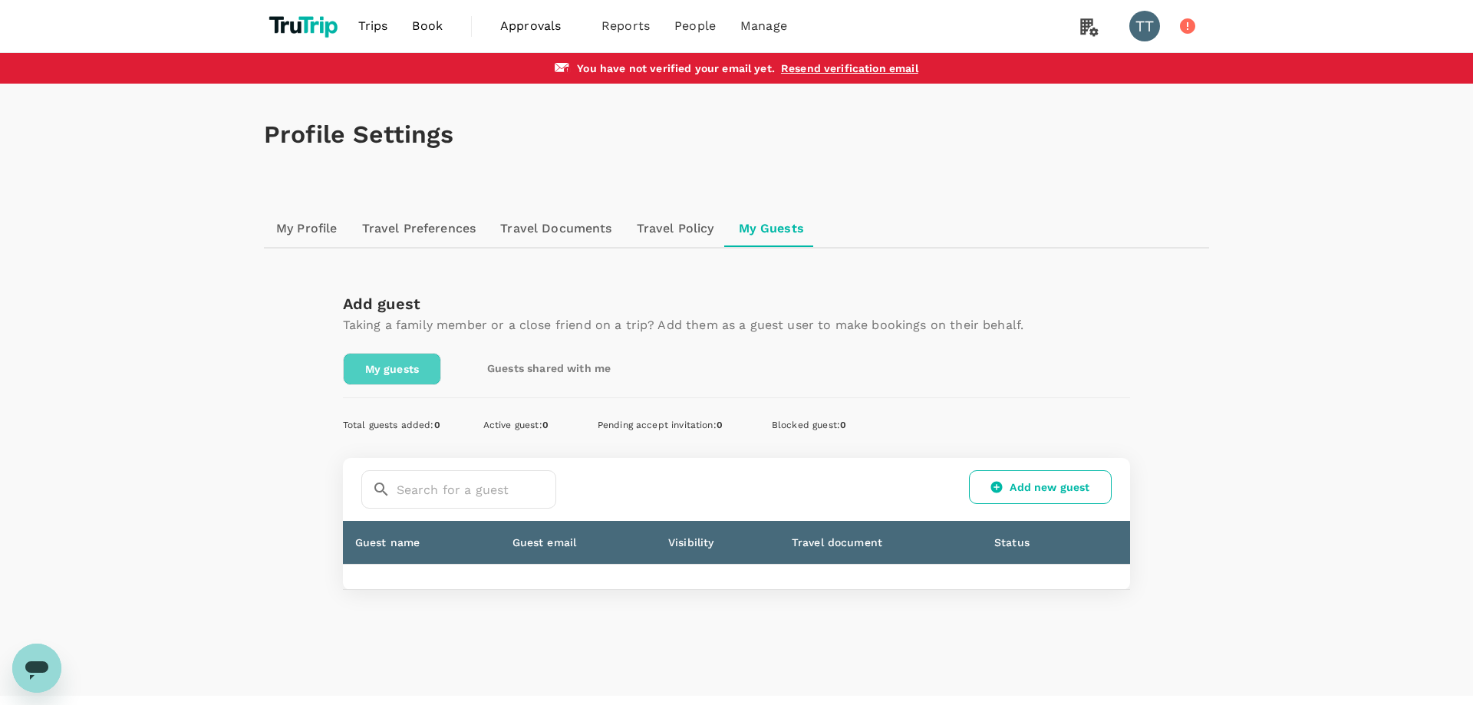
click at [411, 374] on link "My guests" at bounding box center [392, 369] width 98 height 32
click at [1005, 482] on link "Add new guest" at bounding box center [1040, 487] width 143 height 34
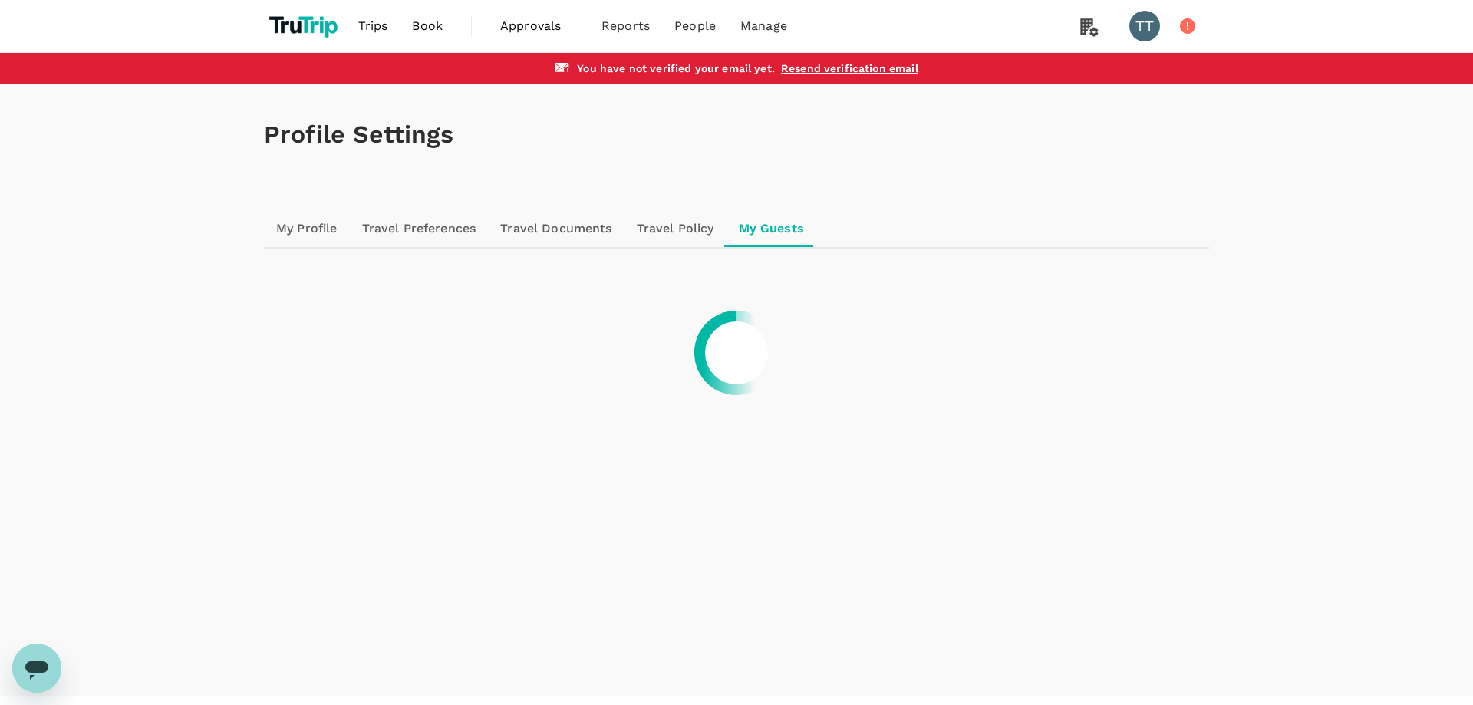
click at [1243, 328] on div at bounding box center [736, 352] width 1473 height 705
click at [623, 27] on div at bounding box center [736, 352] width 1473 height 705
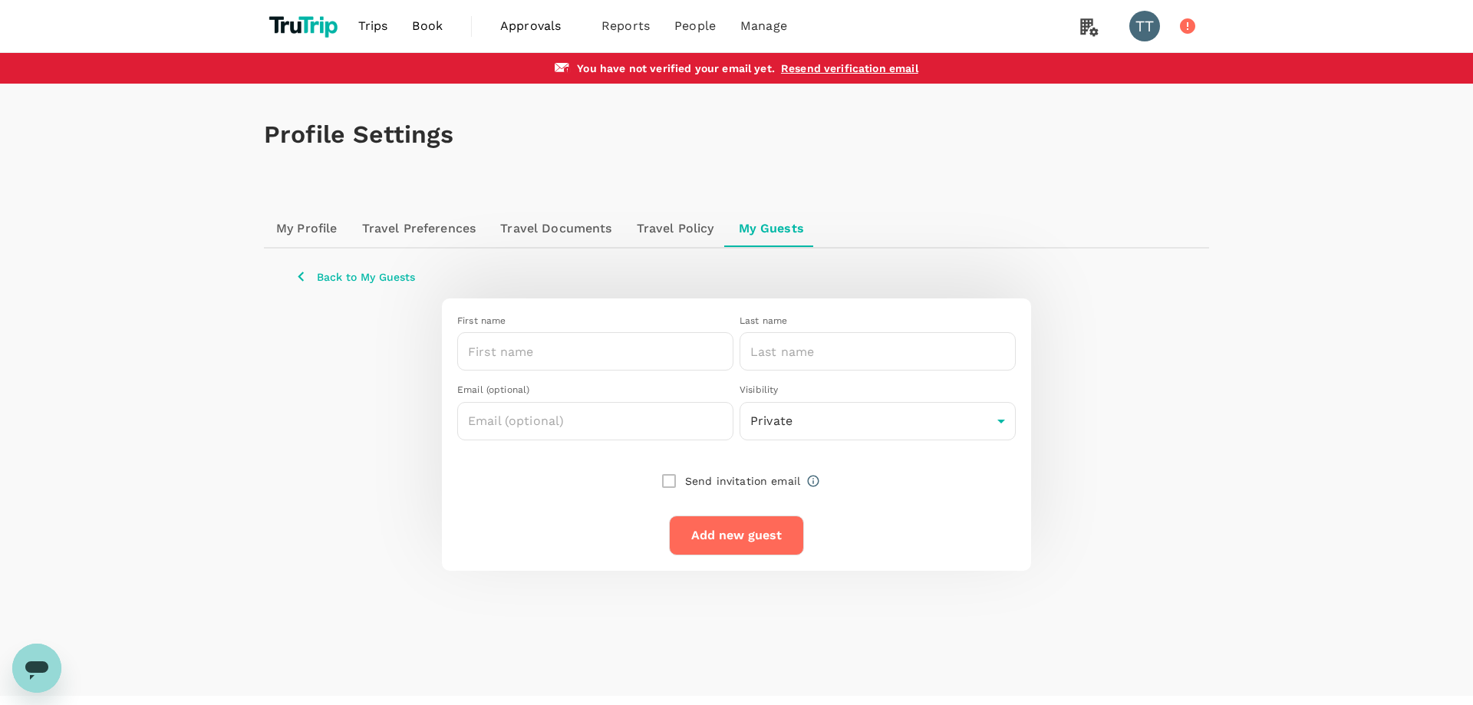
click at [1223, 255] on div "Profile Settings My Profile Travel Preferences Travel Documents Travel Policy M…" at bounding box center [736, 327] width 982 height 487
click at [595, 80] on span "Bookings" at bounding box center [608, 85] width 54 height 18
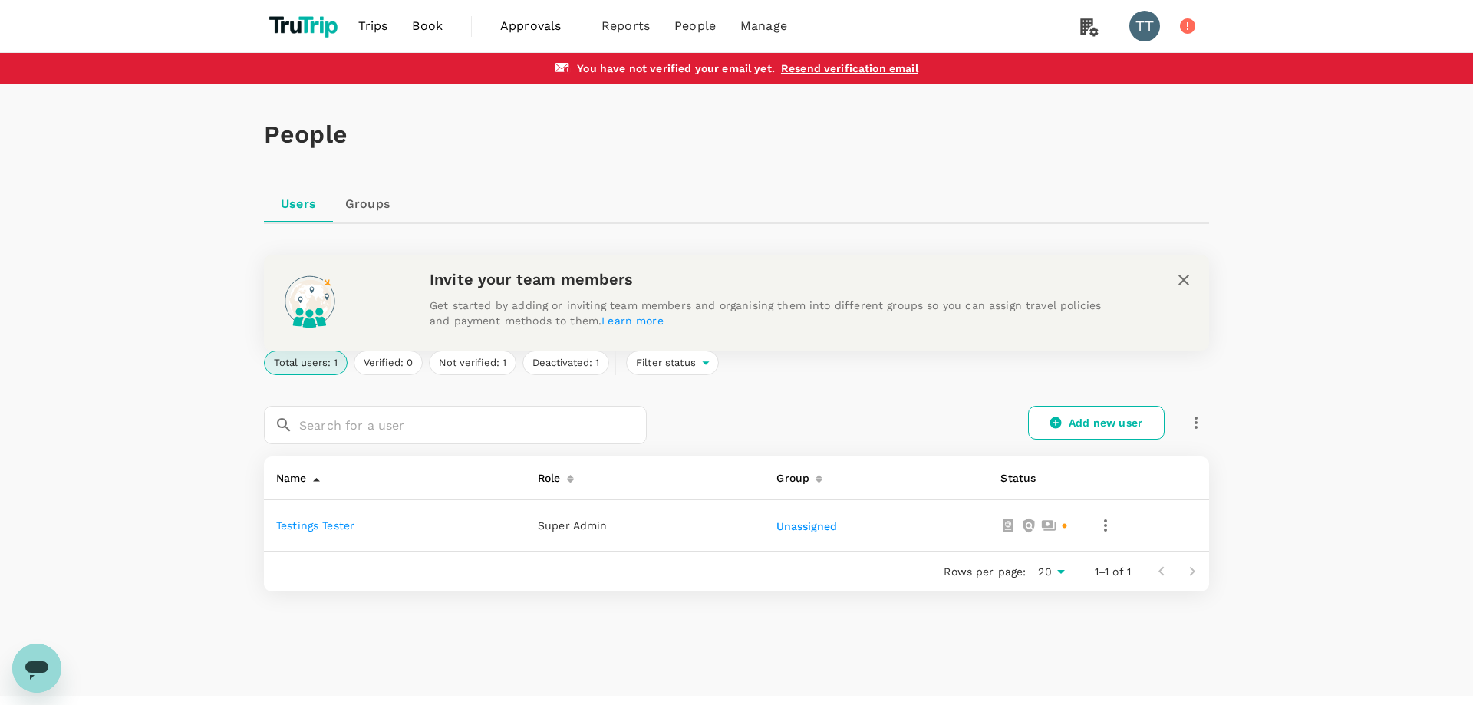
click at [1250, 245] on div "People Users Groups Invite your team members Get started by adding or inviting …" at bounding box center [736, 390] width 1473 height 612
click at [1188, 280] on icon "close" at bounding box center [1183, 280] width 18 height 18
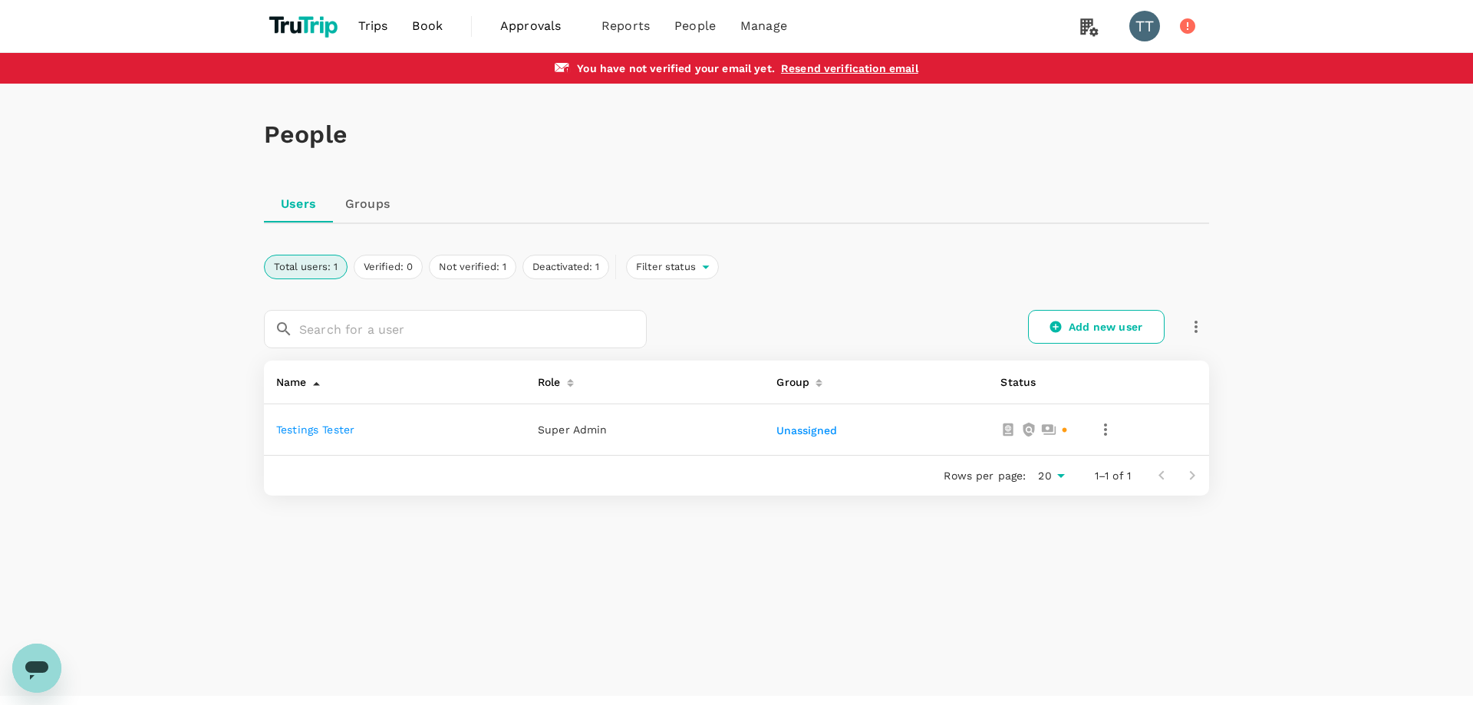
click at [374, 218] on link "Groups" at bounding box center [367, 204] width 69 height 37
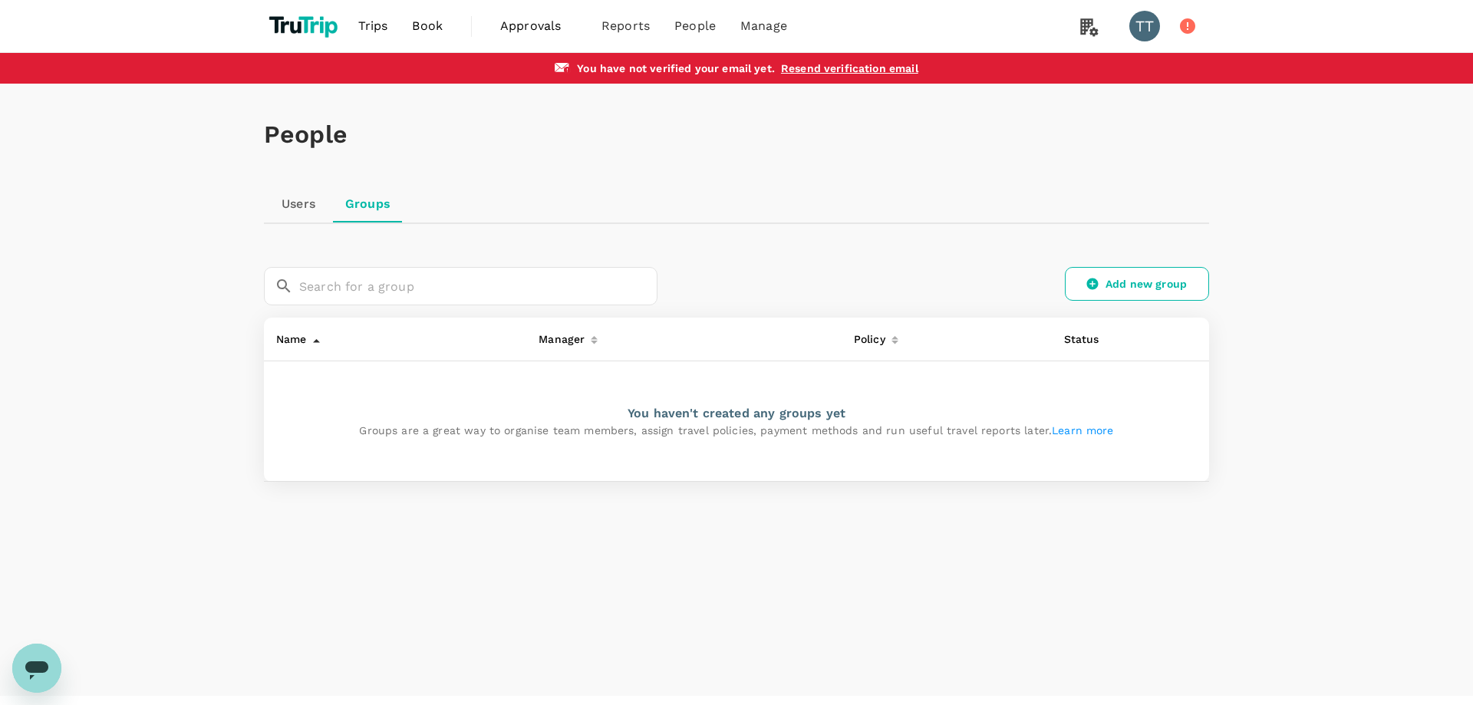
click at [1201, 219] on div "Users Groups" at bounding box center [736, 204] width 945 height 37
click at [1129, 292] on link "Add new group" at bounding box center [1137, 284] width 144 height 34
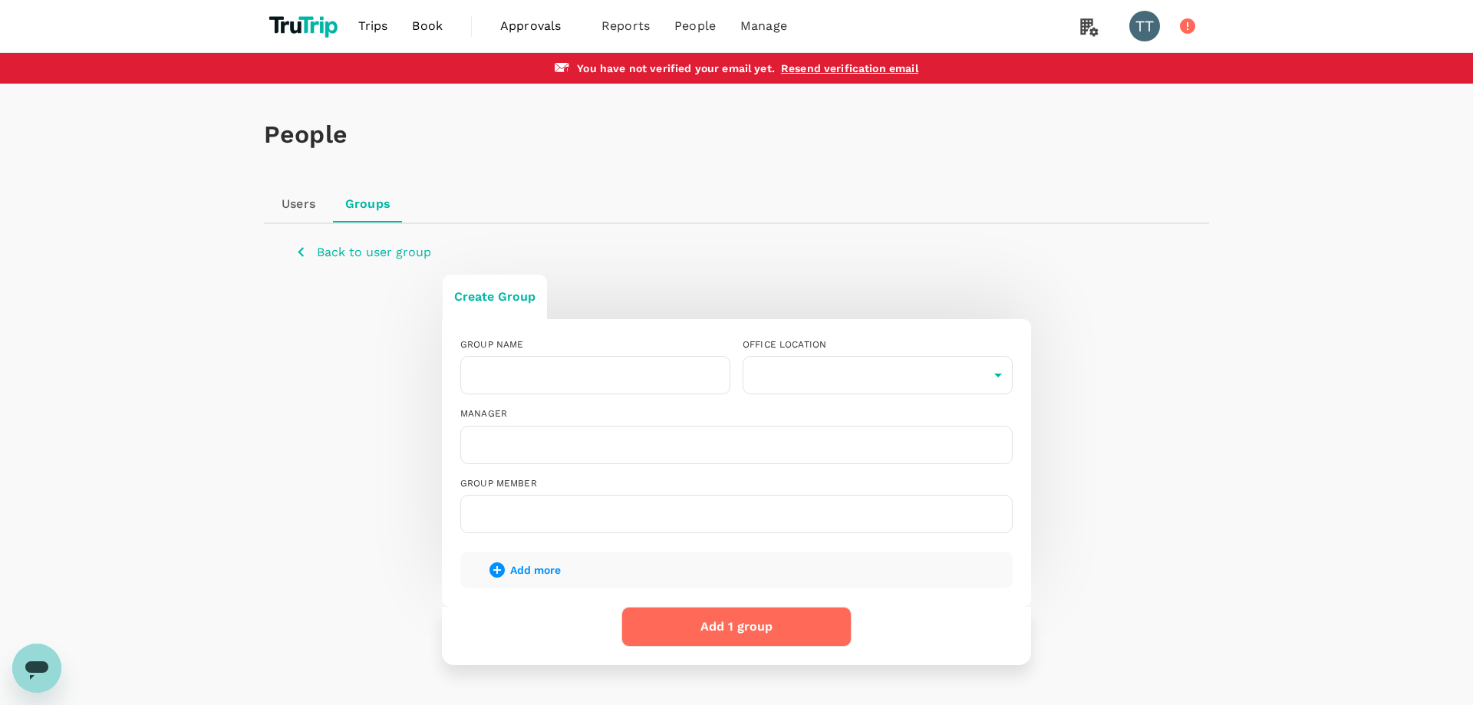
click at [555, 398] on div "MANAGER" at bounding box center [730, 428] width 565 height 69
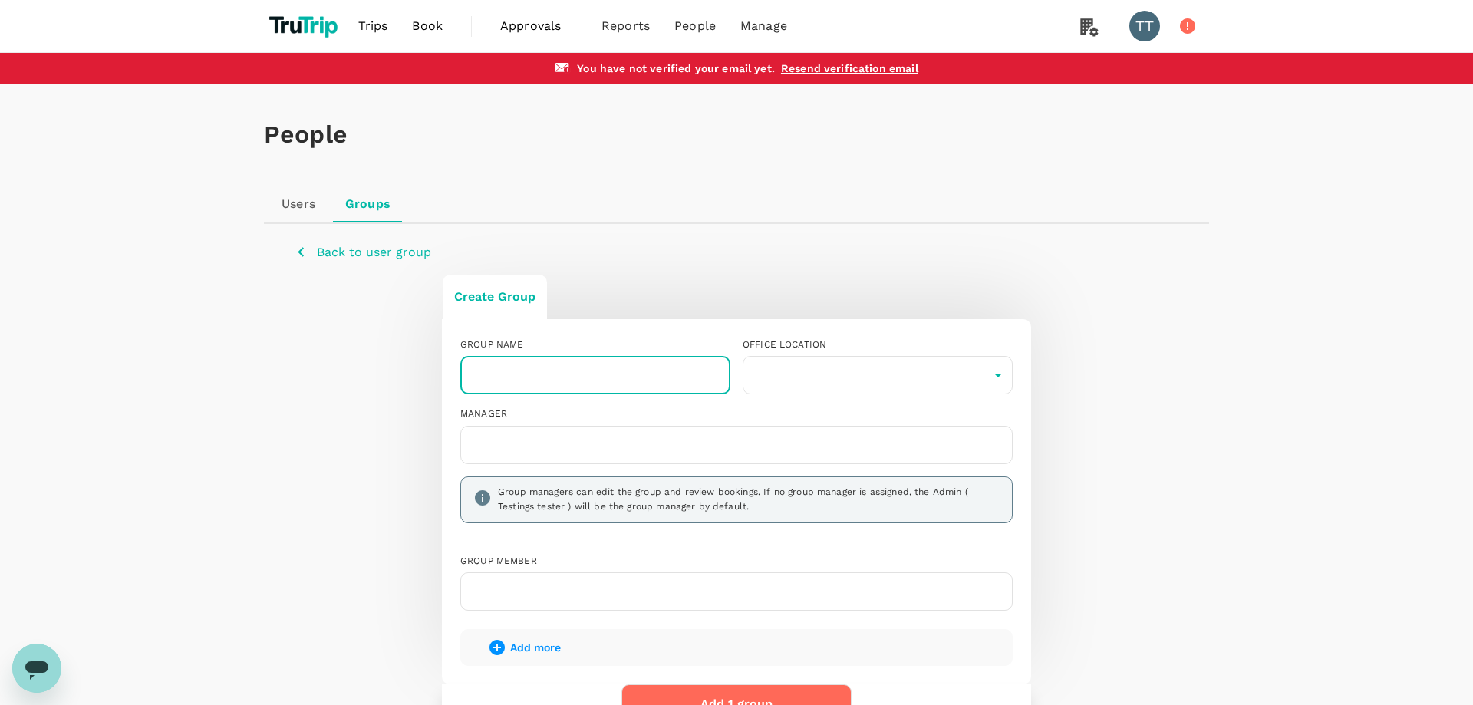
click at [558, 393] on input "text" at bounding box center [595, 375] width 270 height 38
type input "test"
click at [804, 380] on body "Trips Book Approvals 0 Reports People Manage TT You have not verified your emai…" at bounding box center [736, 442] width 1473 height 885
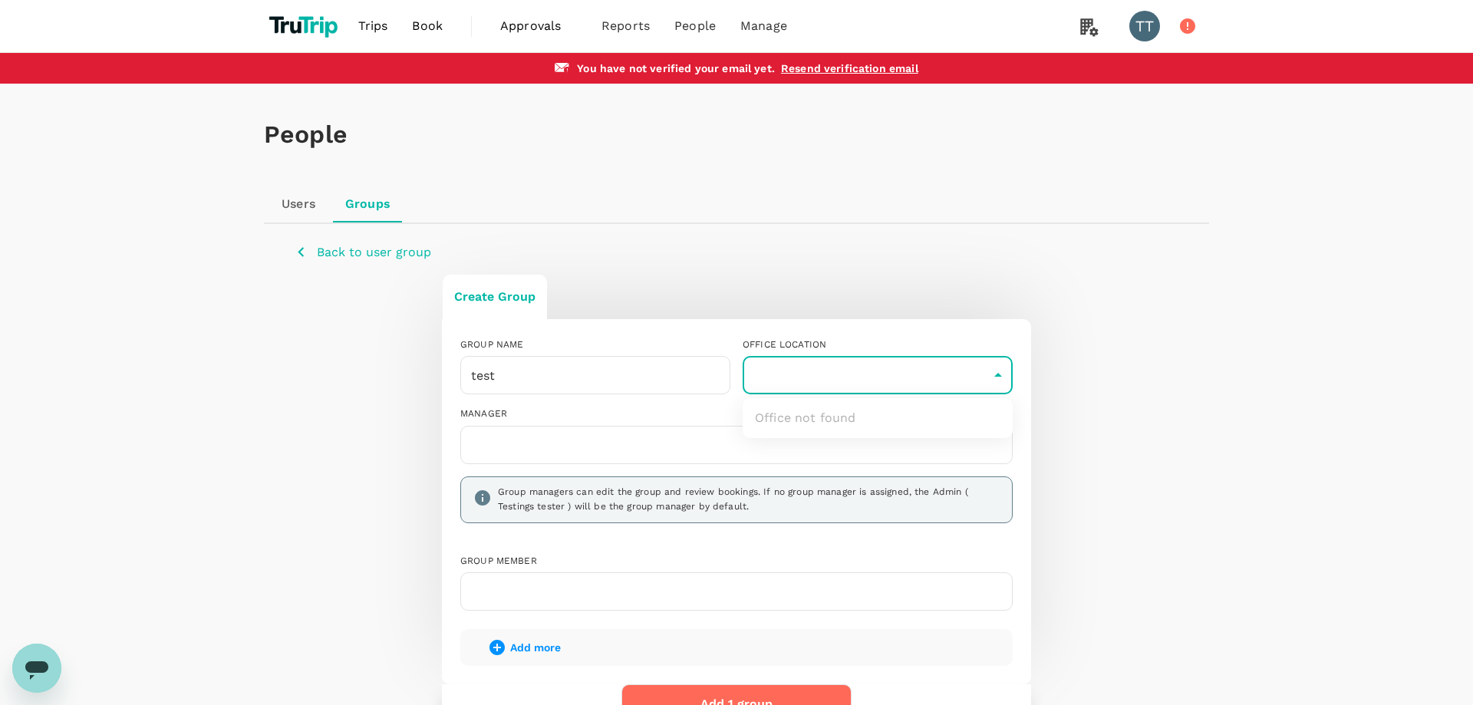
click at [674, 420] on div at bounding box center [736, 352] width 1473 height 705
click at [670, 438] on input "text" at bounding box center [736, 445] width 538 height 25
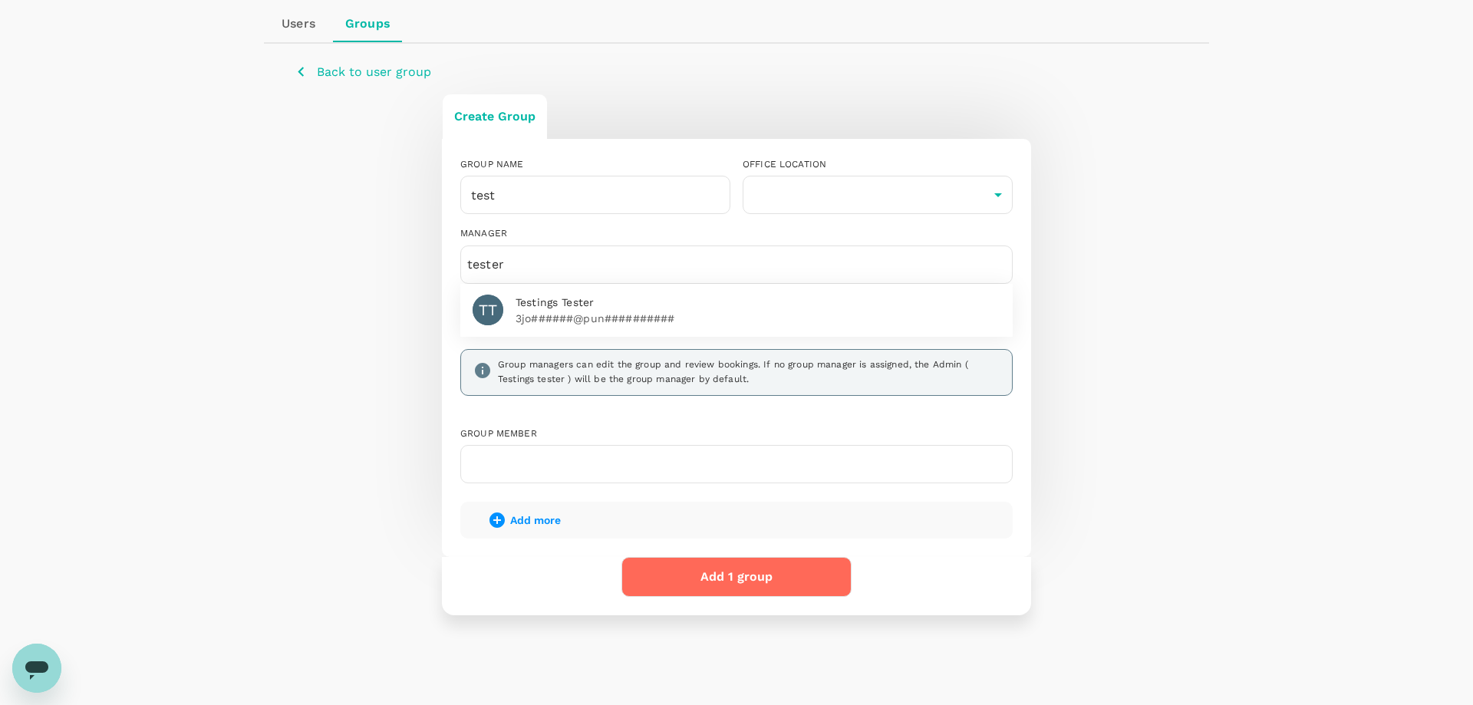
type input "tester"
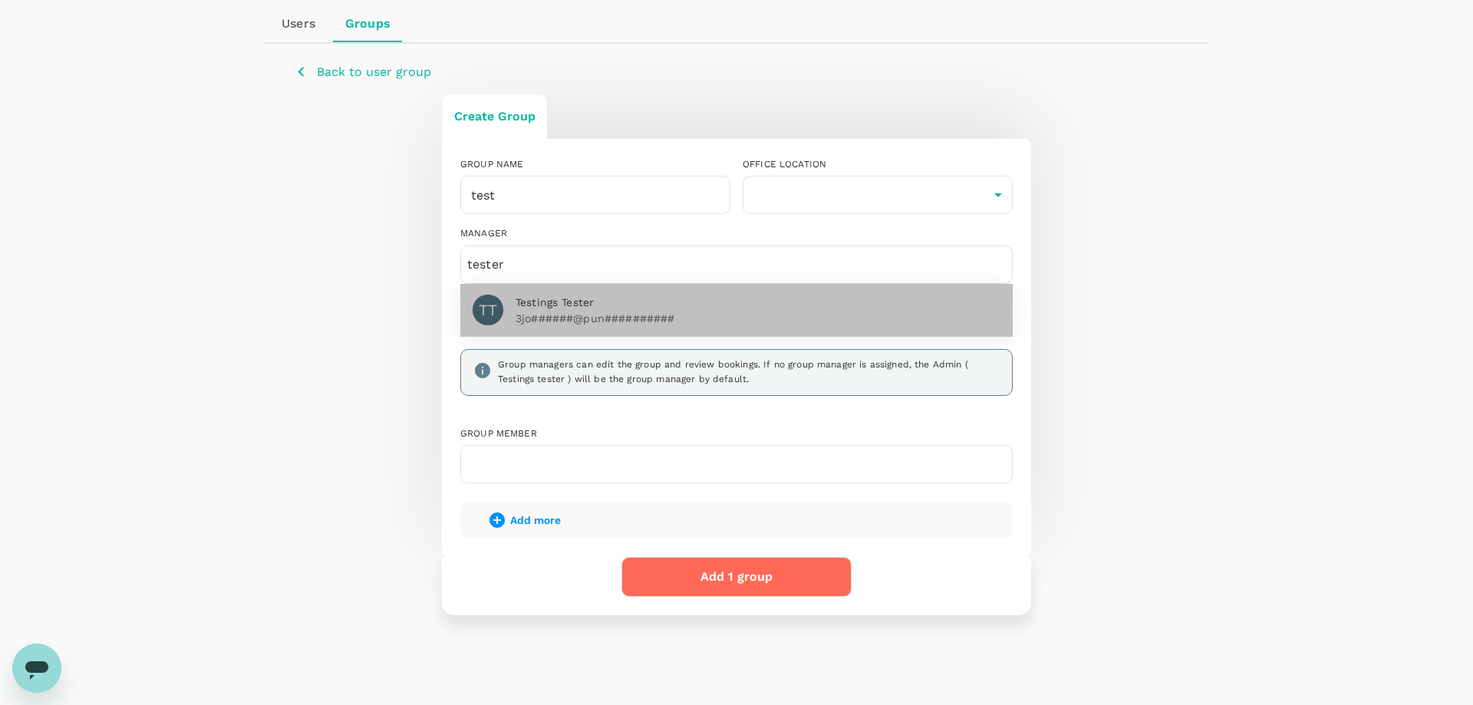
click at [558, 301] on span "Testings Tester" at bounding box center [757, 303] width 485 height 16
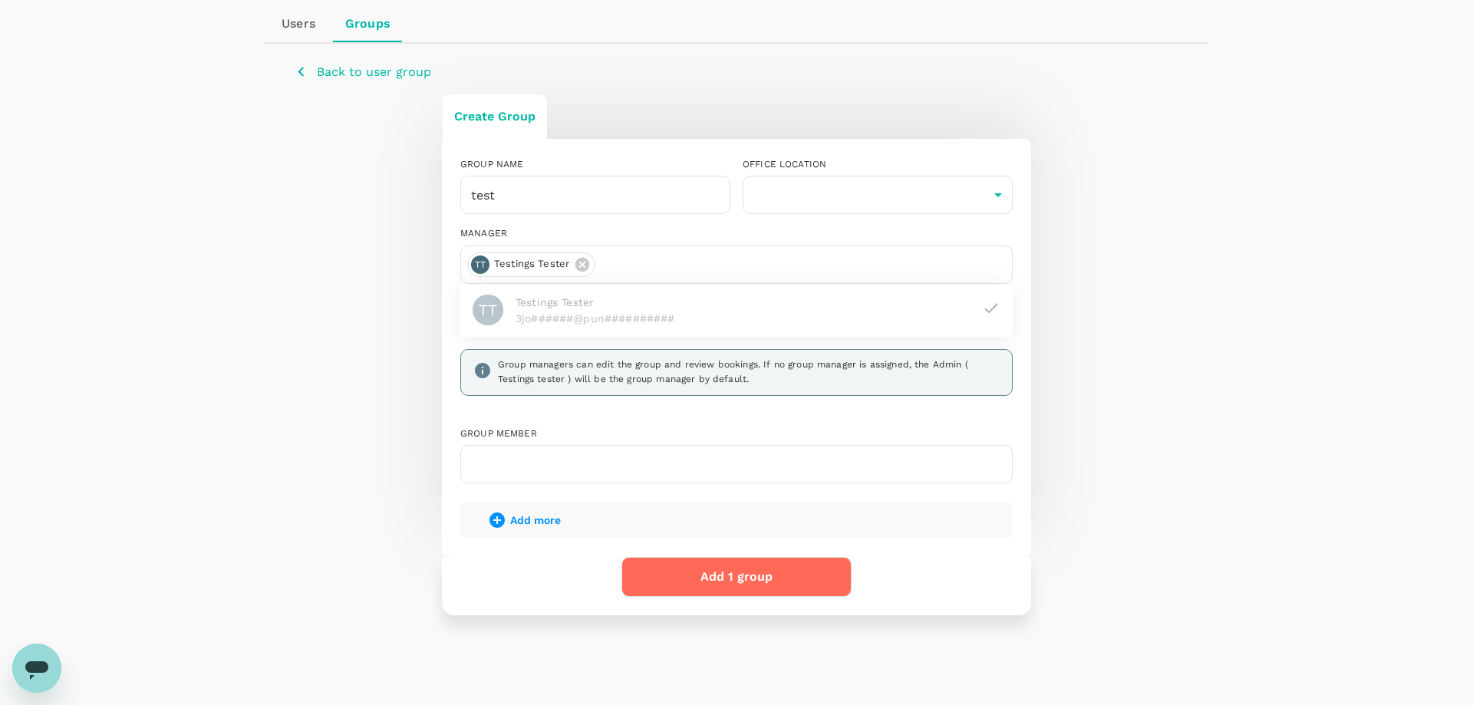
click at [626, 469] on input "text" at bounding box center [736, 464] width 538 height 25
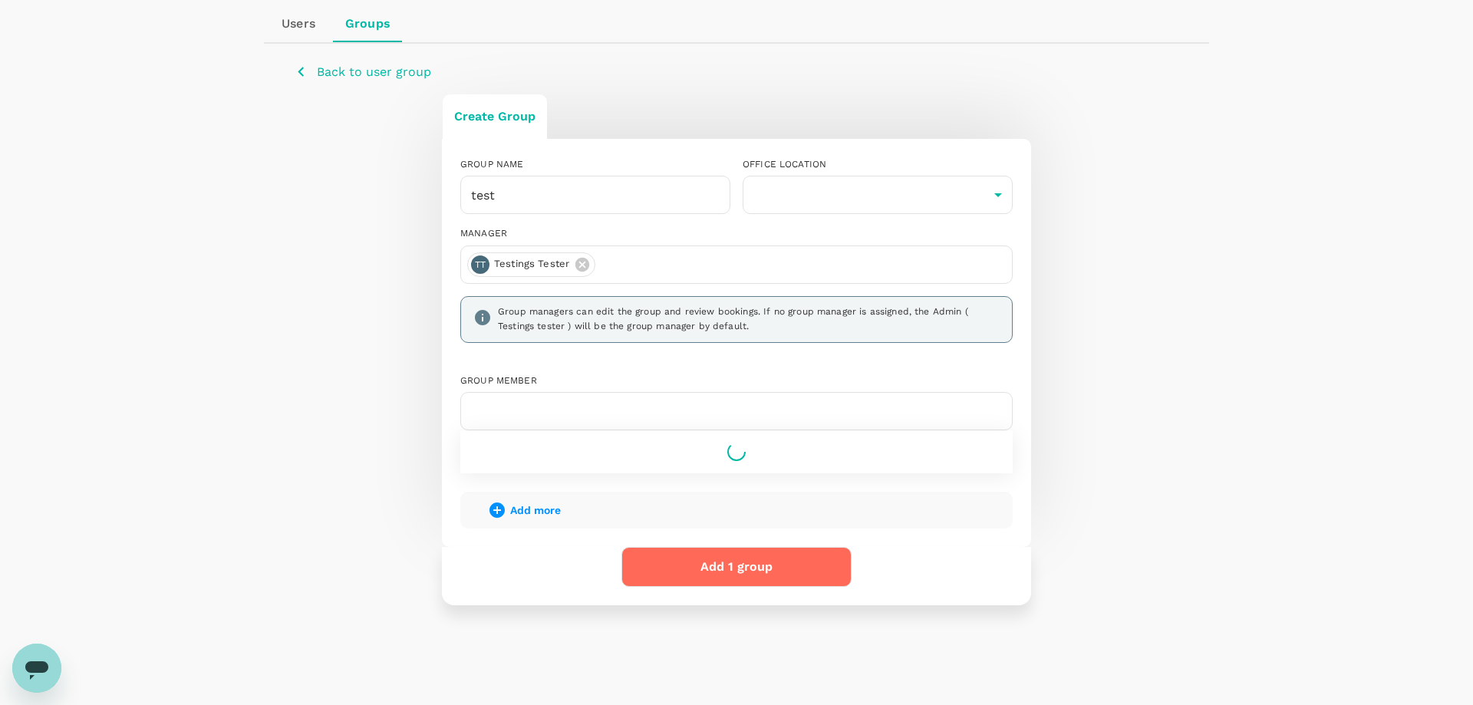
click at [720, 563] on button "Add 1 group" at bounding box center [736, 567] width 230 height 40
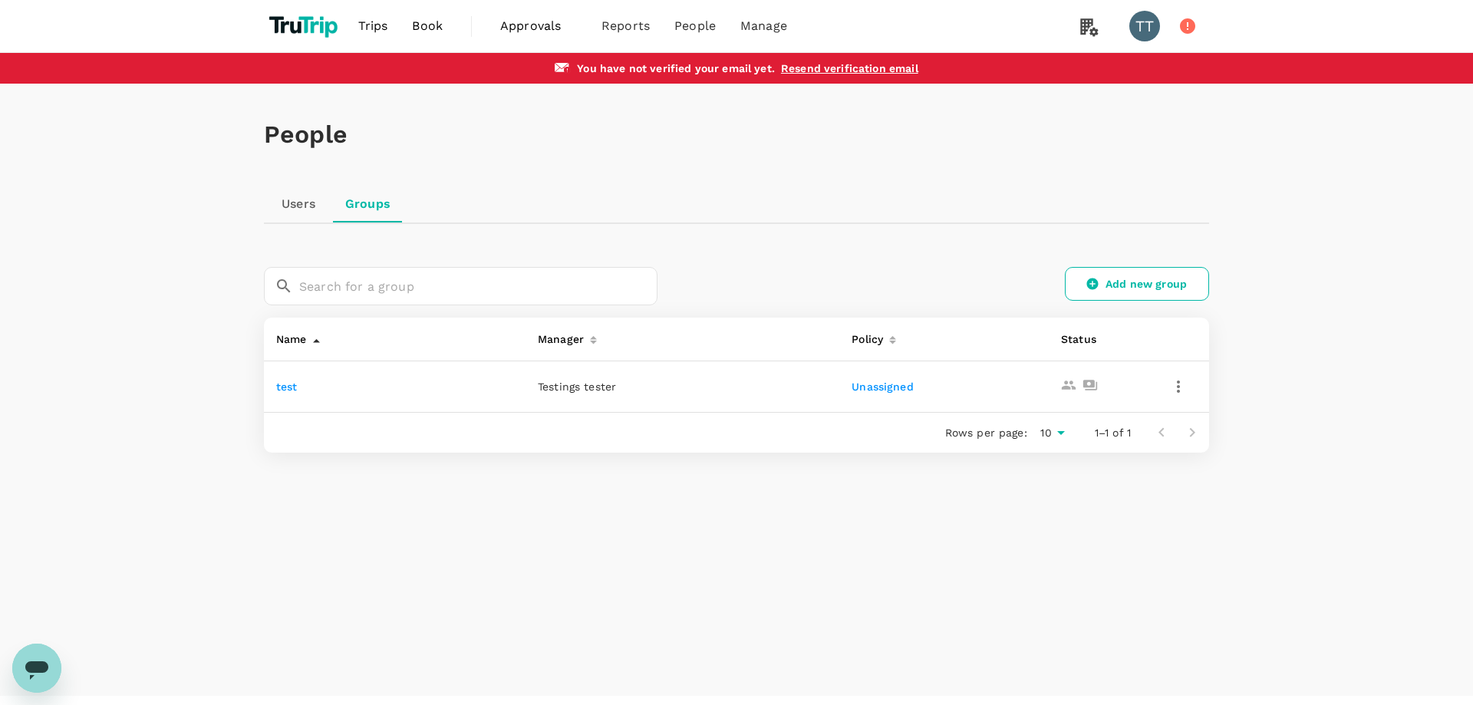
click at [1181, 199] on div "Users Groups" at bounding box center [736, 204] width 945 height 37
click at [1179, 389] on icon "button" at bounding box center [1178, 386] width 18 height 18
click at [1136, 452] on div "Delete user group" at bounding box center [1125, 465] width 135 height 37
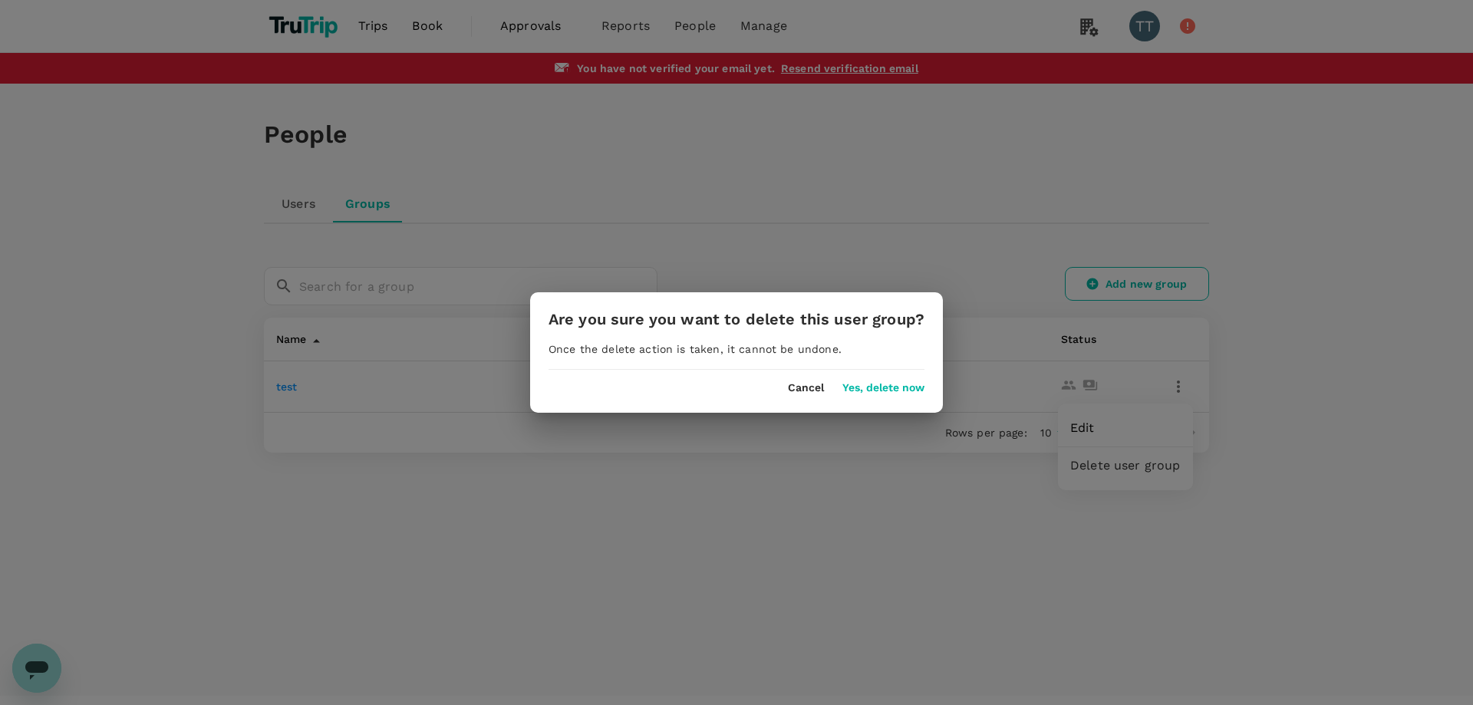
click at [861, 376] on div "Cancel Yes, delete now" at bounding box center [736, 382] width 413 height 25
click at [863, 387] on button "Yes, delete now" at bounding box center [883, 388] width 82 height 12
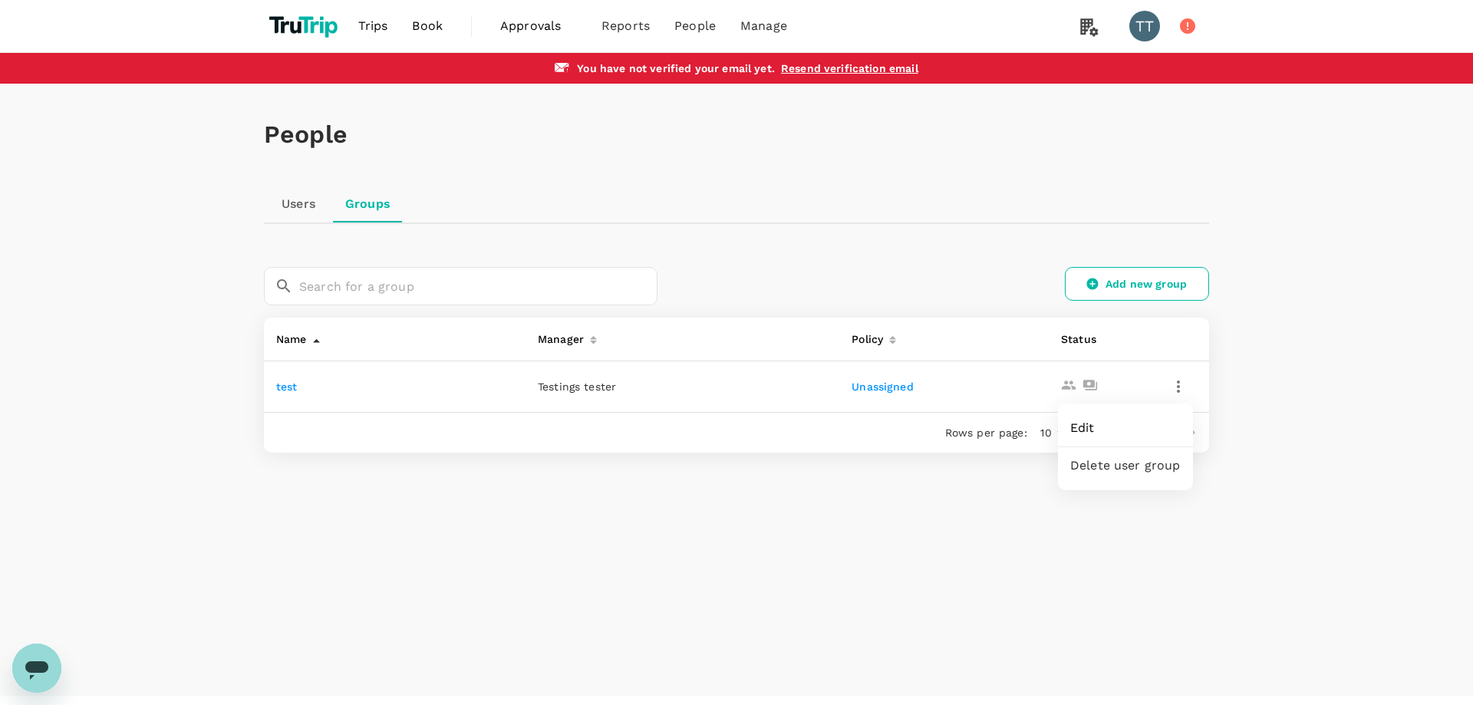
click at [849, 699] on div at bounding box center [736, 352] width 1473 height 705
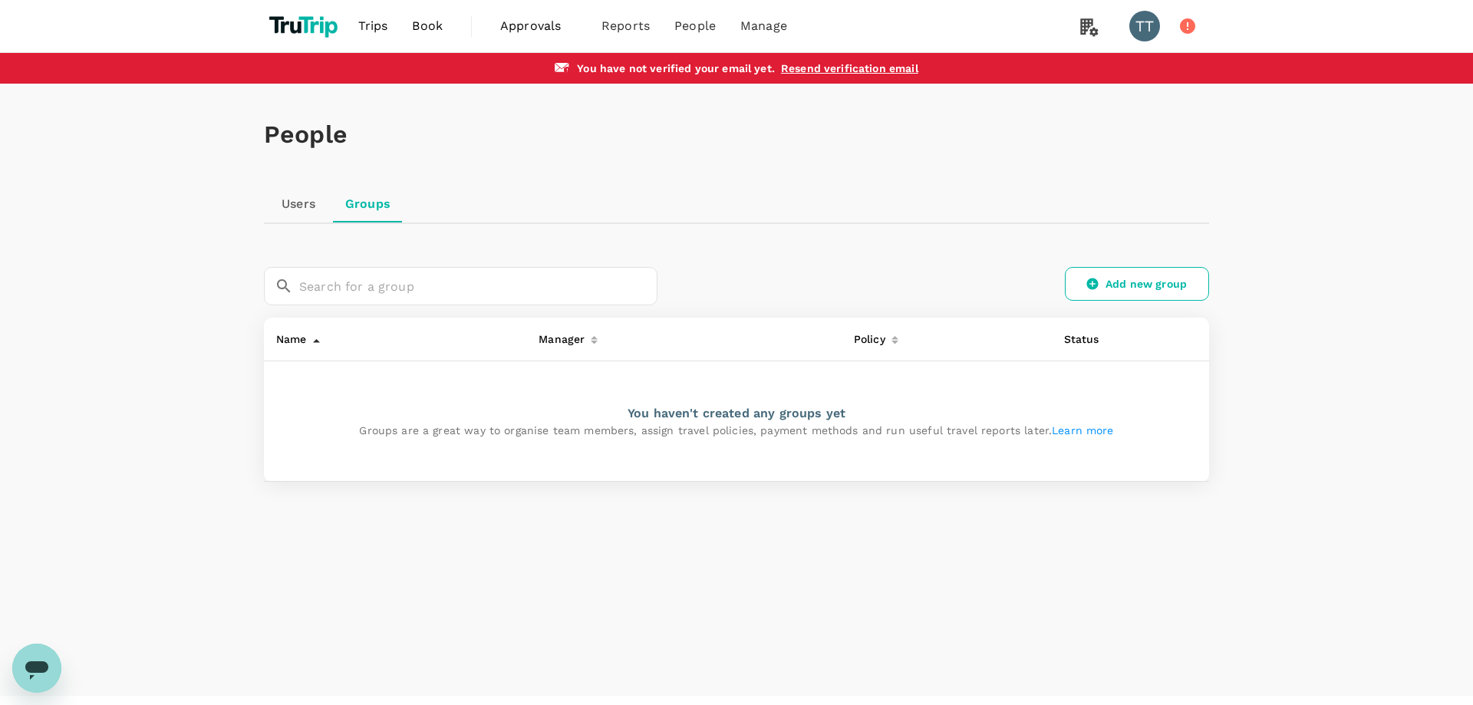
click at [1277, 265] on div "People Users Groups ​ ​ Add new group Name Manager Policy Status You haven't cr…" at bounding box center [736, 390] width 1473 height 612
click at [310, 209] on link "Users" at bounding box center [298, 204] width 69 height 37
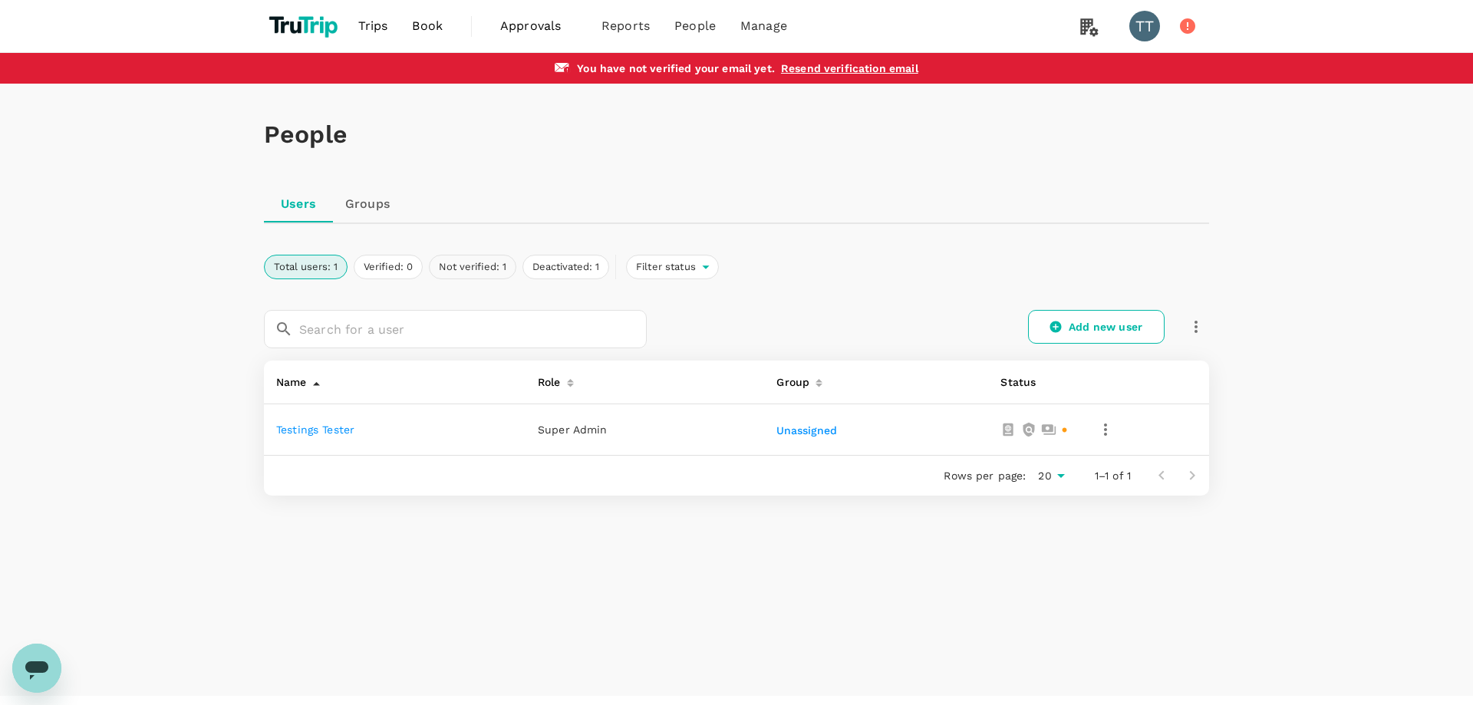
click at [489, 268] on button "Not verified: 1" at bounding box center [472, 267] width 87 height 25
click at [585, 275] on button "Deactivated: 1" at bounding box center [565, 267] width 87 height 25
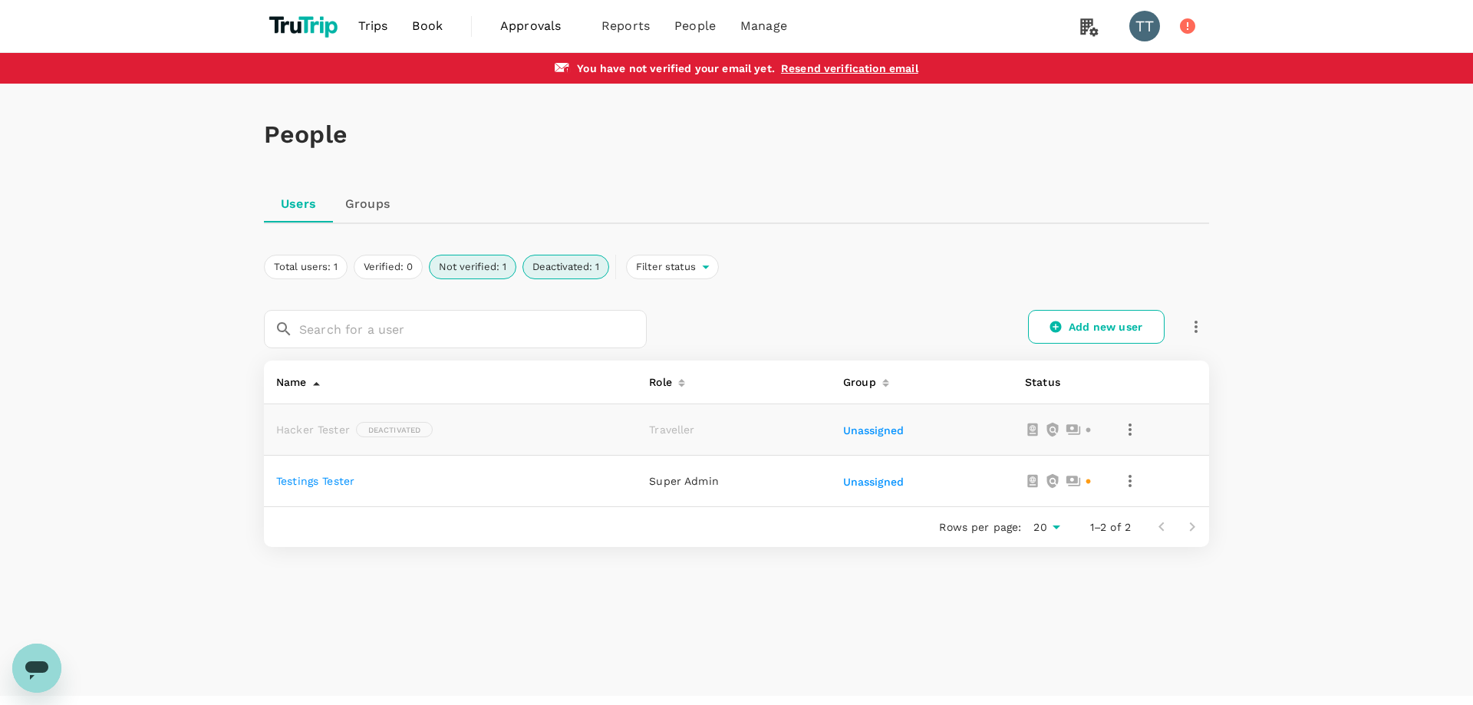
click at [1134, 441] on button "button" at bounding box center [1130, 430] width 26 height 26
click at [1095, 463] on span "Reactivate this user" at bounding box center [1069, 471] width 121 height 18
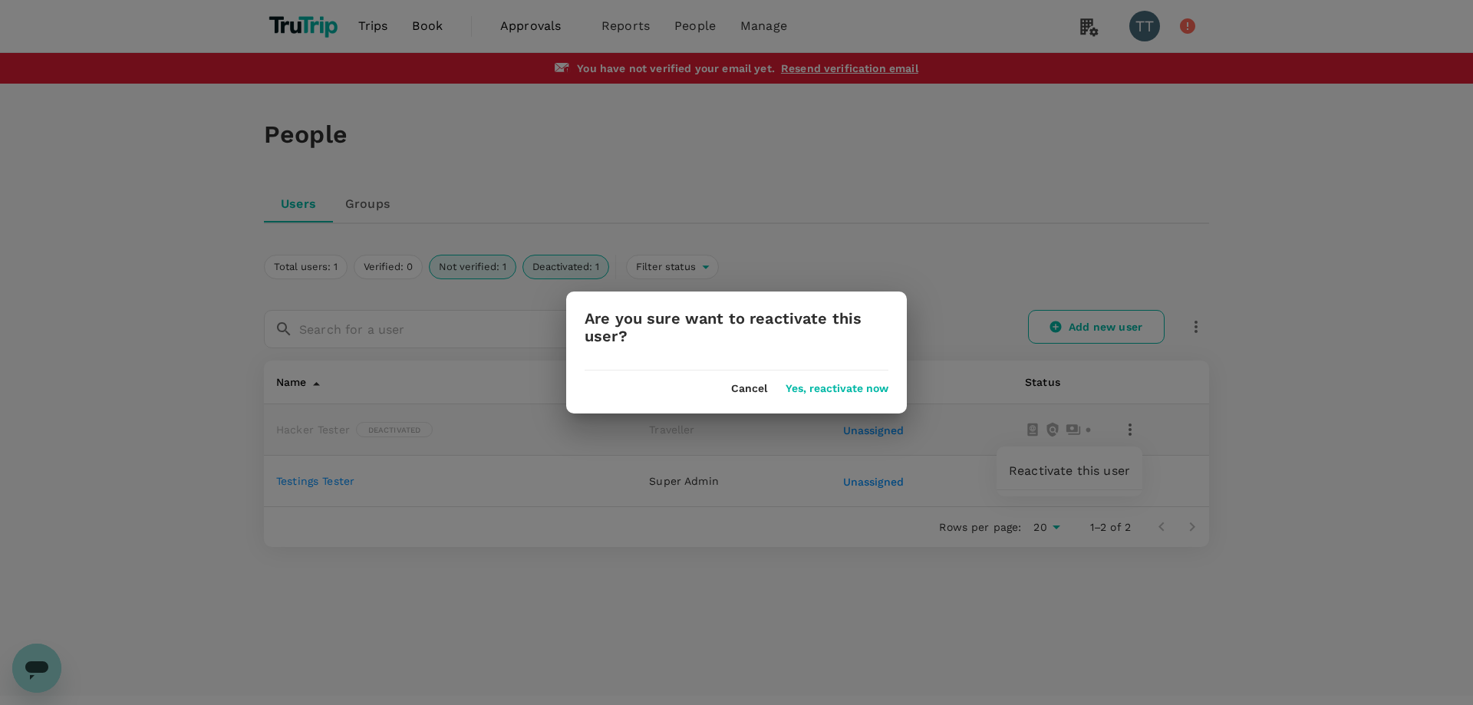
click at [806, 393] on button "Yes, reactivate now" at bounding box center [836, 389] width 103 height 12
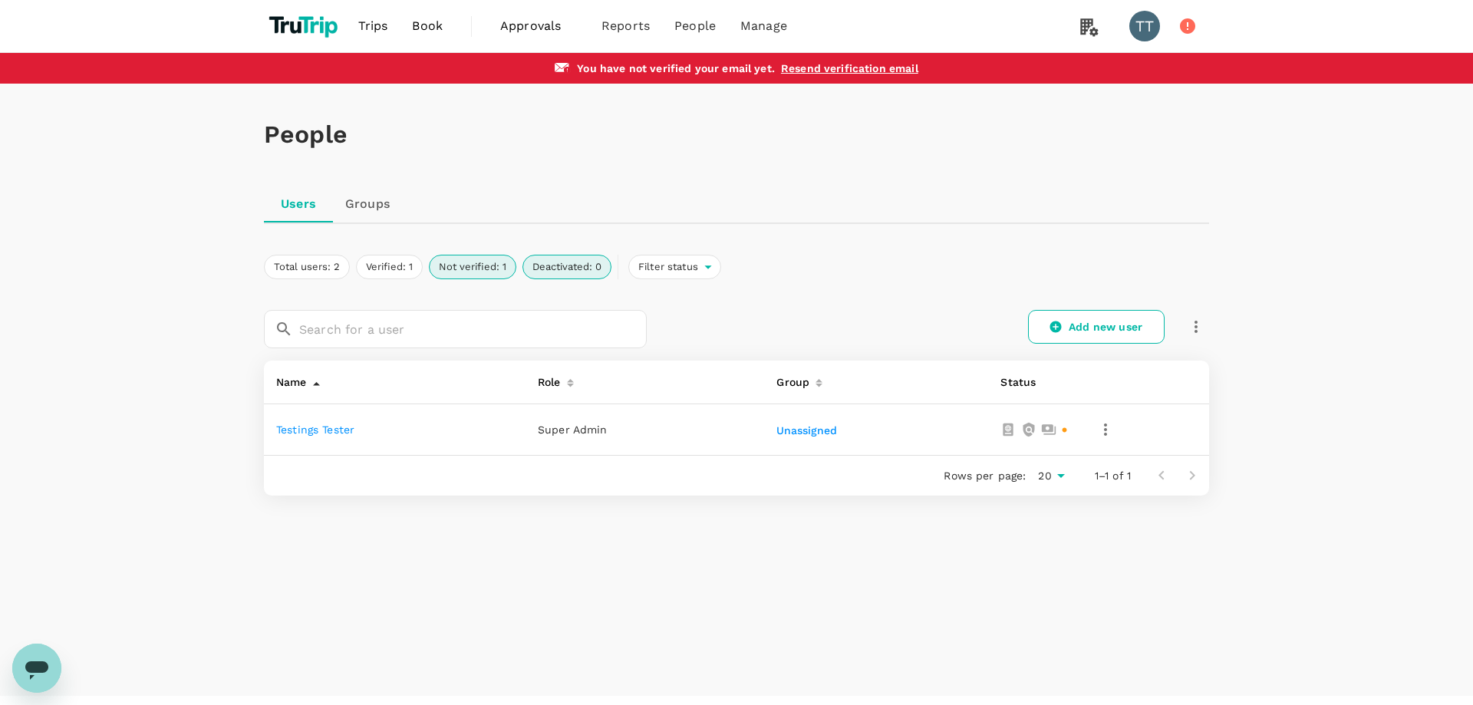
click at [1242, 257] on div "People Users Groups Total users: 2 Verified: 1 Not verified: 1 Deactivated: 0 F…" at bounding box center [736, 390] width 1473 height 612
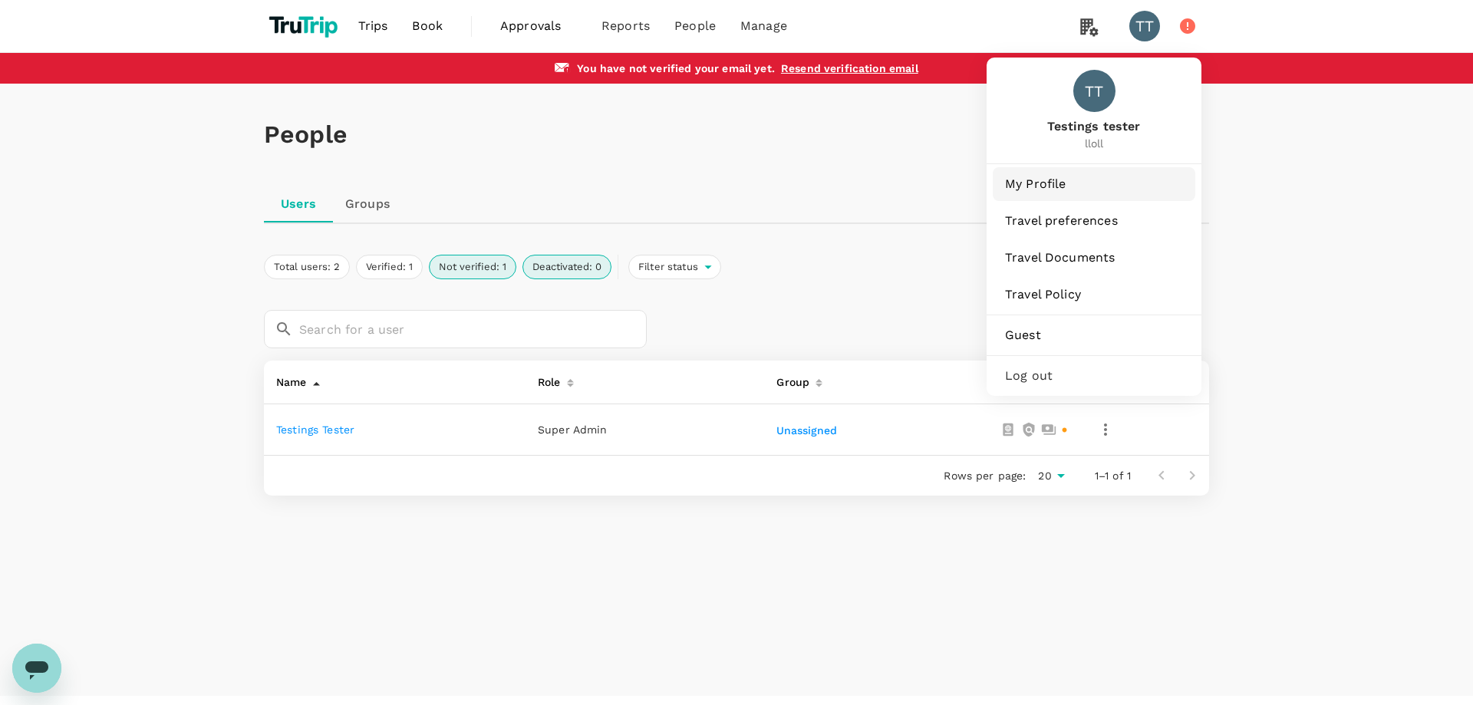
click at [1065, 171] on link "My Profile" at bounding box center [1094, 184] width 203 height 34
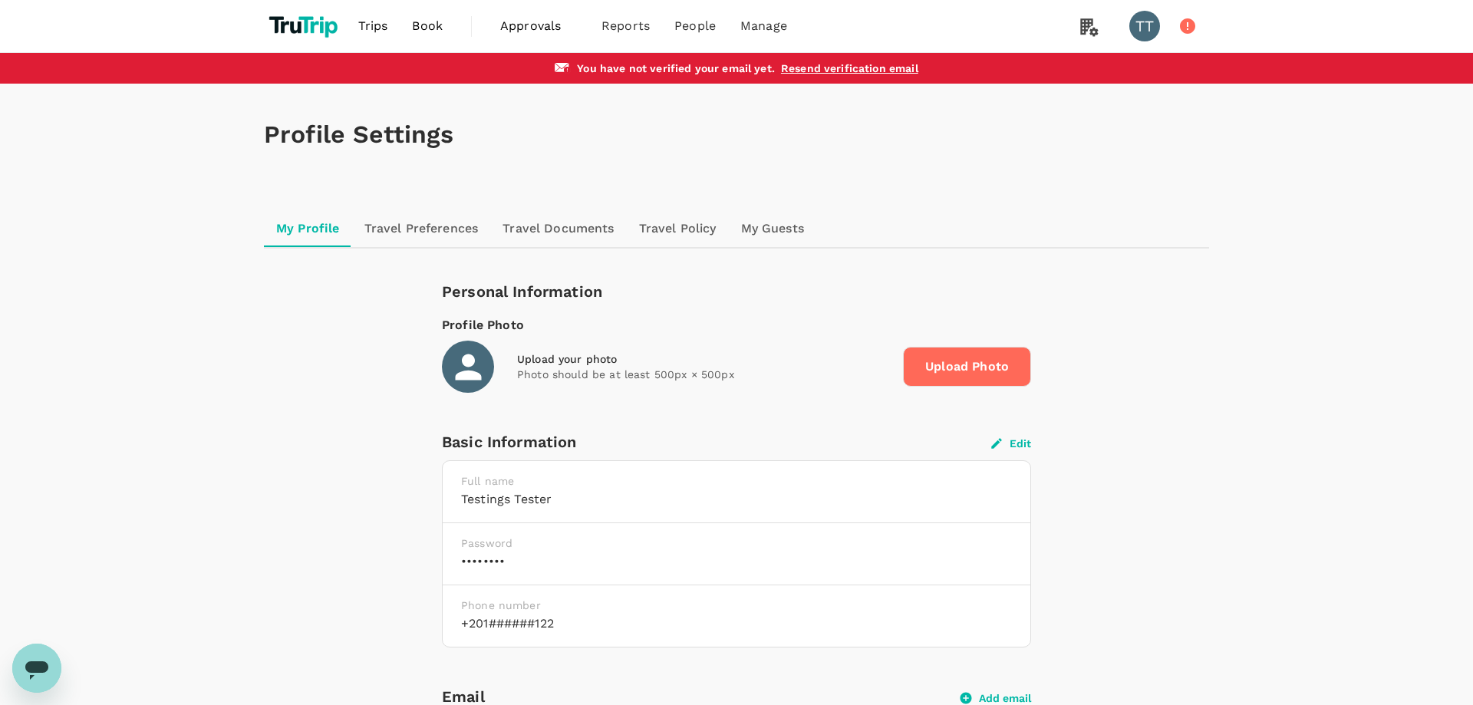
click at [1166, 141] on h1 "Profile Settings" at bounding box center [736, 134] width 945 height 28
click at [680, 91] on link "Users" at bounding box center [727, 85] width 181 height 36
